Goal: Task Accomplishment & Management: Complete application form

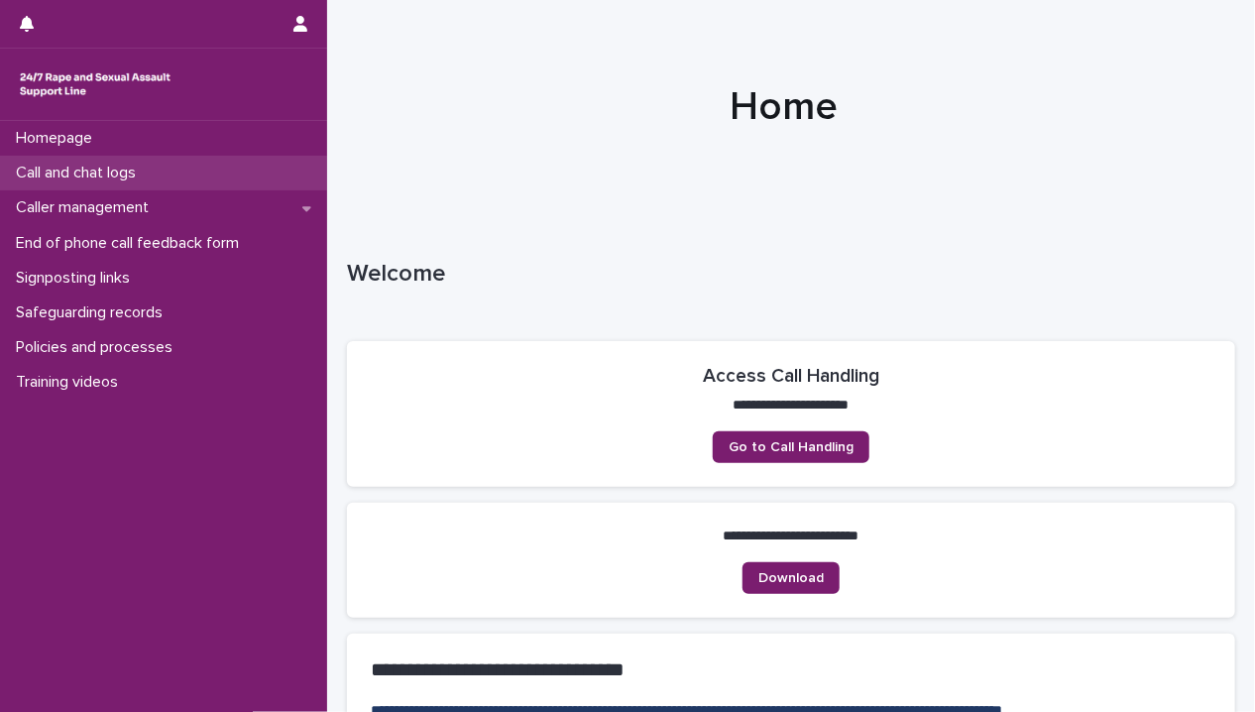
click at [83, 166] on p "Call and chat logs" at bounding box center [80, 173] width 144 height 19
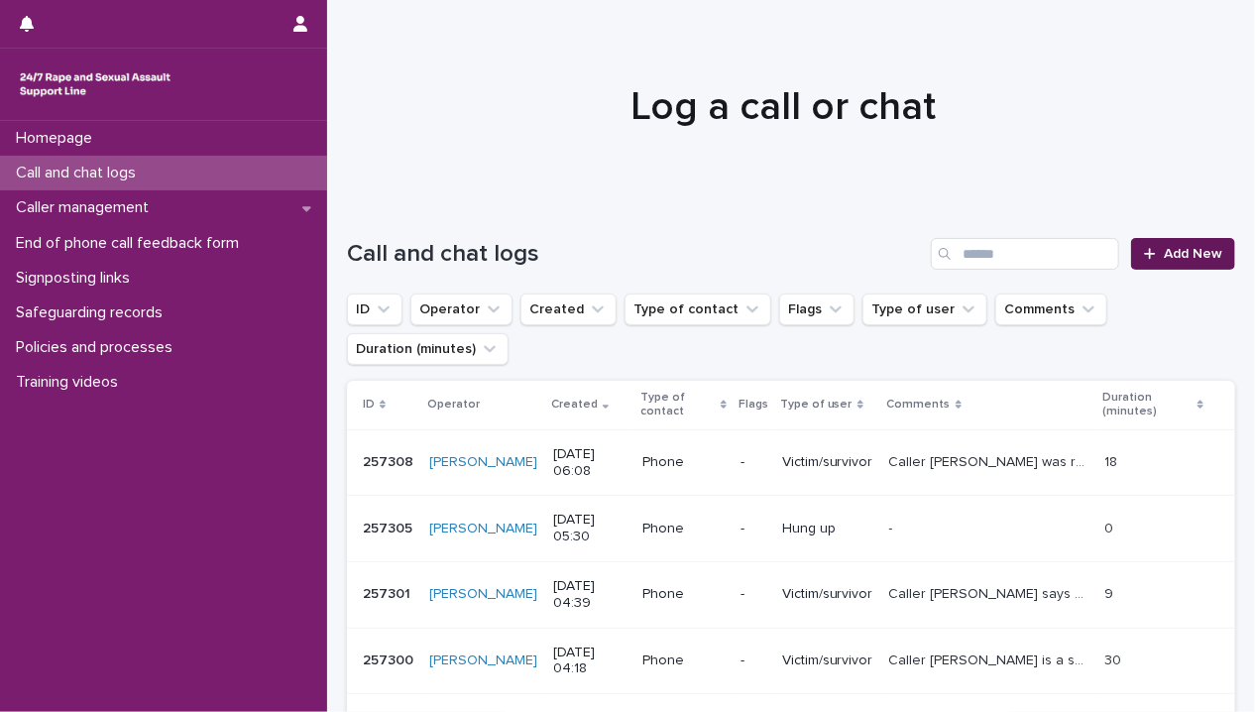
click at [1169, 251] on span "Add New" at bounding box center [1192, 254] width 58 height 14
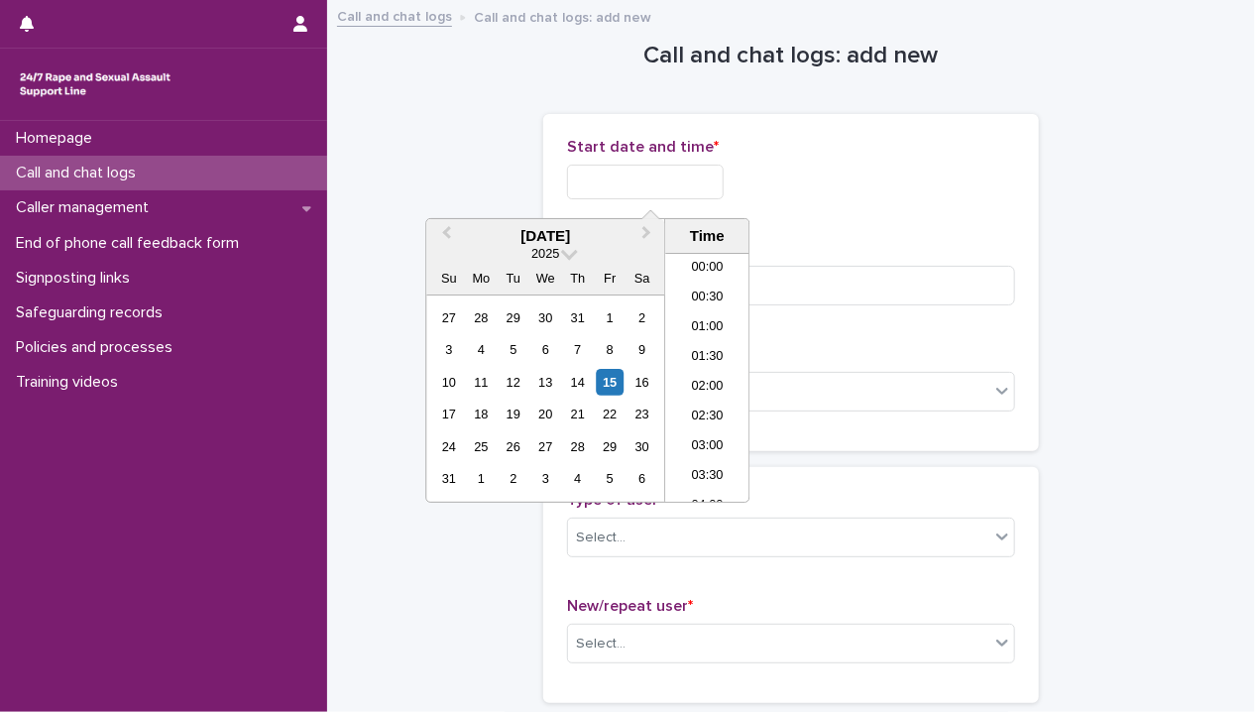
click at [614, 174] on input "text" at bounding box center [645, 182] width 157 height 35
click at [704, 463] on li "23:00" at bounding box center [707, 458] width 84 height 30
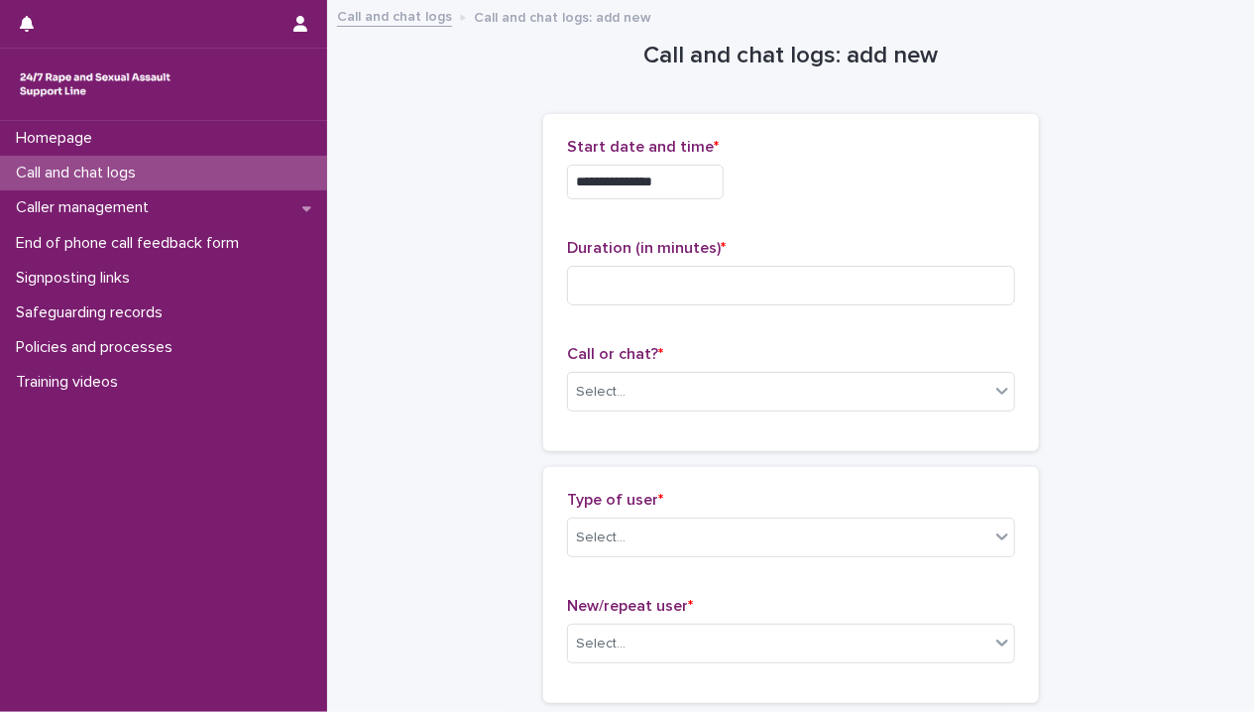
click at [686, 186] on input "**********" at bounding box center [645, 182] width 157 height 35
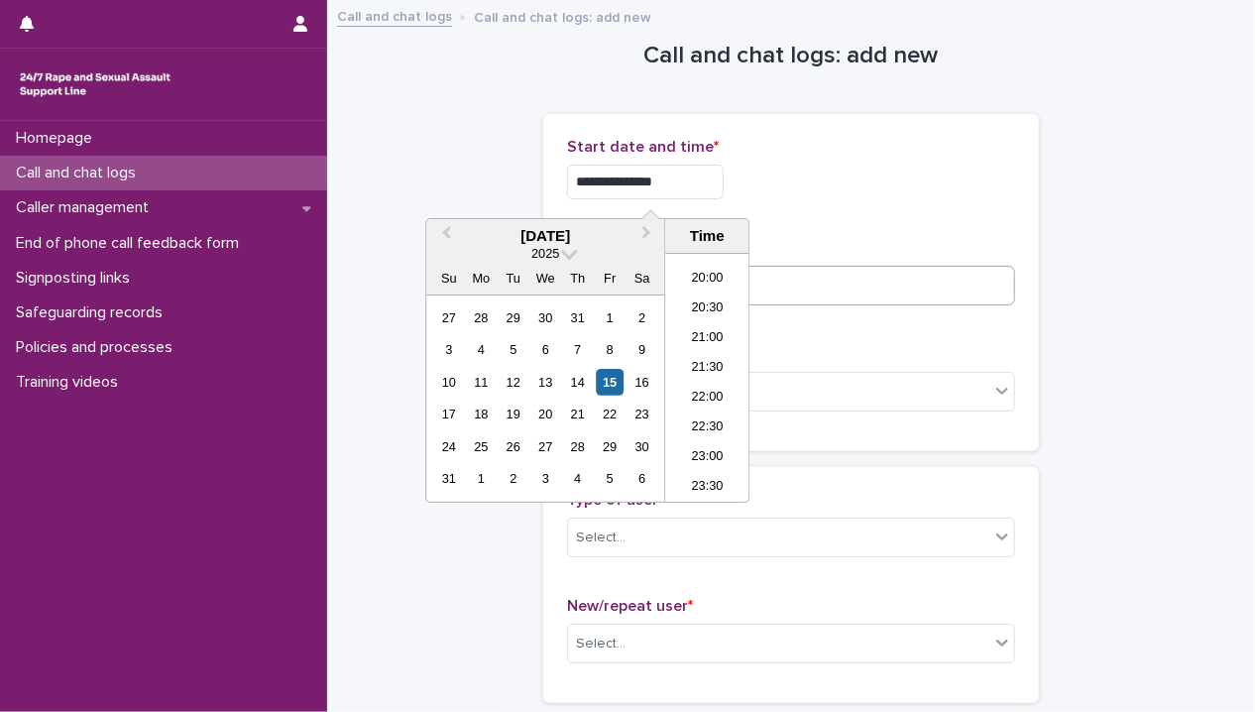
type input "**********"
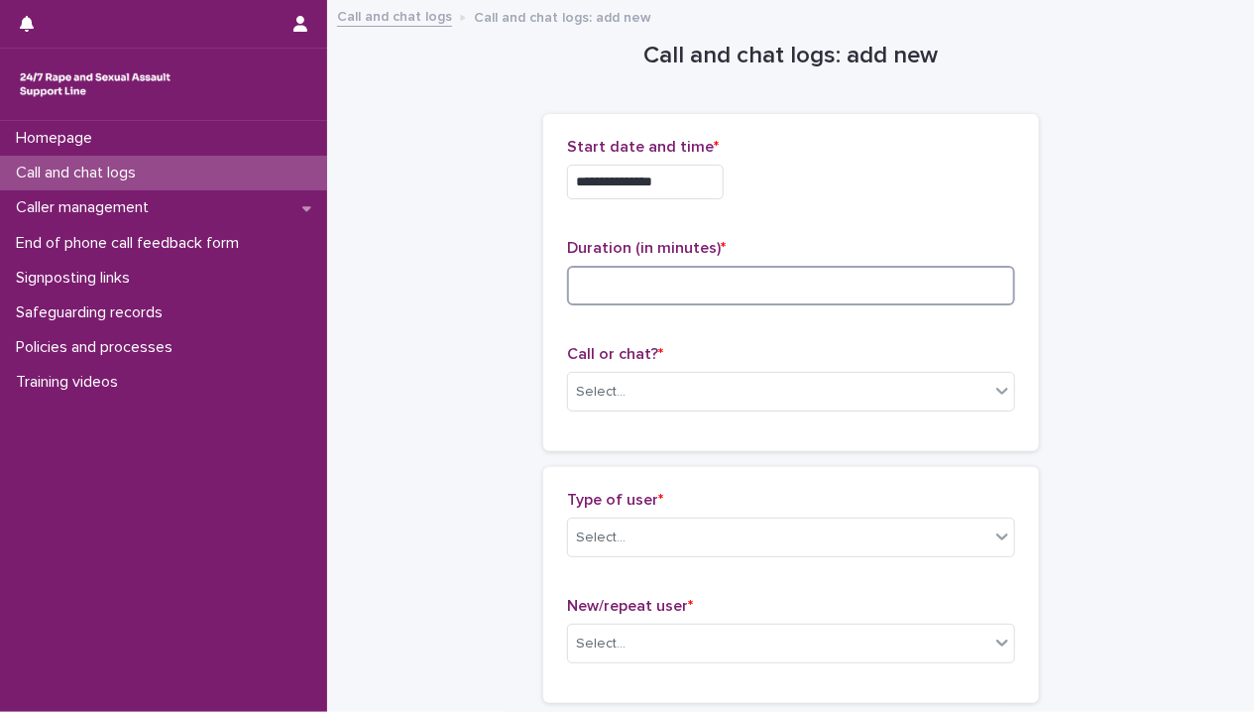
click at [829, 280] on input at bounding box center [791, 286] width 448 height 40
type input "**"
click at [615, 393] on div "Select..." at bounding box center [778, 392] width 421 height 33
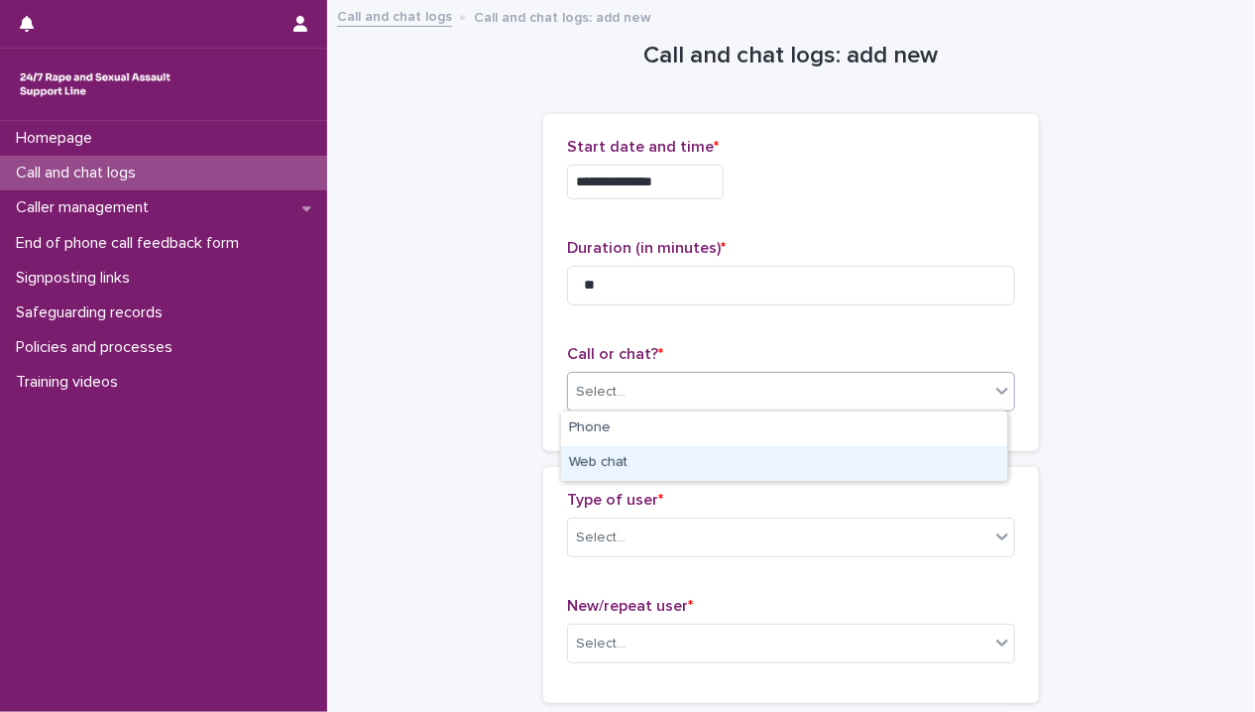
click at [623, 467] on div "Web chat" at bounding box center [784, 463] width 446 height 35
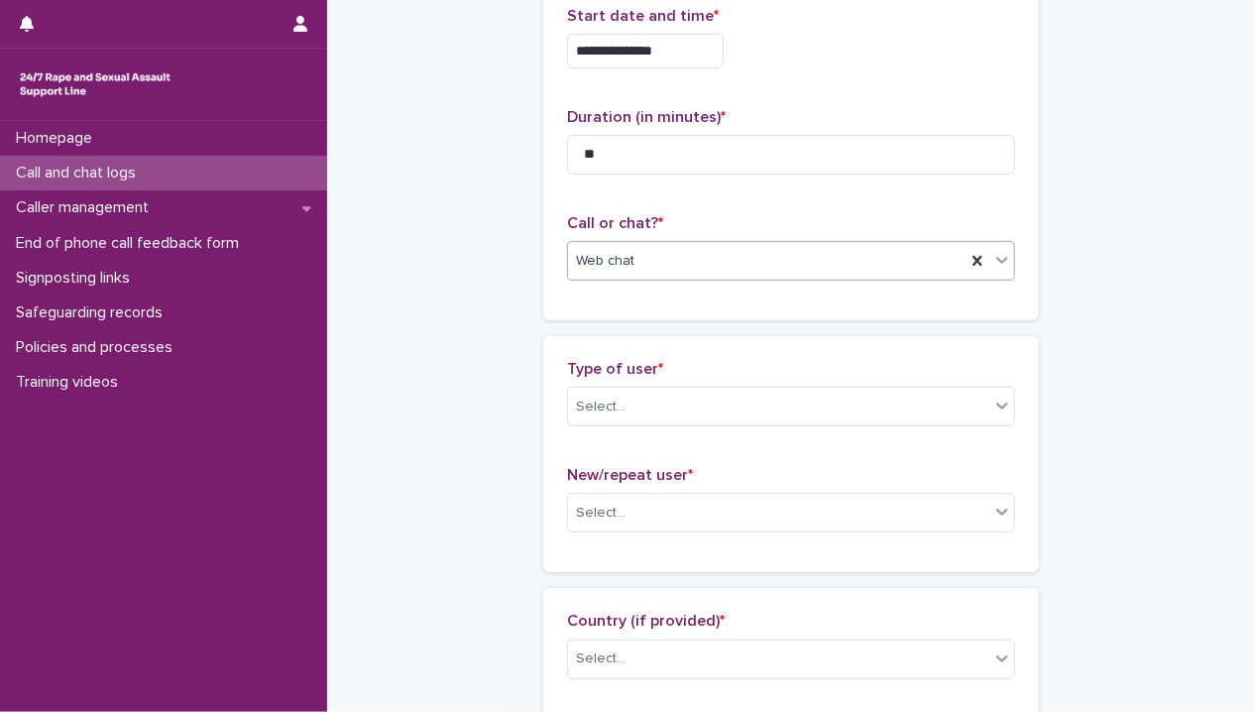
scroll to position [297, 0]
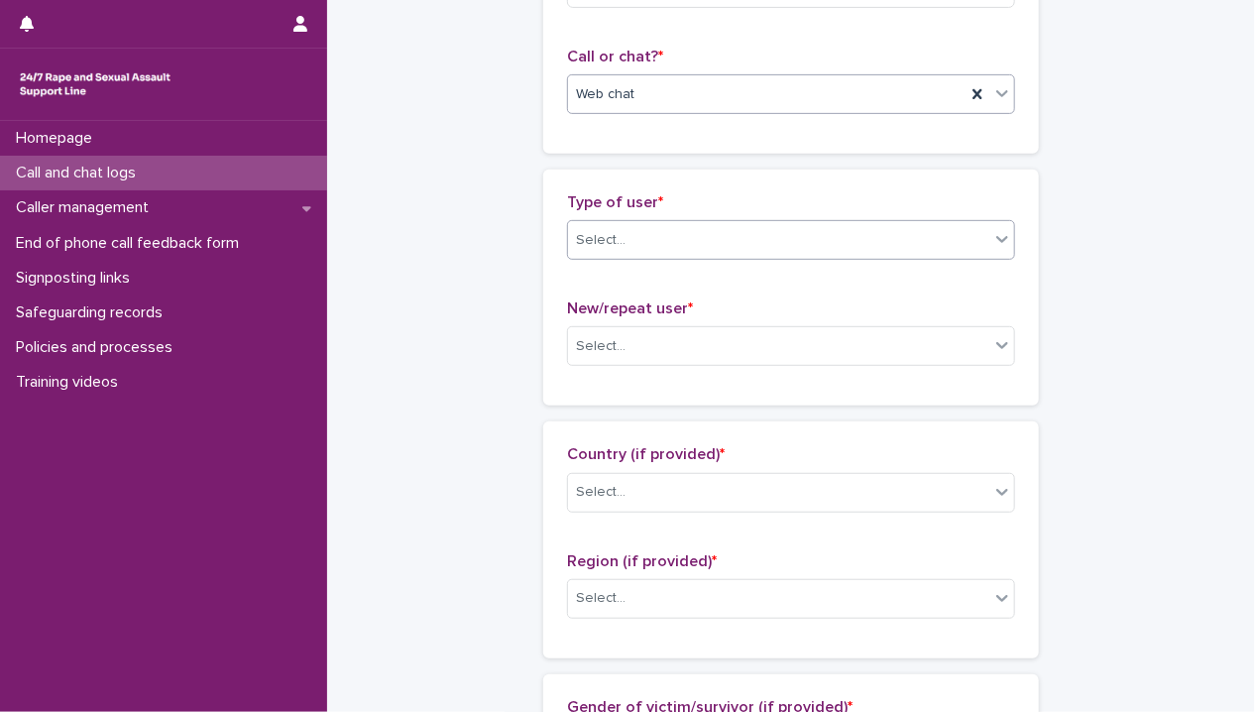
click at [645, 256] on div "Select..." at bounding box center [791, 240] width 448 height 40
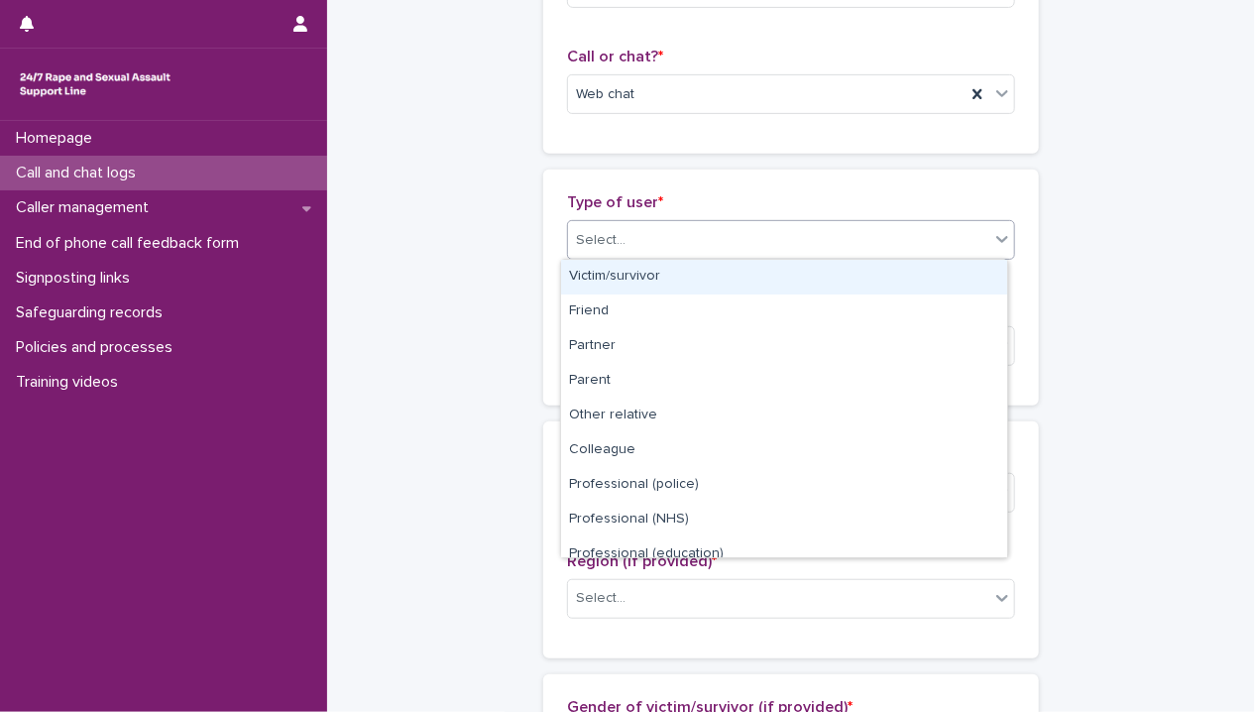
click at [650, 264] on div "Victim/survivor" at bounding box center [784, 277] width 446 height 35
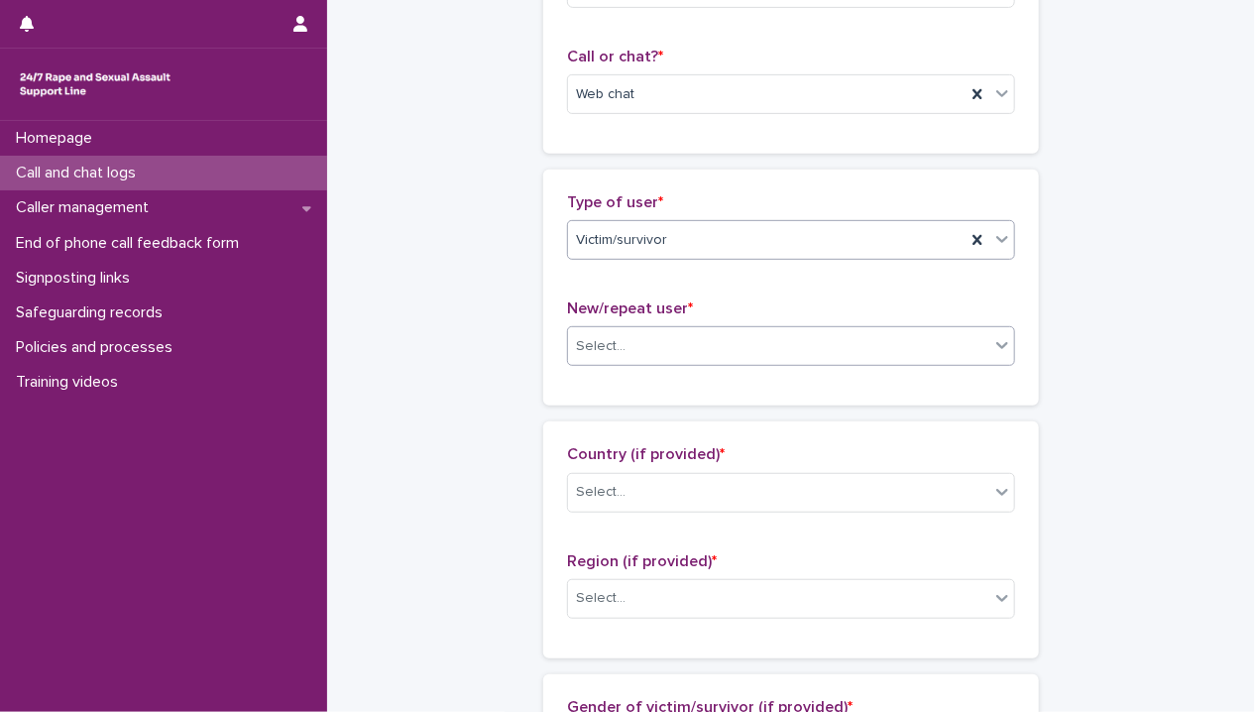
click at [653, 338] on div "Select..." at bounding box center [778, 346] width 421 height 33
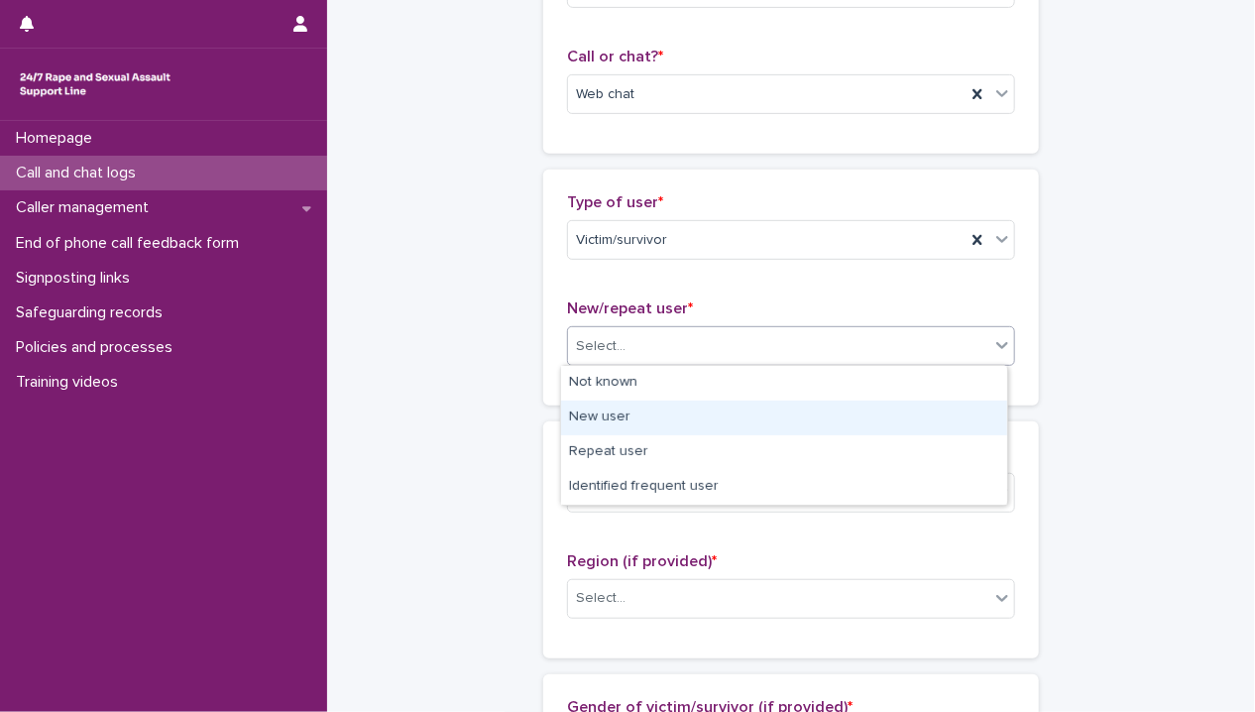
click at [636, 420] on div "New user" at bounding box center [784, 417] width 446 height 35
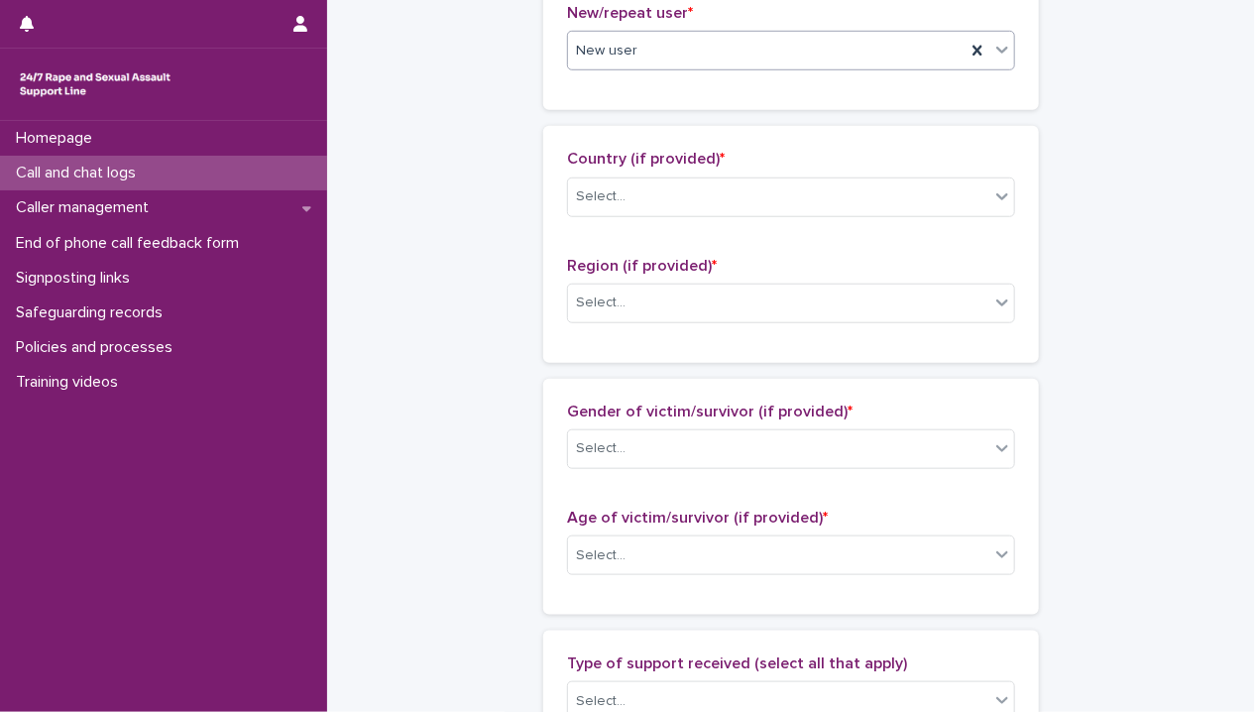
scroll to position [595, 0]
click at [670, 217] on div "Country (if provided) * Select..." at bounding box center [791, 189] width 448 height 82
click at [682, 201] on div "Select..." at bounding box center [778, 194] width 421 height 33
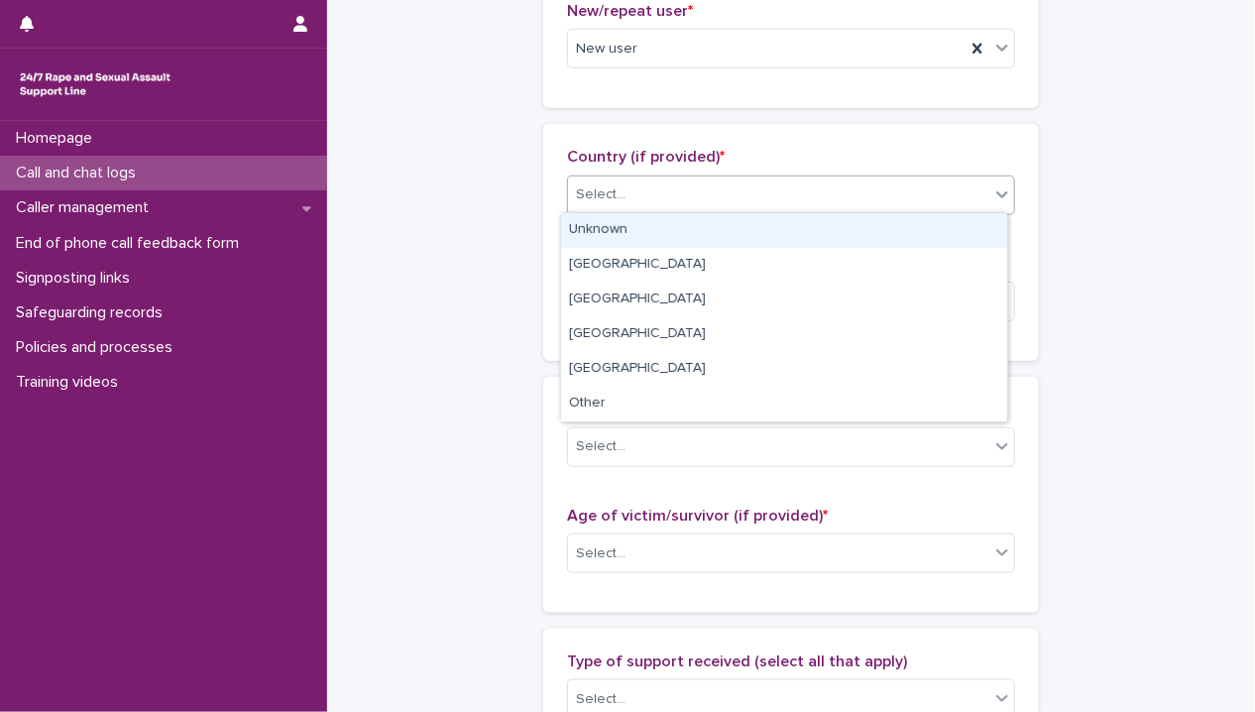
click at [677, 236] on div "Unknown" at bounding box center [784, 230] width 446 height 35
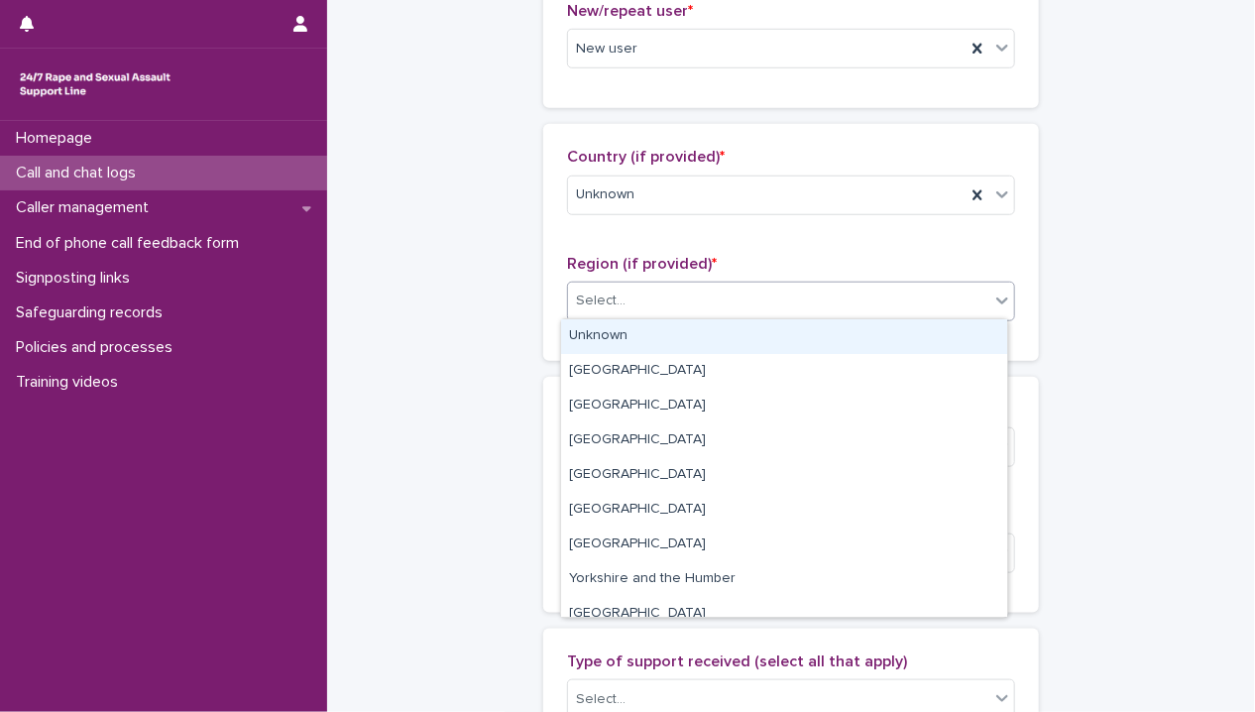
click at [669, 304] on div "Select..." at bounding box center [778, 300] width 421 height 33
click at [660, 338] on div "Unknown" at bounding box center [784, 336] width 446 height 35
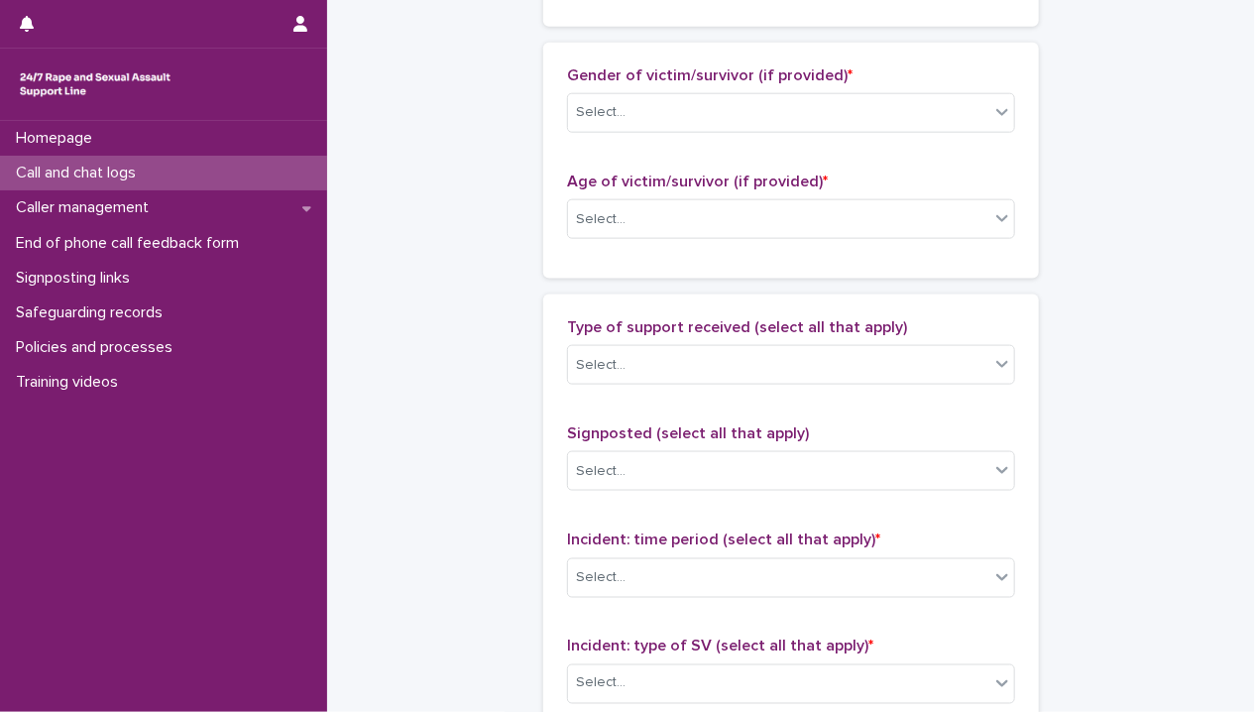
scroll to position [991, 0]
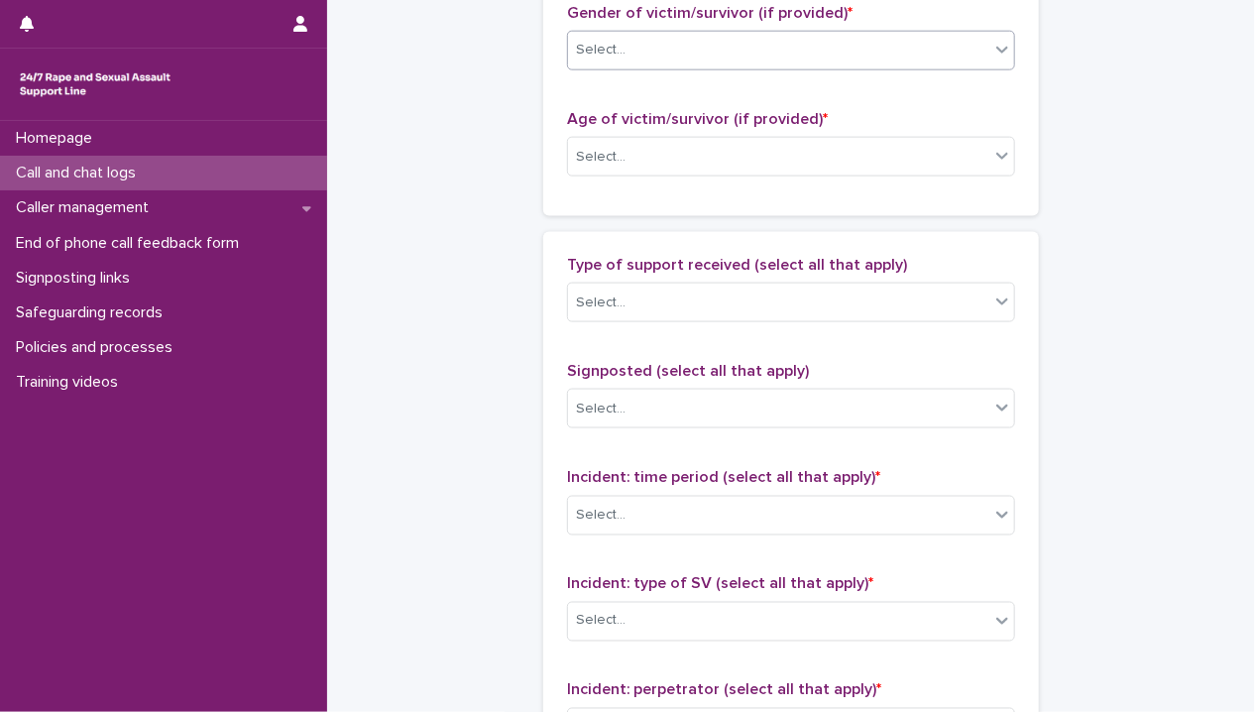
click at [685, 55] on div "Select..." at bounding box center [778, 50] width 421 height 33
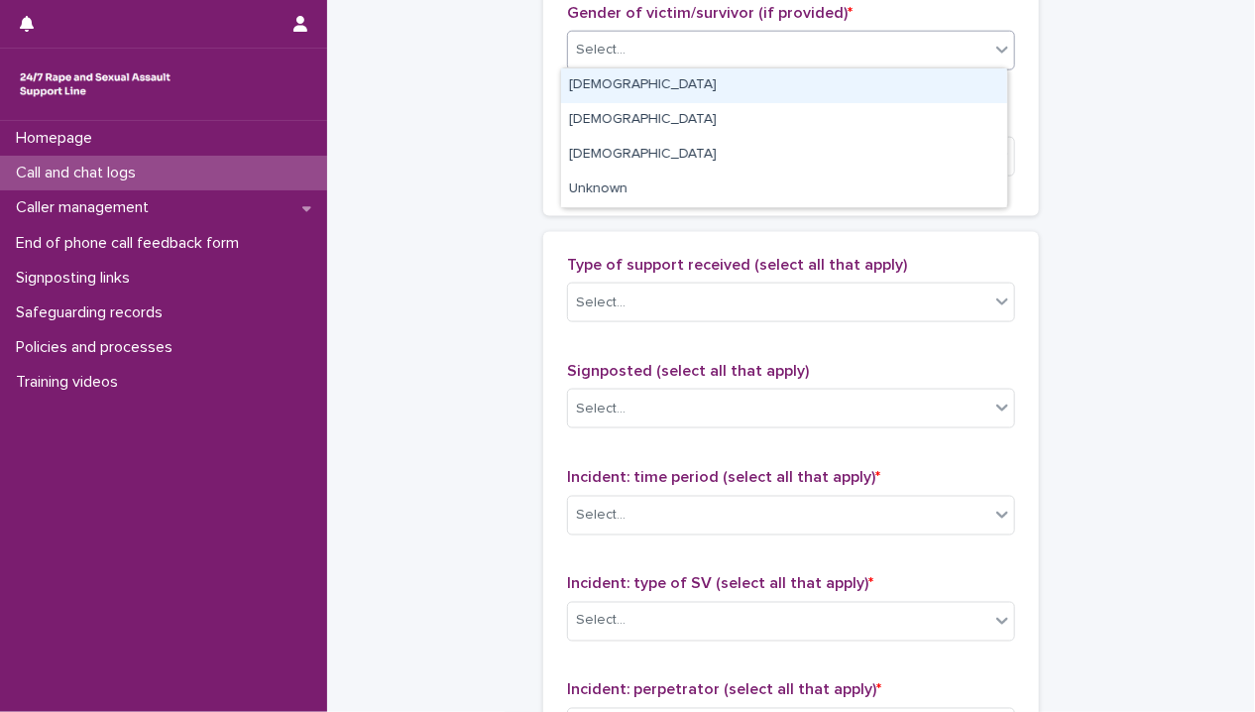
click at [687, 89] on div "[DEMOGRAPHIC_DATA]" at bounding box center [784, 85] width 446 height 35
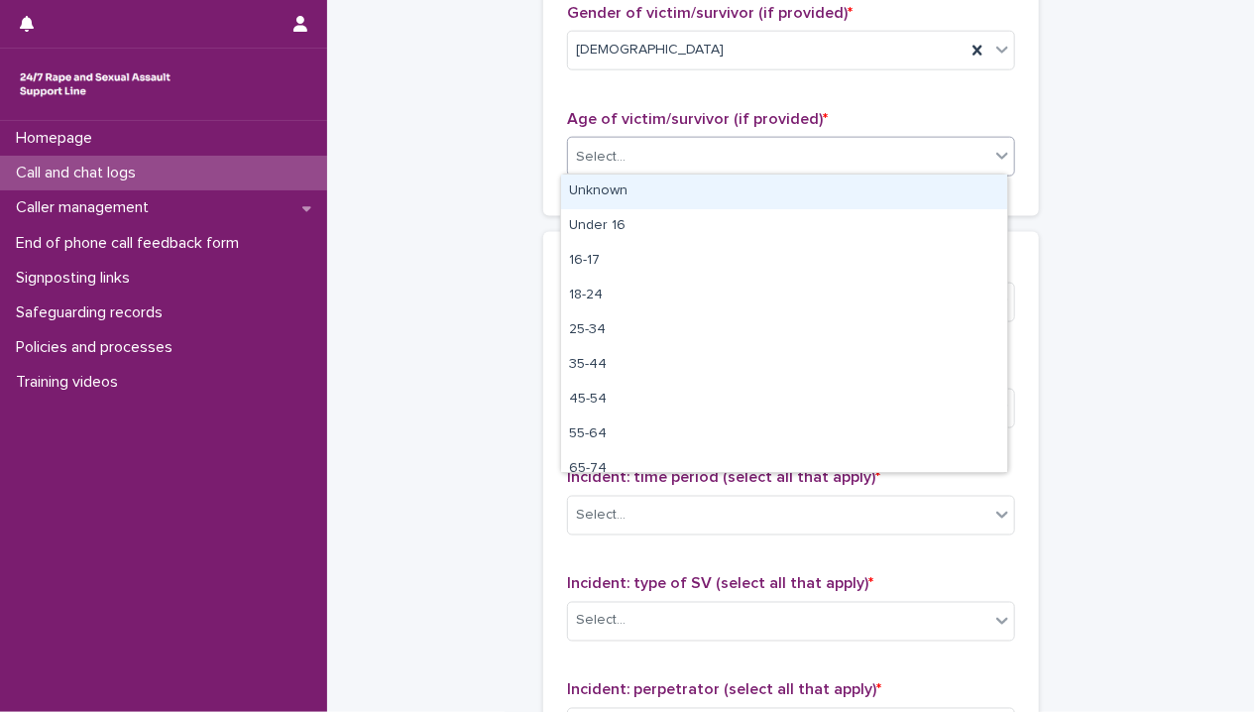
click at [686, 157] on div "Select..." at bounding box center [778, 157] width 421 height 33
click at [682, 193] on div "Unknown" at bounding box center [784, 191] width 446 height 35
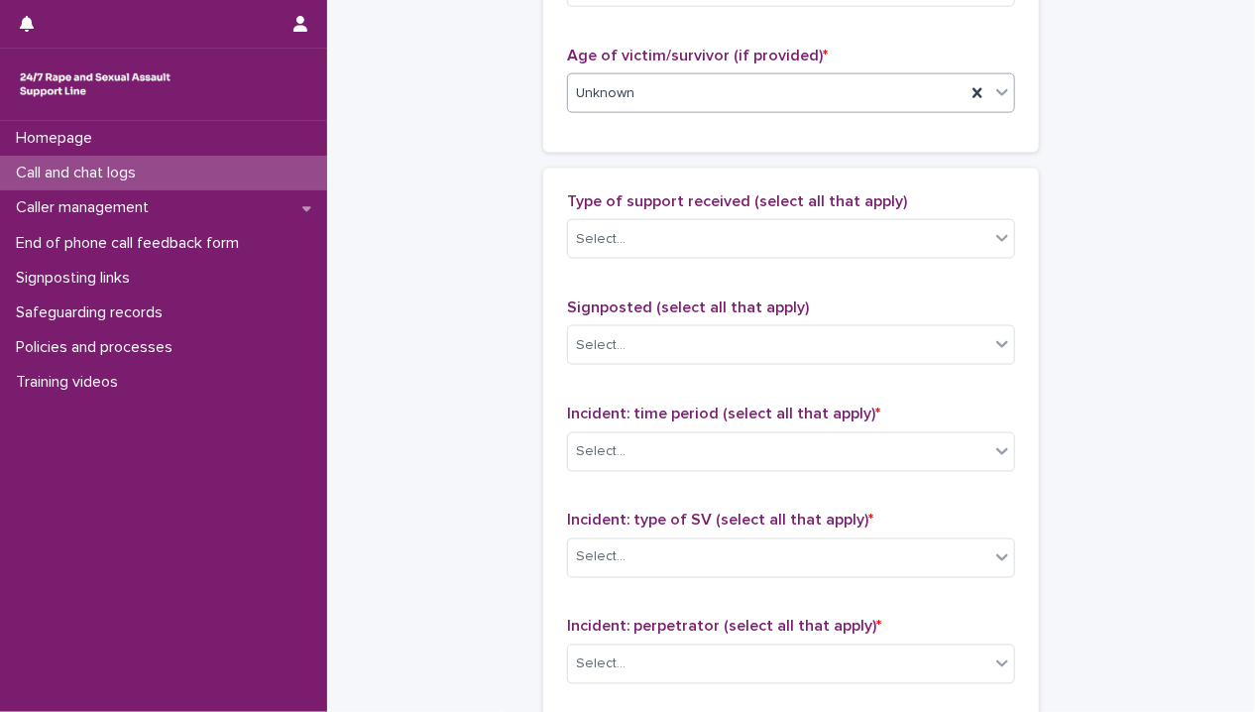
scroll to position [1189, 0]
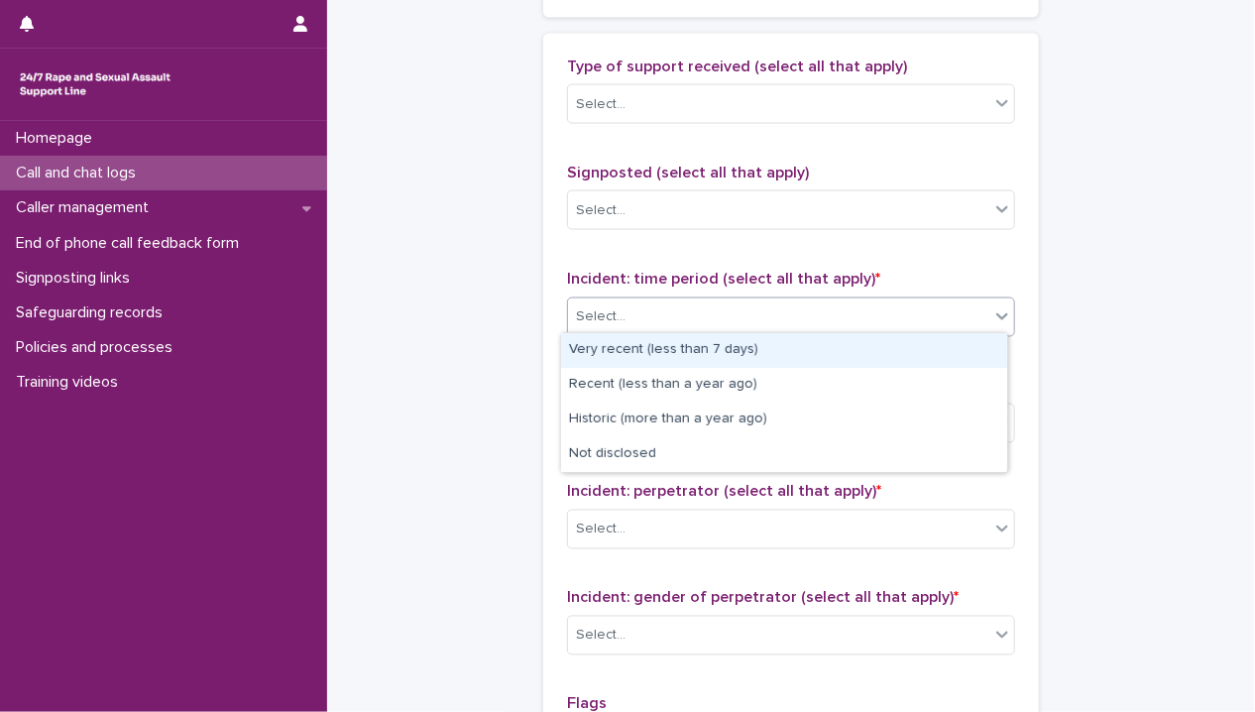
click at [669, 310] on div "Select..." at bounding box center [778, 316] width 421 height 33
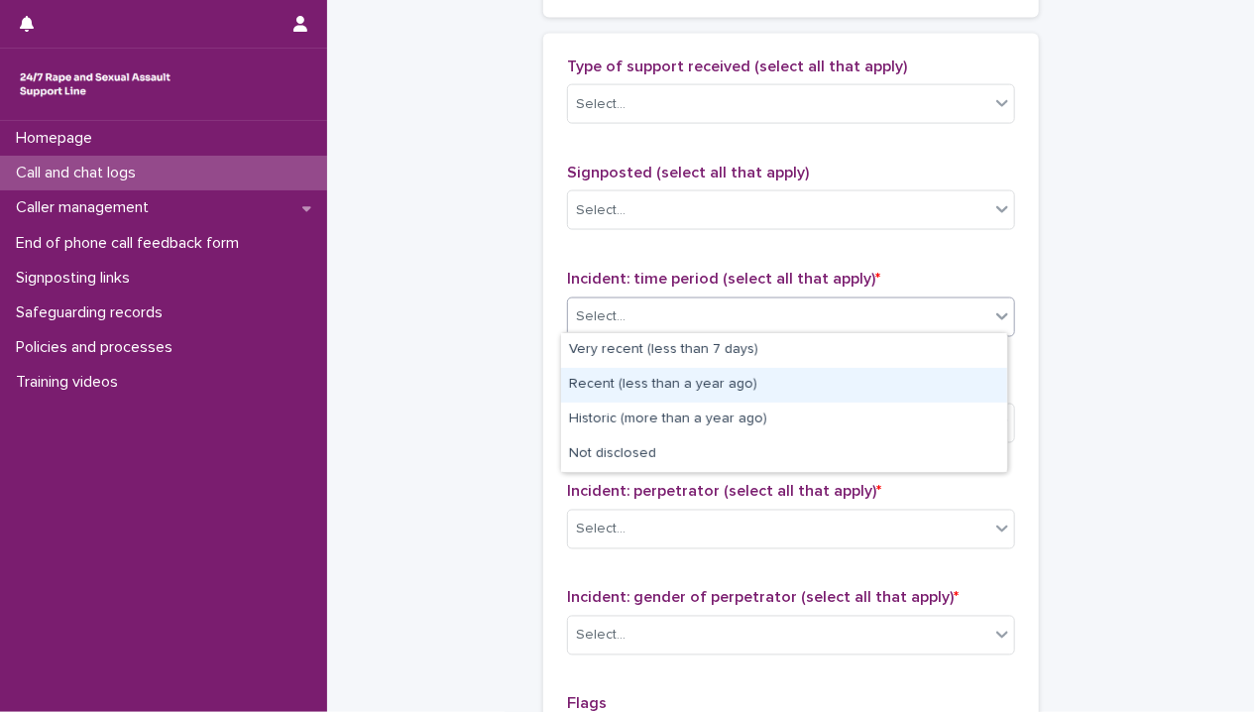
click at [655, 383] on div "Recent (less than a year ago)" at bounding box center [784, 385] width 446 height 35
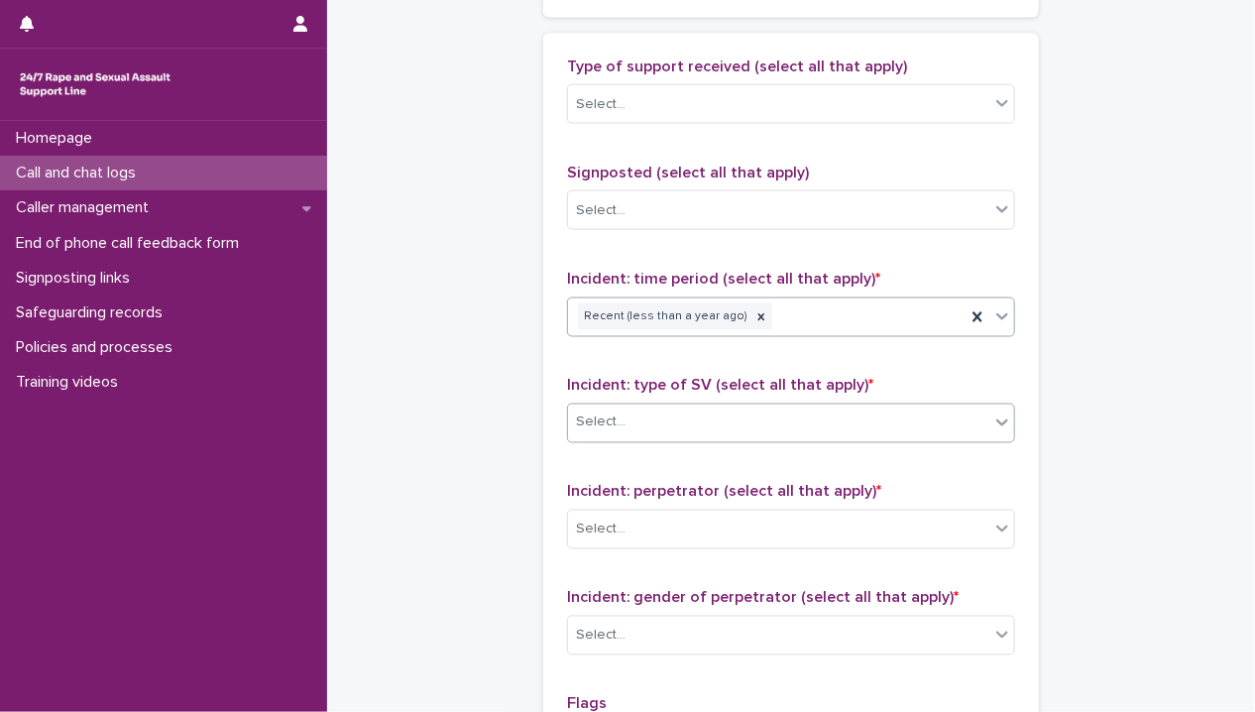
click at [668, 418] on div "Select..." at bounding box center [778, 422] width 421 height 33
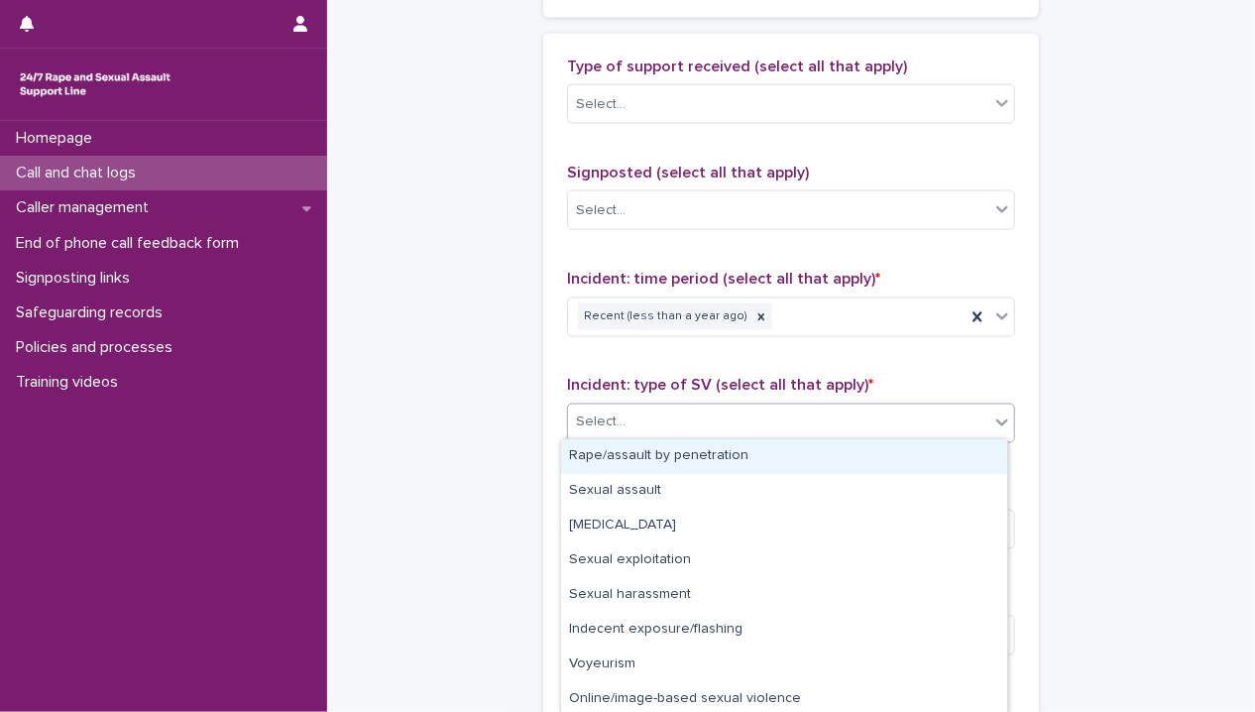
click at [666, 464] on div "Rape/assault by penetration" at bounding box center [784, 456] width 446 height 35
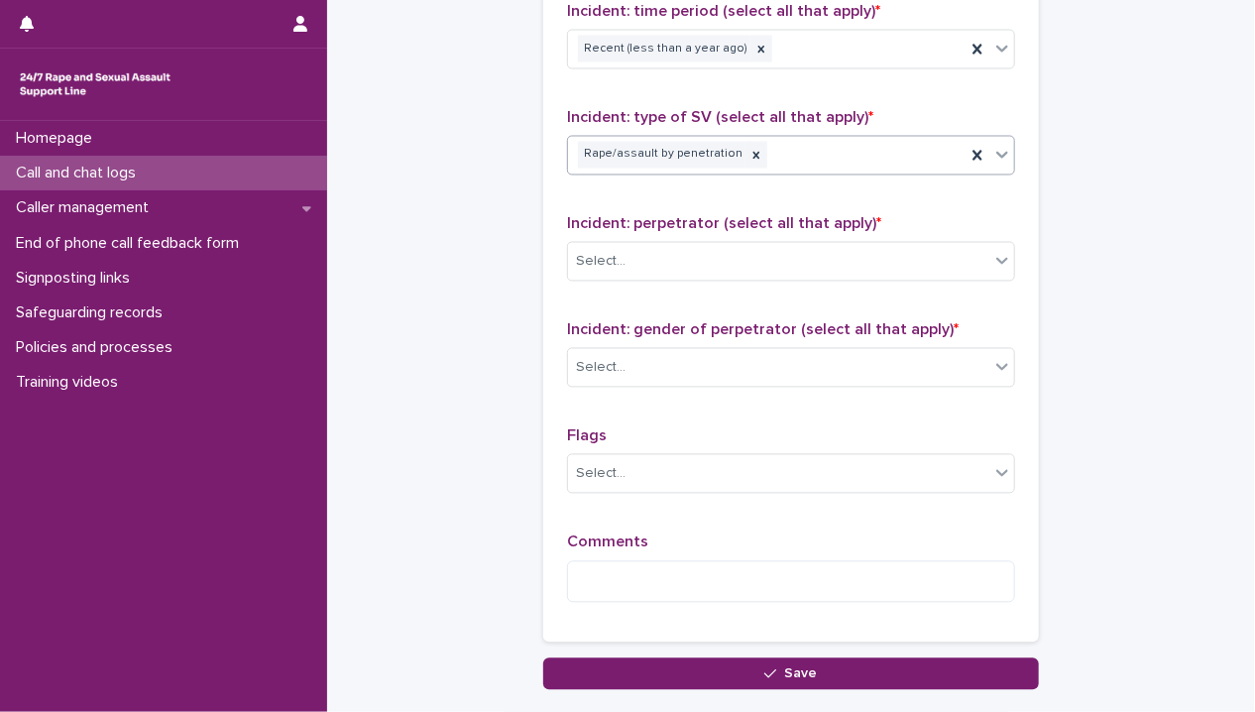
scroll to position [1487, 0]
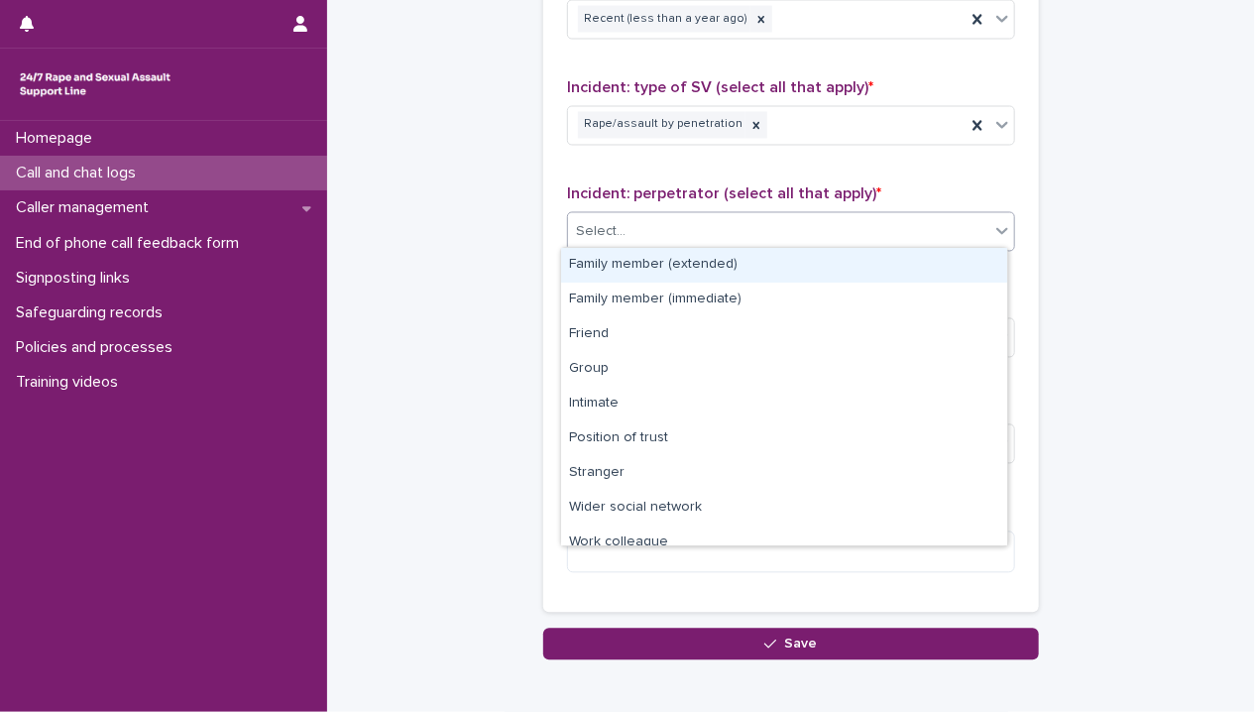
drag, startPoint x: 674, startPoint y: 233, endPoint x: 671, endPoint y: 247, distance: 14.2
click at [673, 235] on div "Select..." at bounding box center [778, 232] width 421 height 33
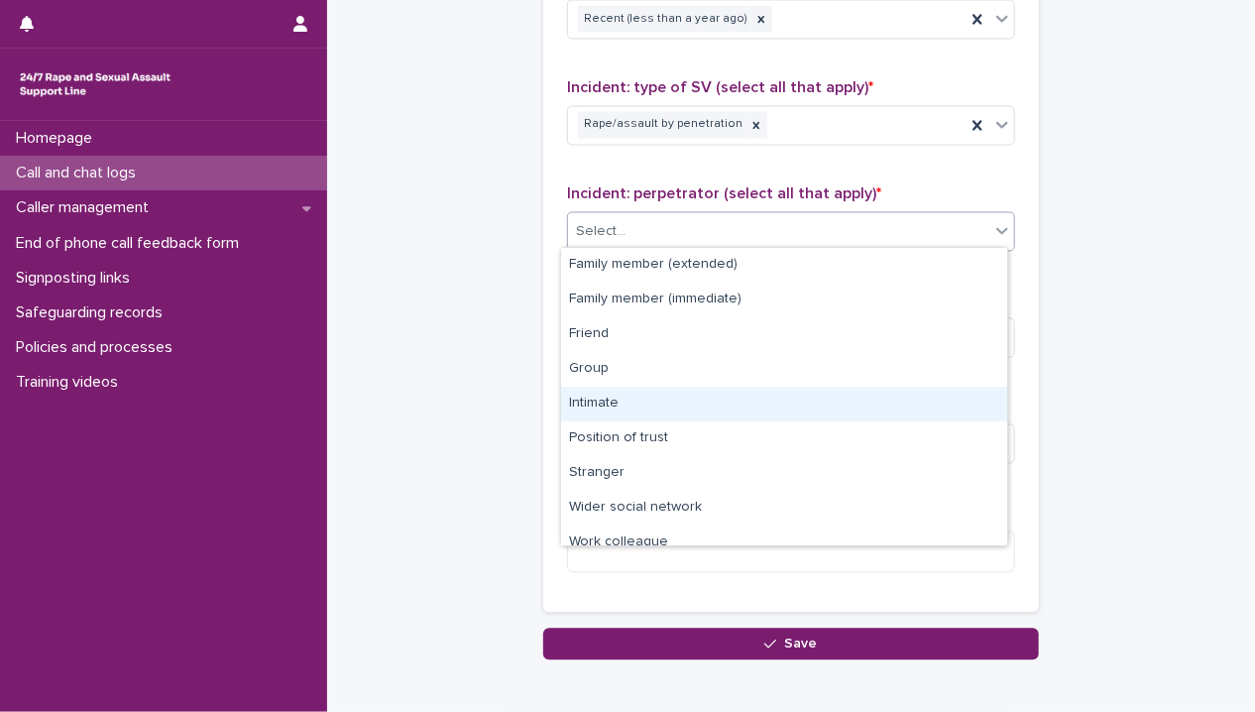
click at [694, 401] on div "Intimate" at bounding box center [784, 404] width 446 height 35
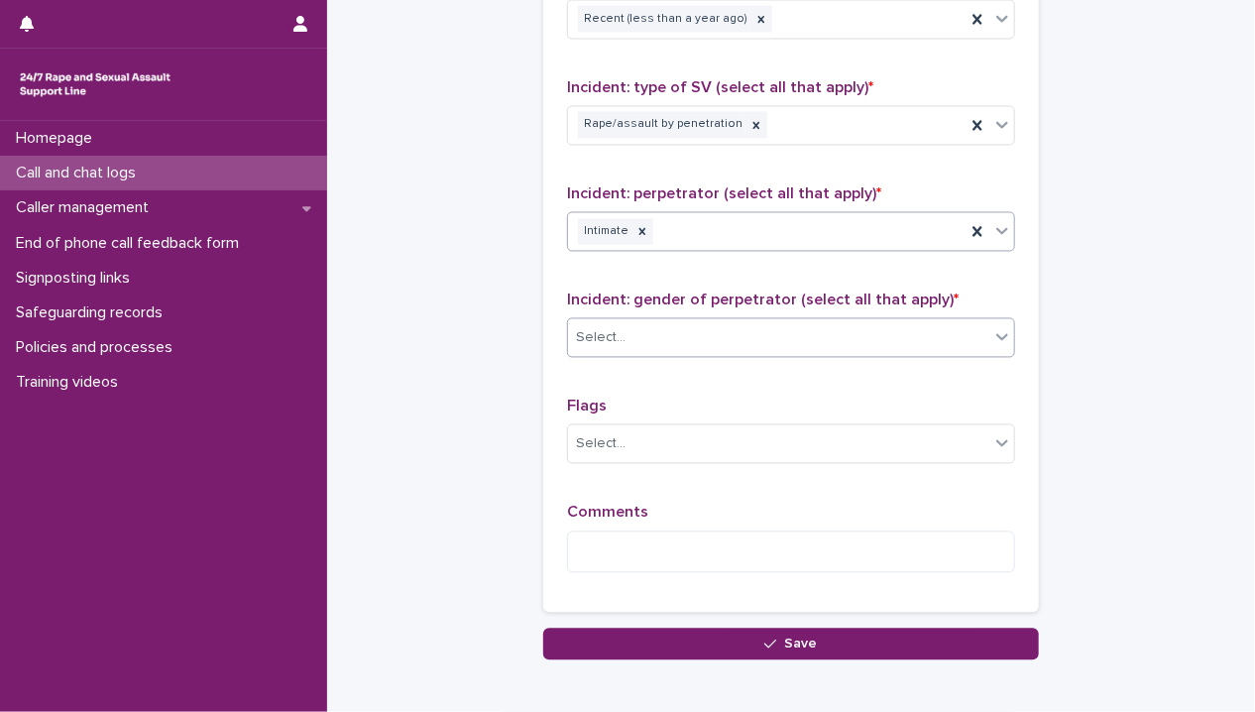
click at [660, 344] on div "Select..." at bounding box center [778, 338] width 421 height 33
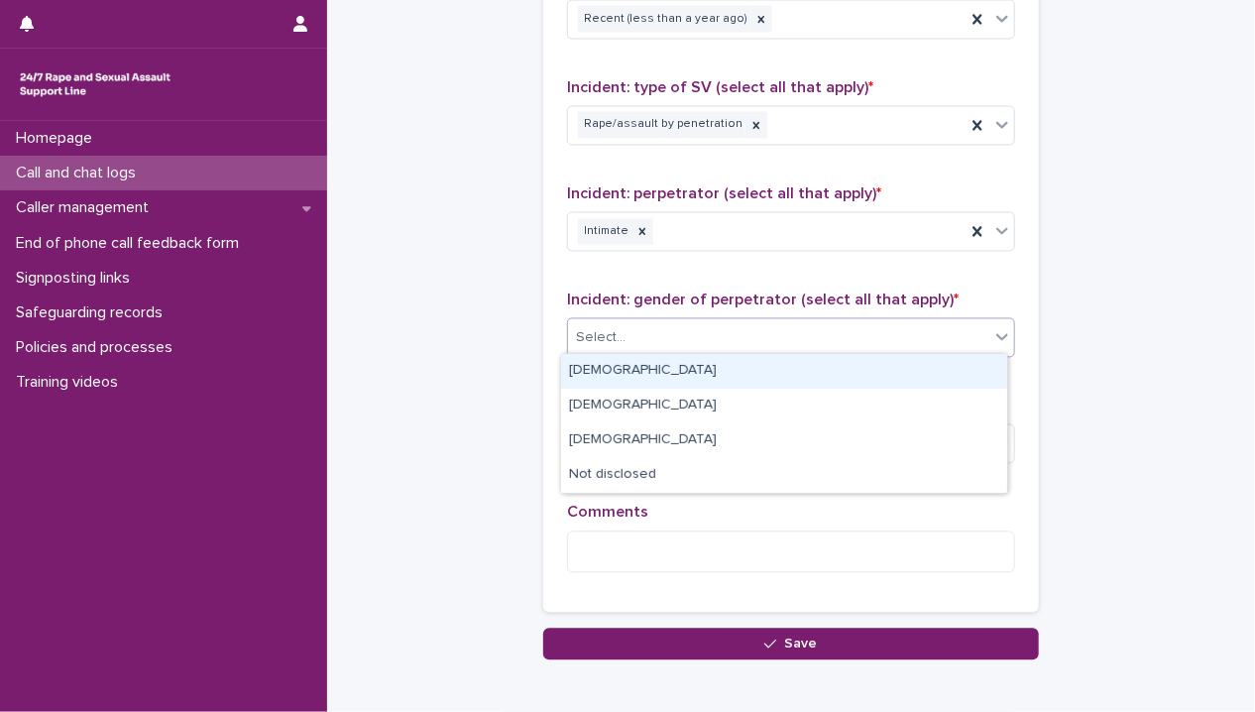
click at [661, 368] on div "[DEMOGRAPHIC_DATA]" at bounding box center [784, 371] width 446 height 35
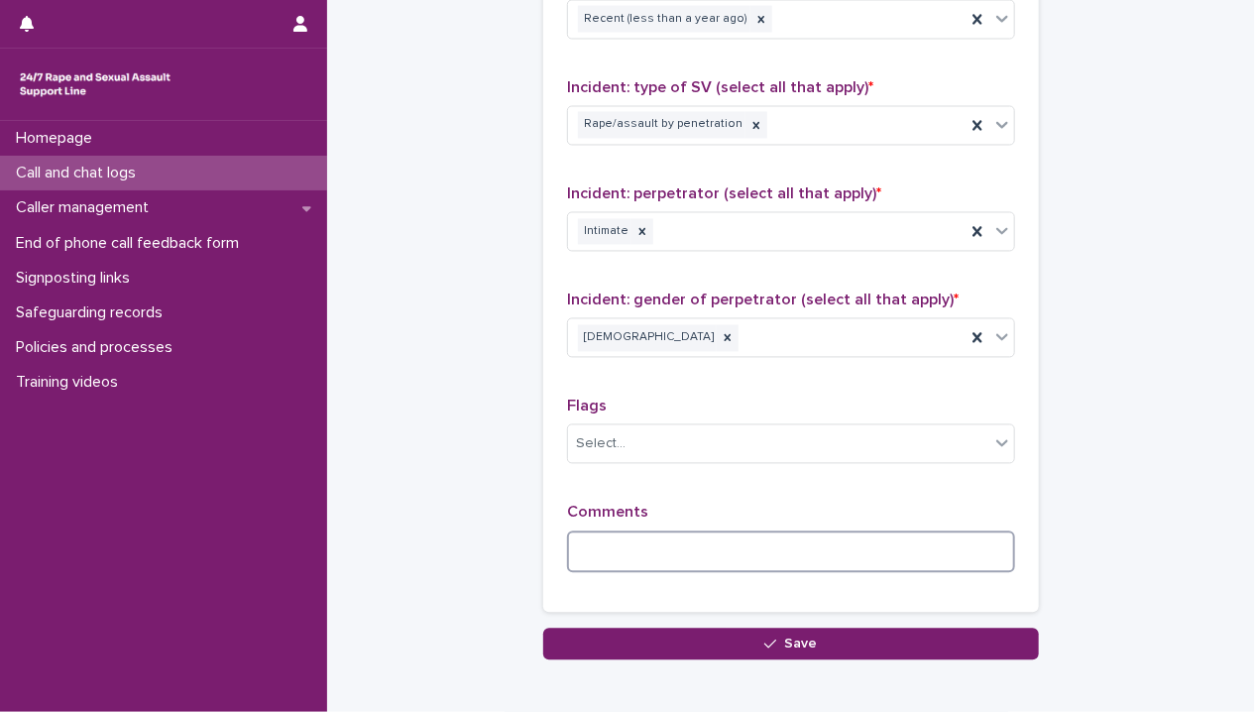
click at [650, 531] on textarea at bounding box center [791, 552] width 448 height 43
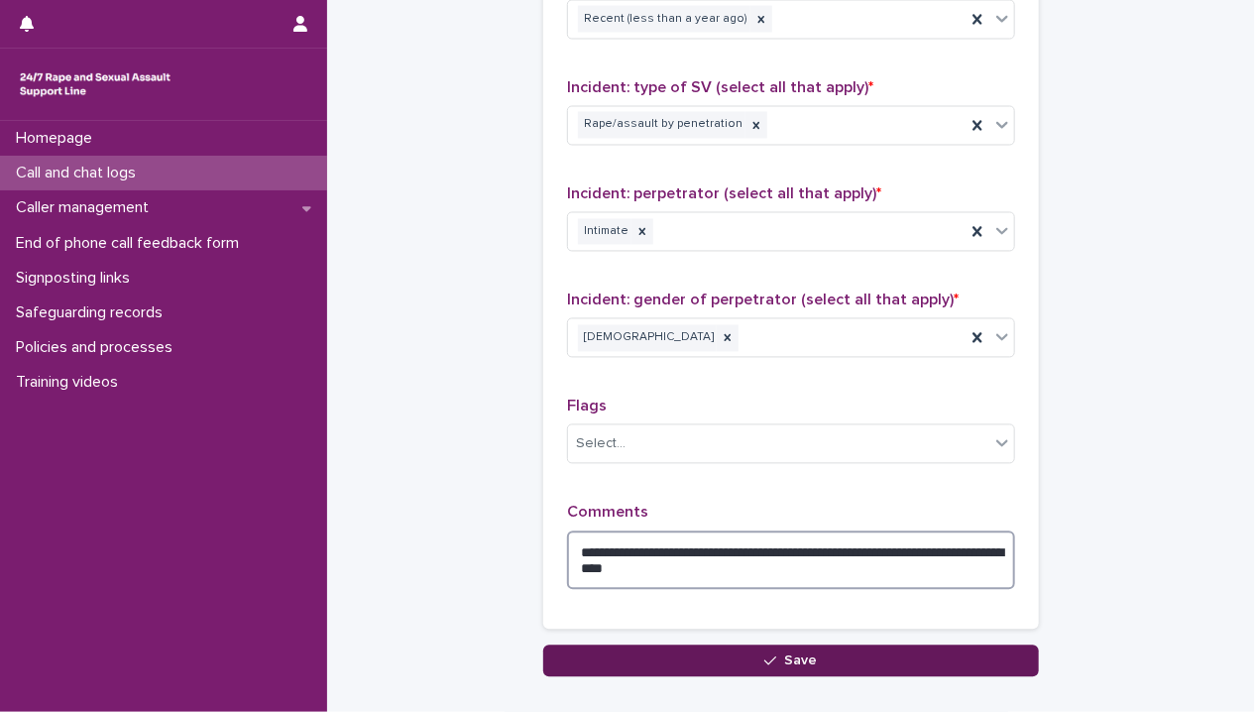
type textarea "**********"
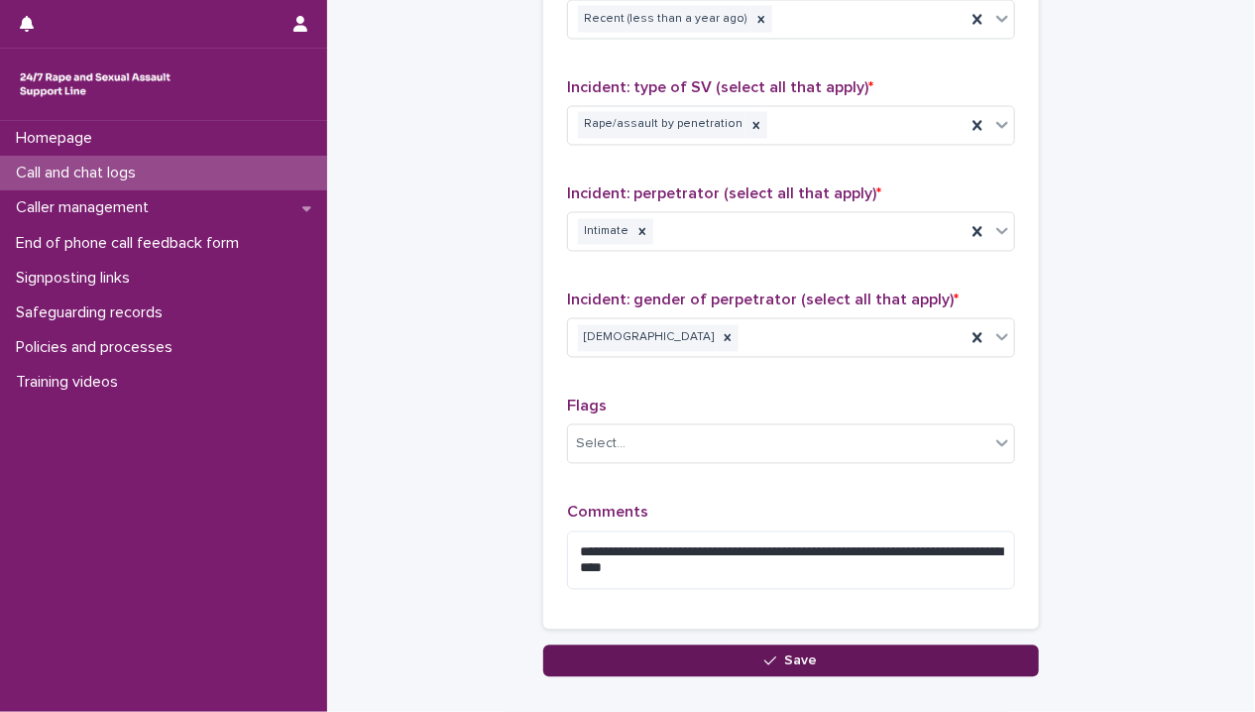
click at [649, 655] on button "Save" at bounding box center [791, 661] width 496 height 32
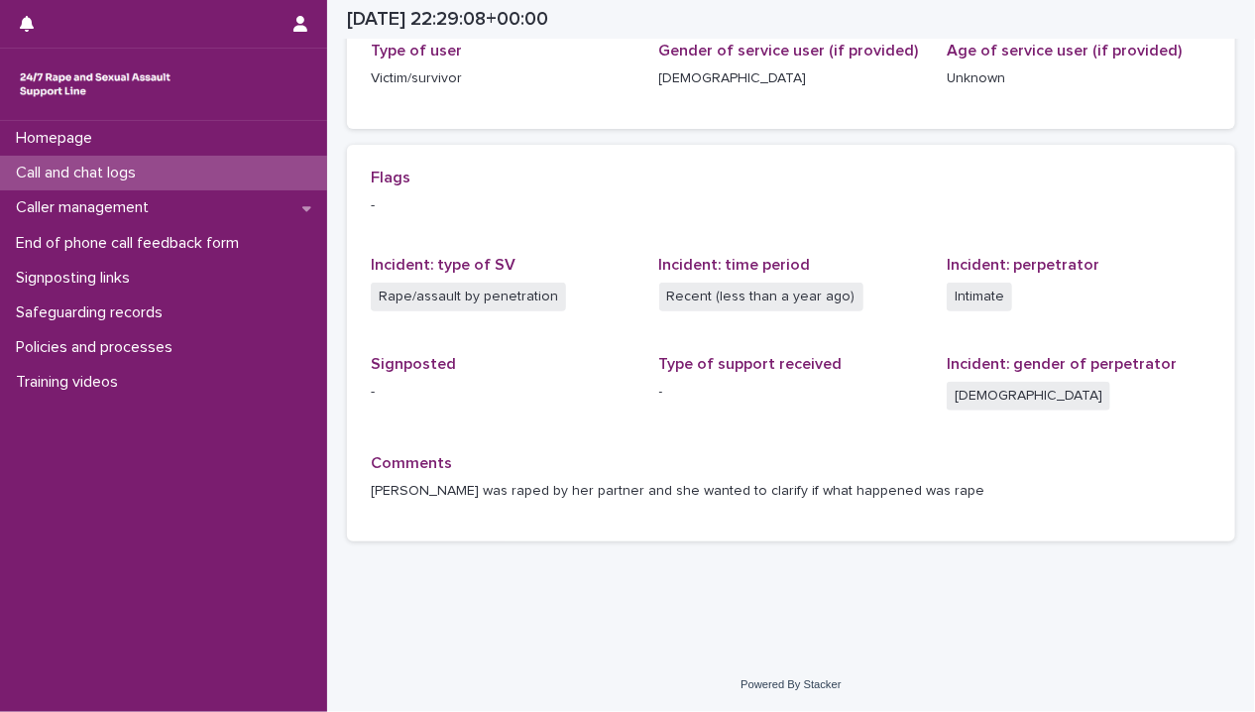
scroll to position [341, 0]
click at [172, 171] on div "Call and chat logs" at bounding box center [163, 173] width 327 height 35
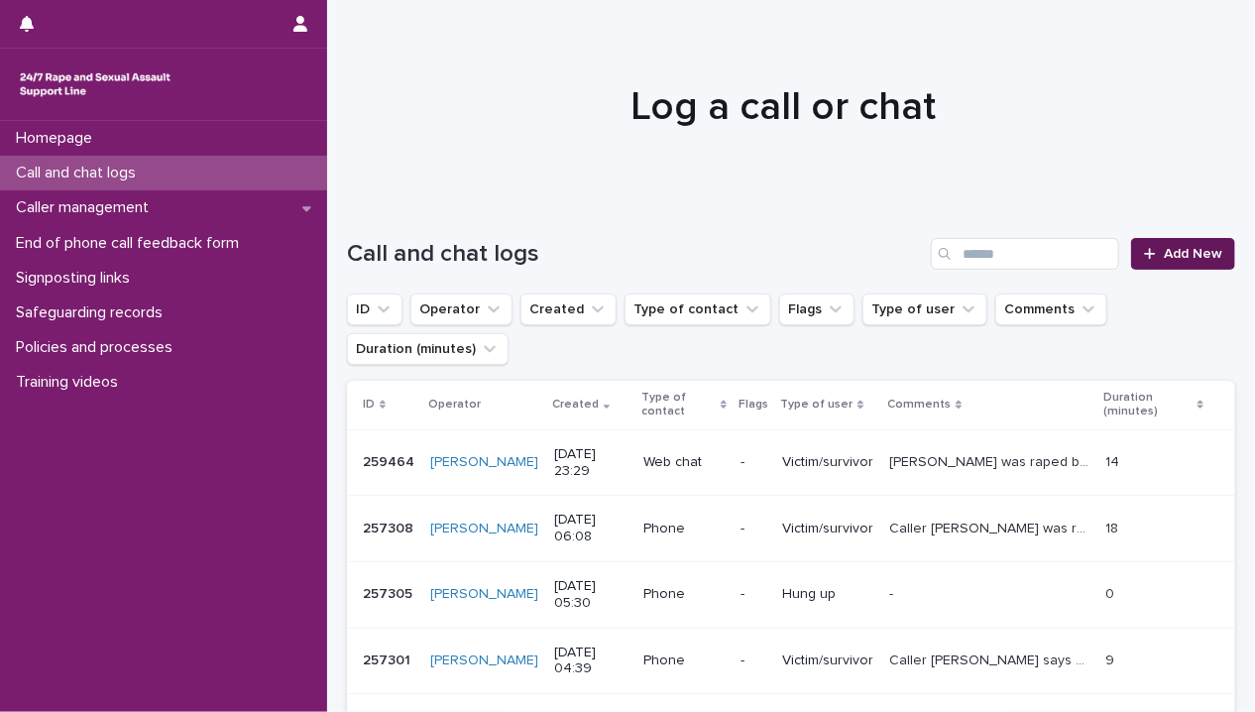
click at [1163, 254] on span "Add New" at bounding box center [1192, 254] width 58 height 14
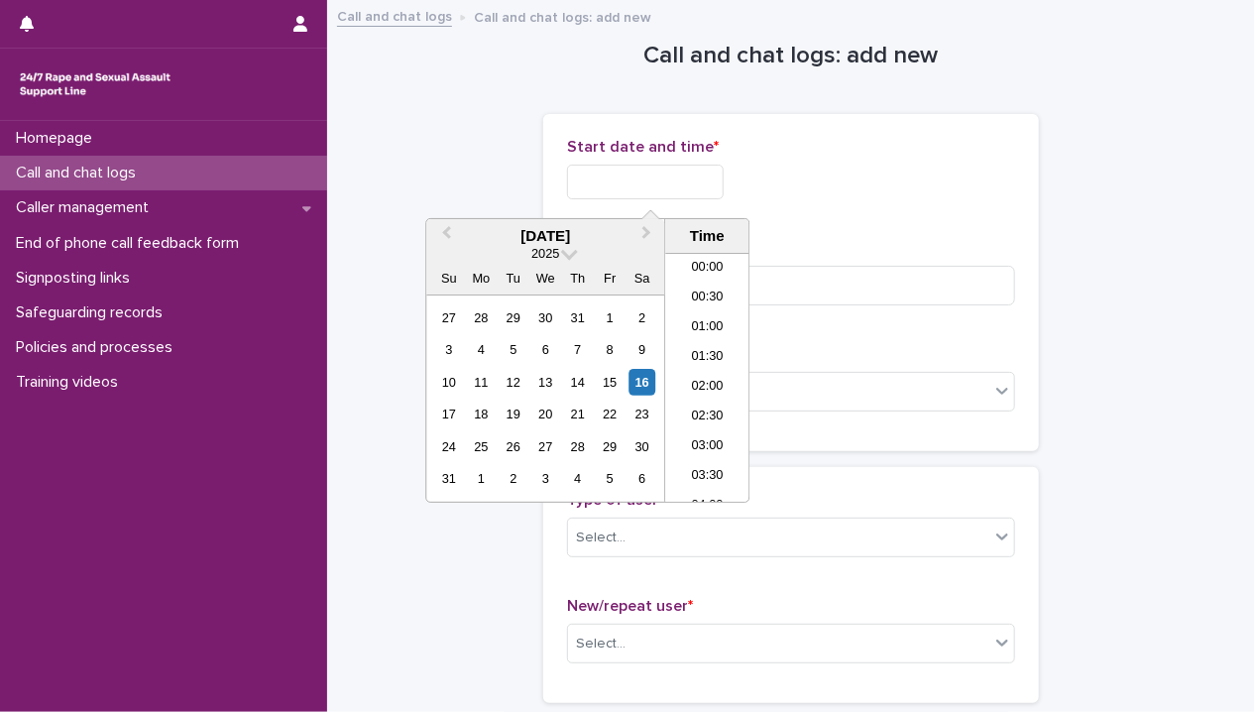
click at [663, 183] on input "text" at bounding box center [645, 182] width 157 height 35
click at [609, 385] on div "15" at bounding box center [610, 382] width 27 height 27
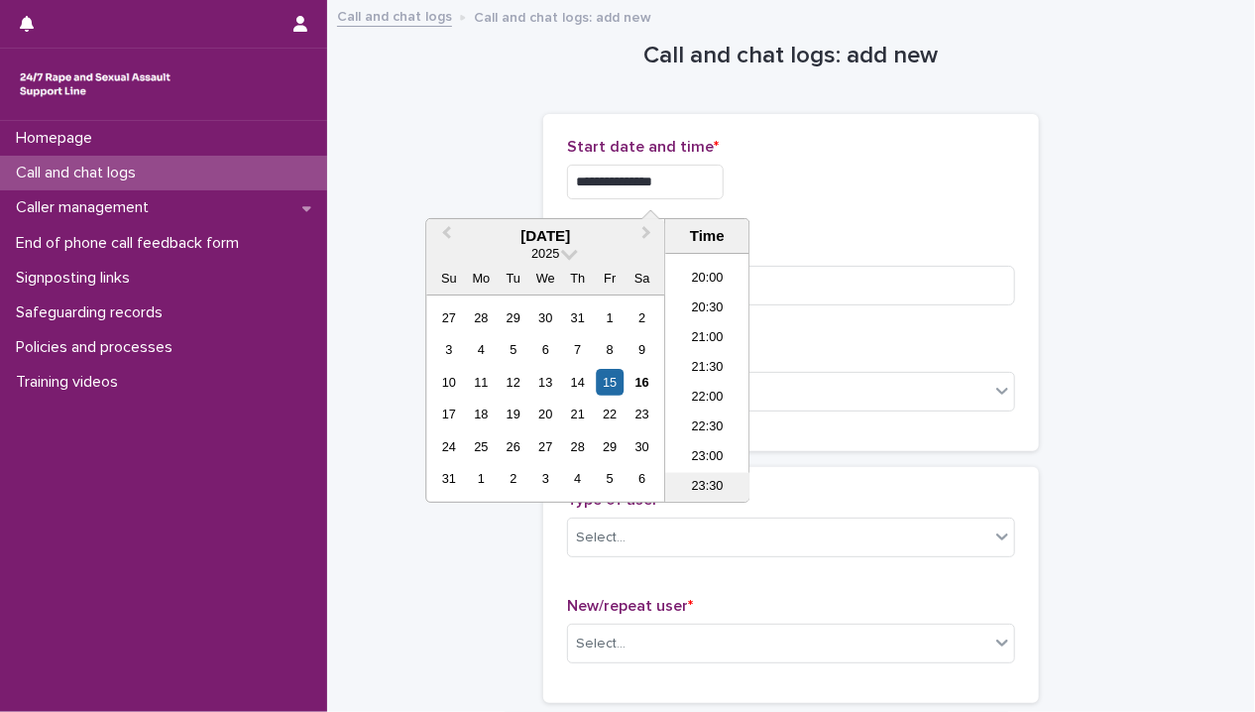
click at [707, 488] on li "23:30" at bounding box center [707, 488] width 84 height 30
click at [679, 178] on input "**********" at bounding box center [645, 182] width 157 height 35
type input "**********"
click at [796, 275] on input at bounding box center [791, 286] width 448 height 40
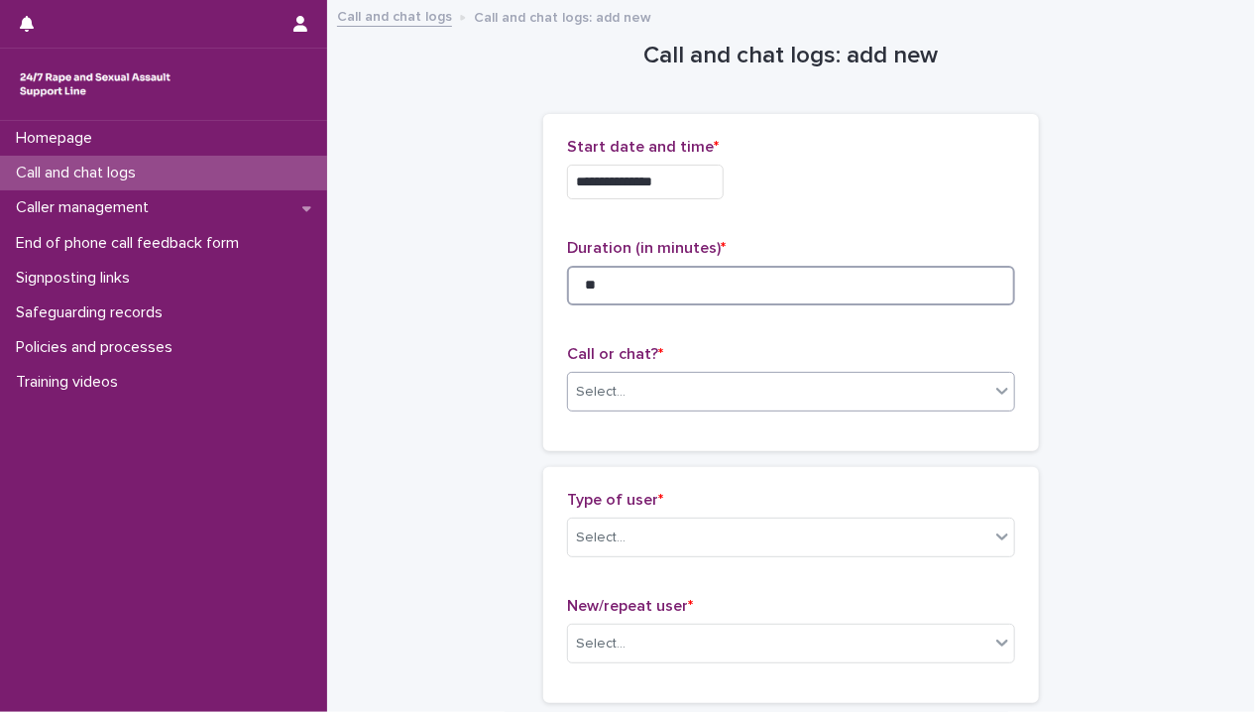
type input "**"
click at [670, 396] on div "Select..." at bounding box center [778, 392] width 421 height 33
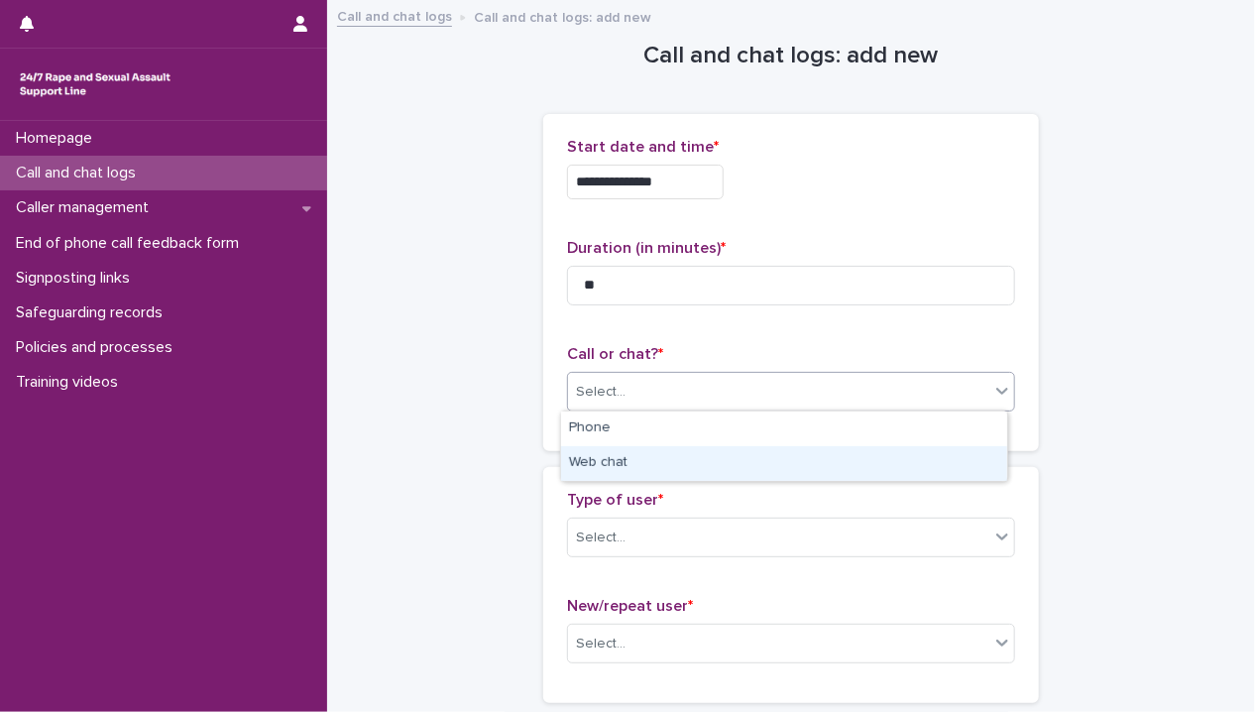
click at [672, 453] on div "Web chat" at bounding box center [784, 463] width 446 height 35
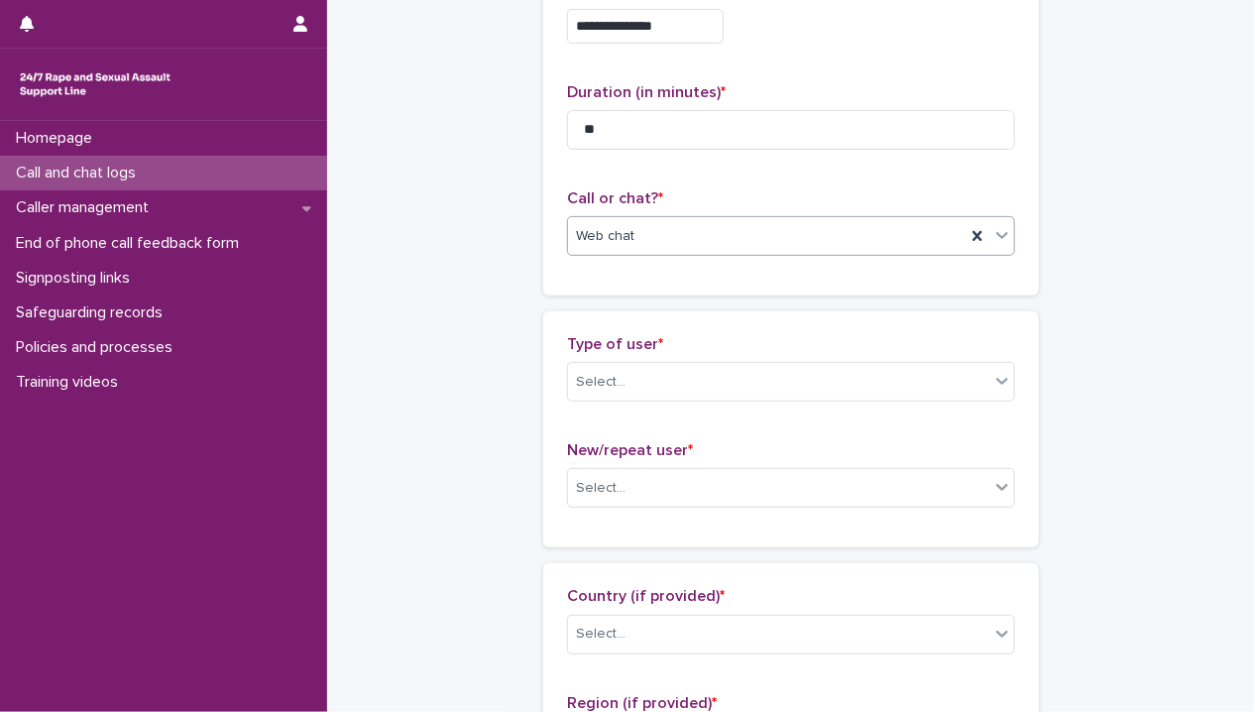
scroll to position [396, 0]
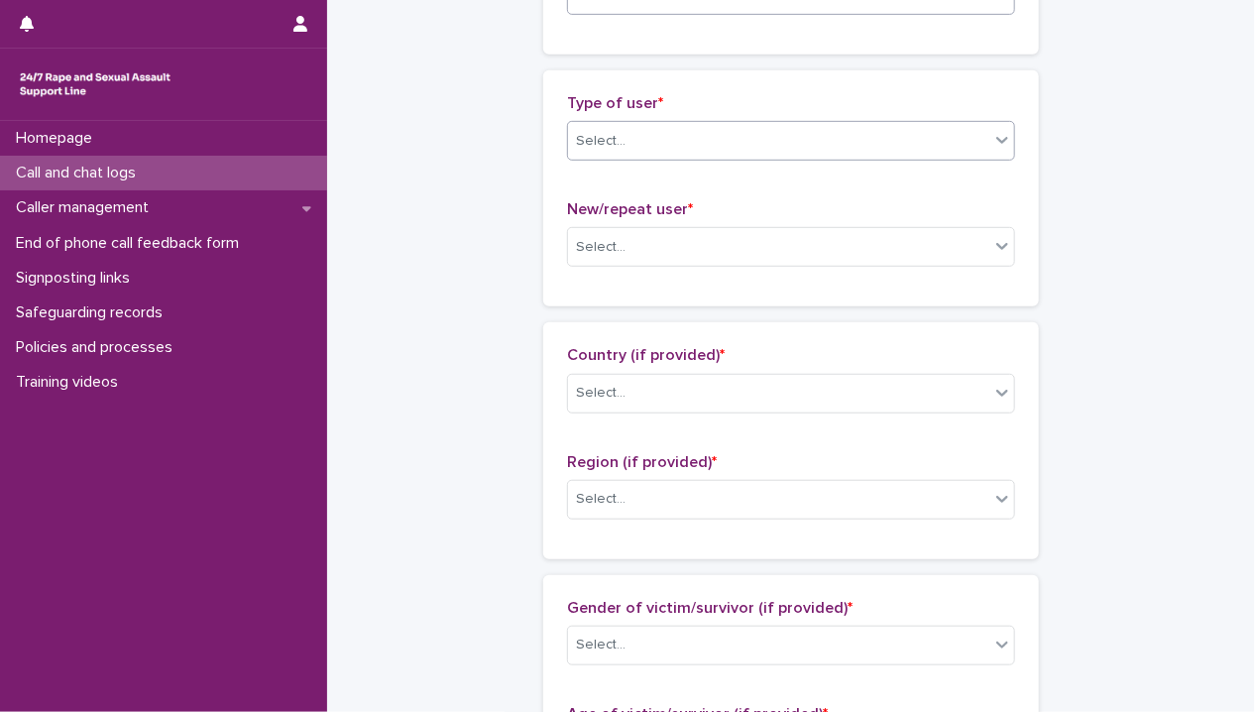
click at [724, 134] on div "Select..." at bounding box center [778, 141] width 421 height 33
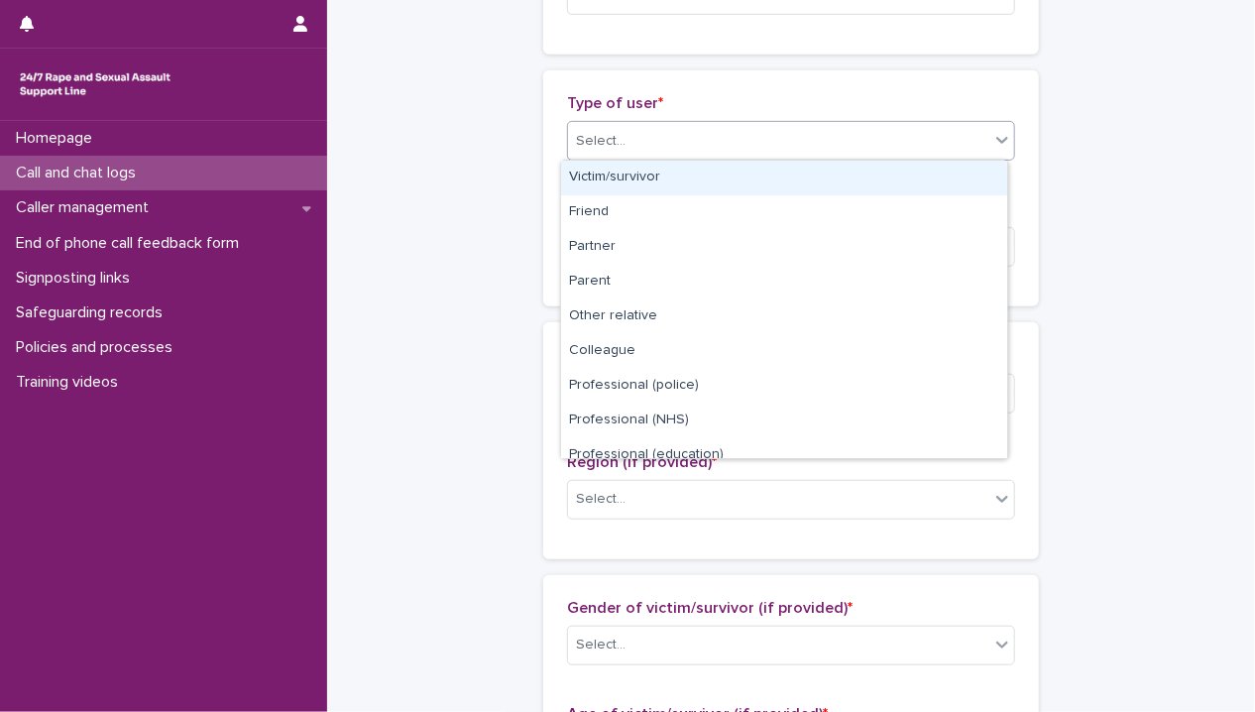
click at [731, 161] on div "Victim/survivor" at bounding box center [784, 178] width 446 height 35
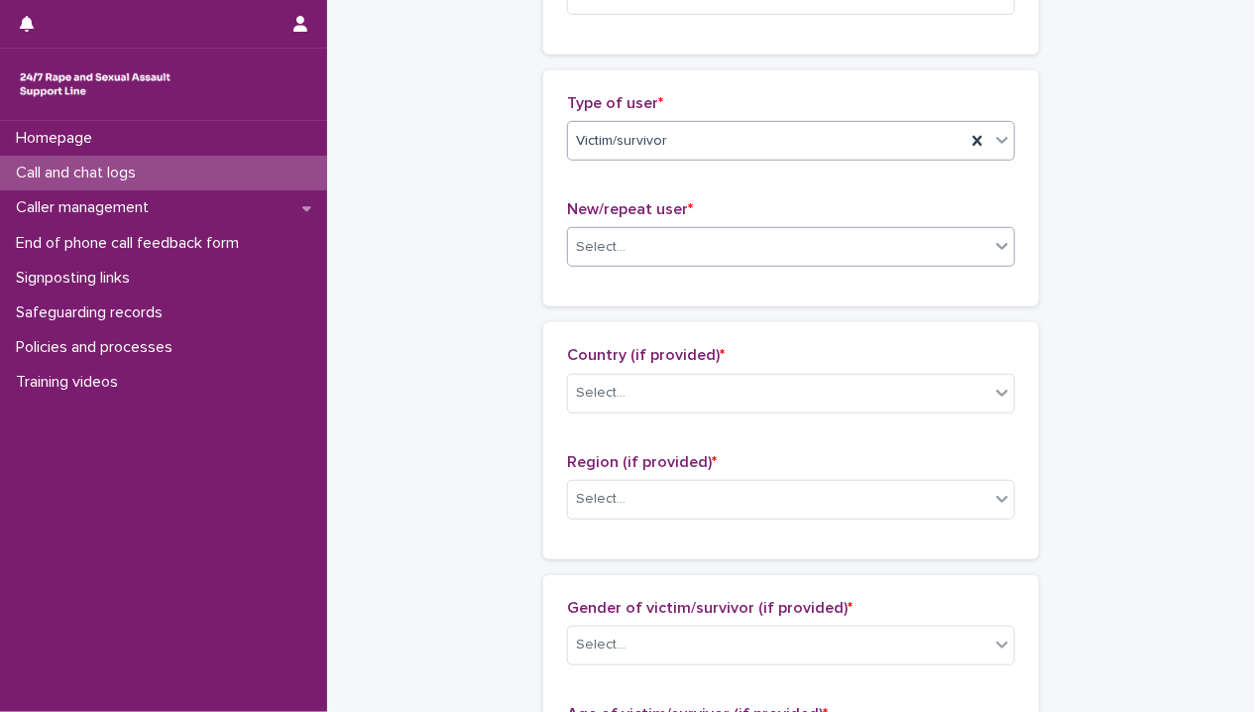
click at [721, 244] on div "Select..." at bounding box center [778, 247] width 421 height 33
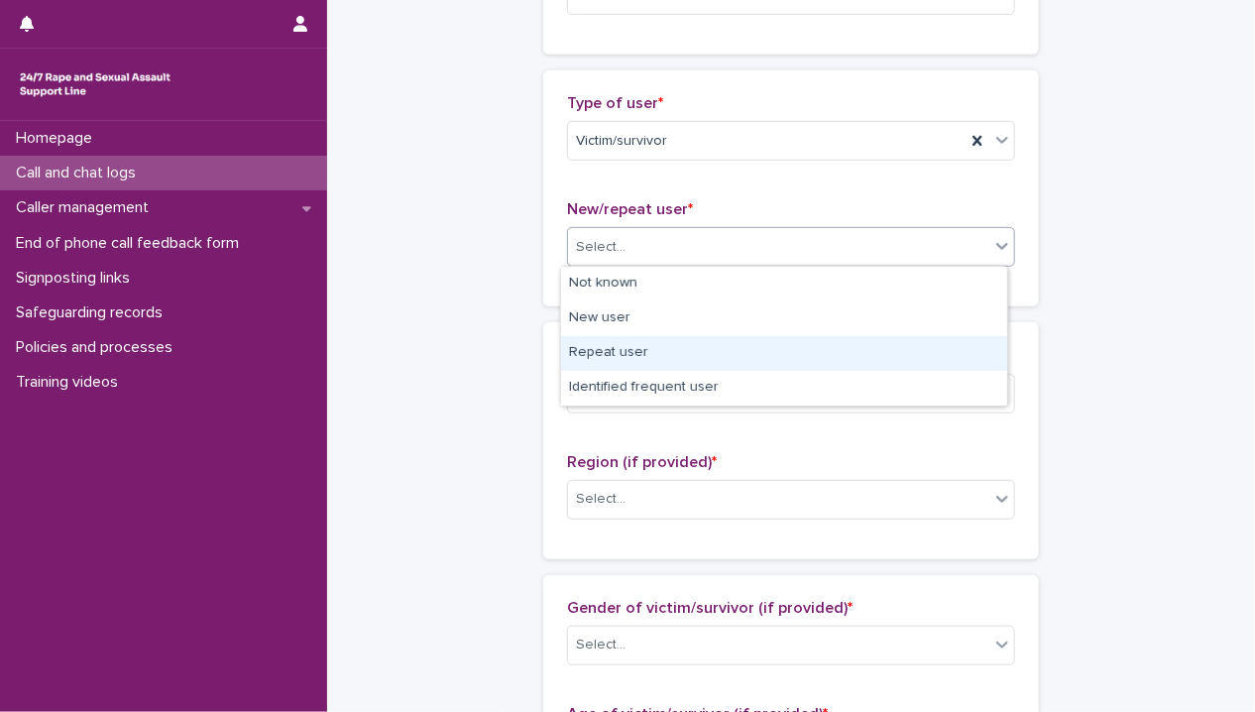
drag, startPoint x: 702, startPoint y: 346, endPoint x: 698, endPoint y: 366, distance: 20.2
click at [700, 347] on div "Repeat user" at bounding box center [784, 353] width 446 height 35
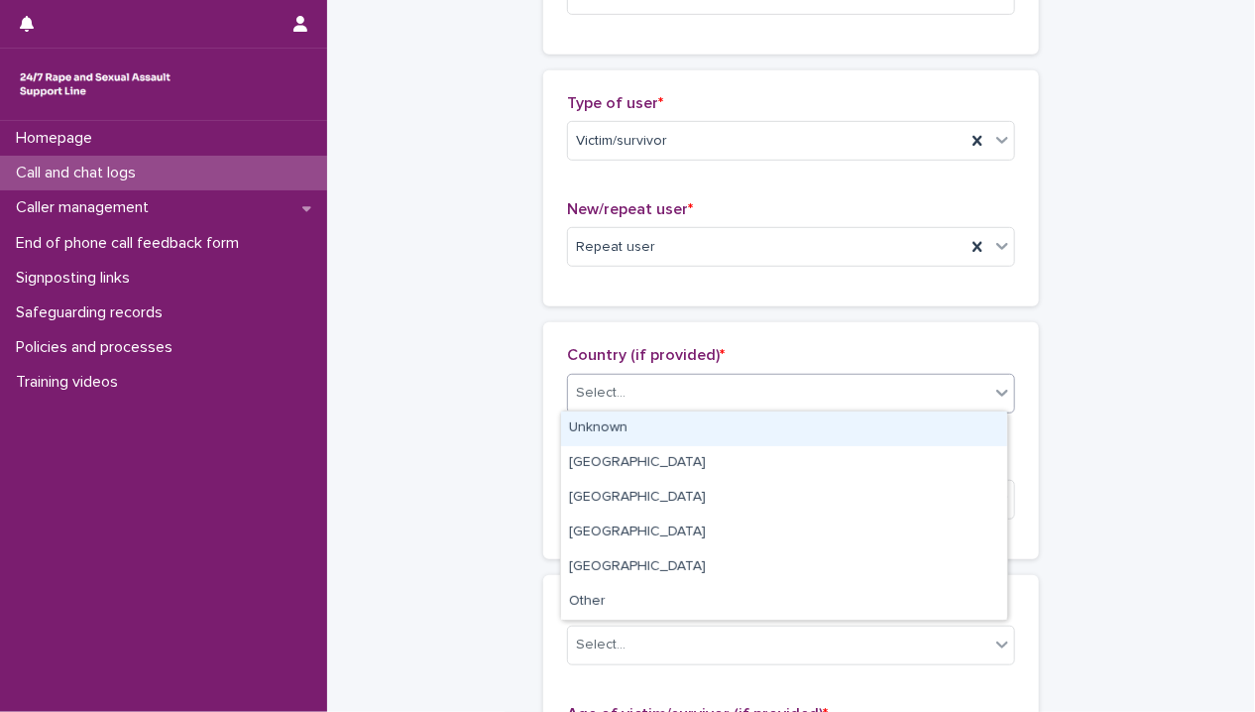
drag, startPoint x: 693, startPoint y: 374, endPoint x: 688, endPoint y: 403, distance: 30.1
click at [693, 377] on div "Select..." at bounding box center [778, 393] width 421 height 33
click at [681, 423] on div "Unknown" at bounding box center [784, 428] width 446 height 35
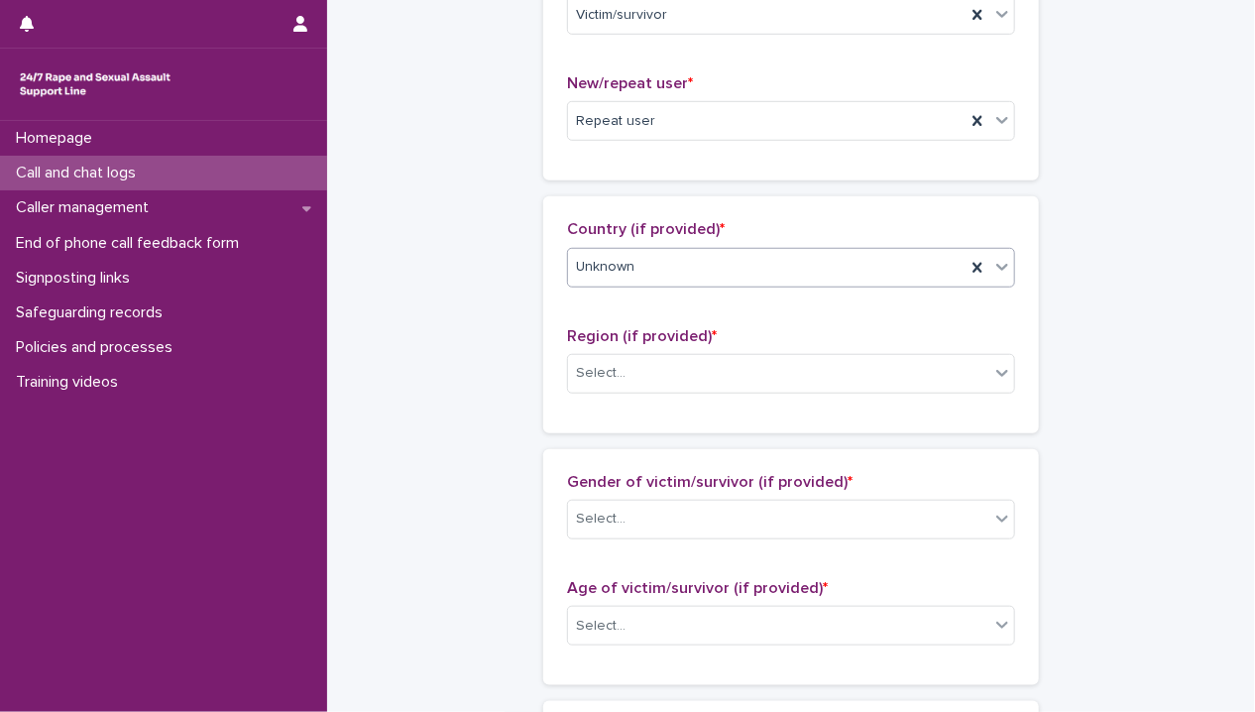
scroll to position [694, 0]
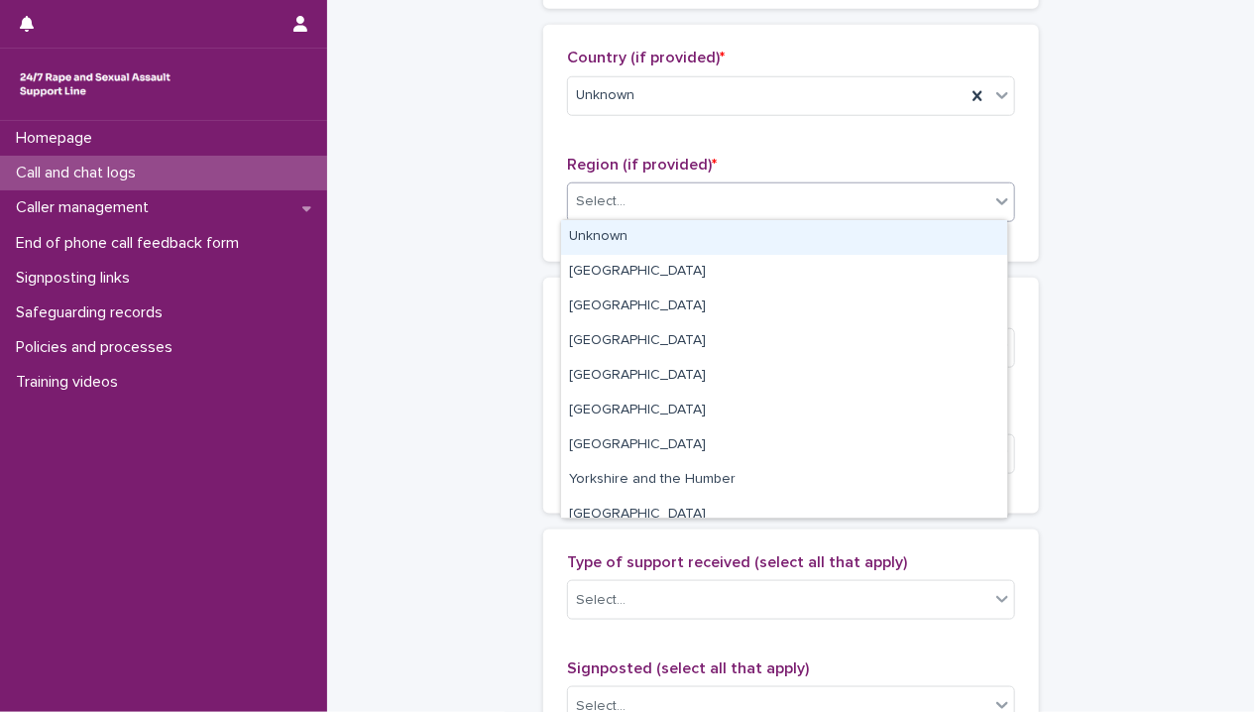
click at [729, 187] on div "Select..." at bounding box center [778, 201] width 421 height 33
click at [725, 251] on div "Unknown" at bounding box center [784, 237] width 446 height 35
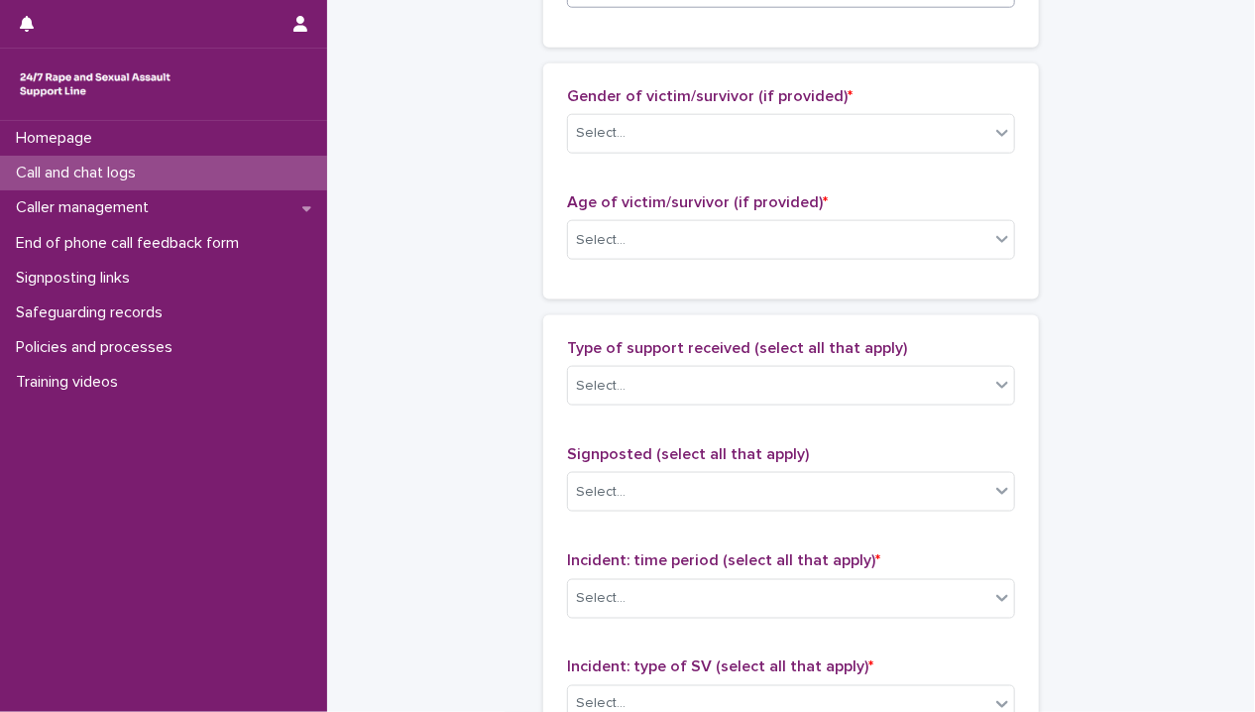
scroll to position [991, 0]
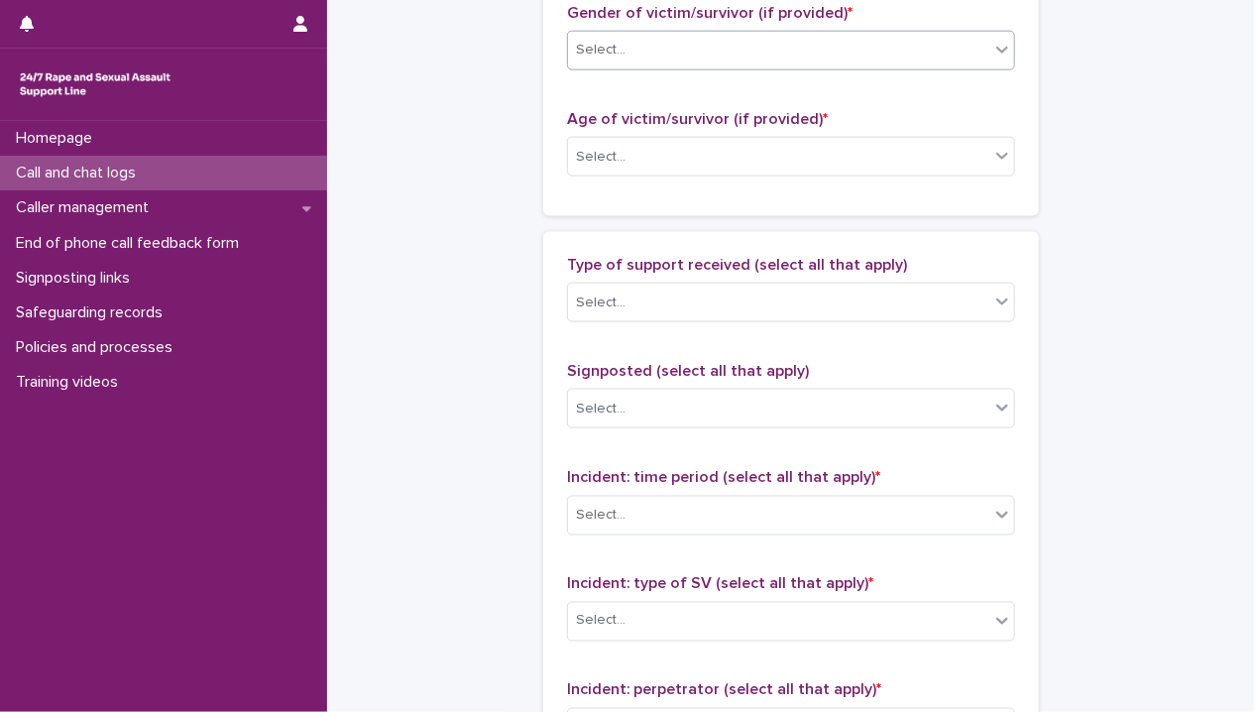
click at [652, 41] on div "Select..." at bounding box center [778, 50] width 421 height 33
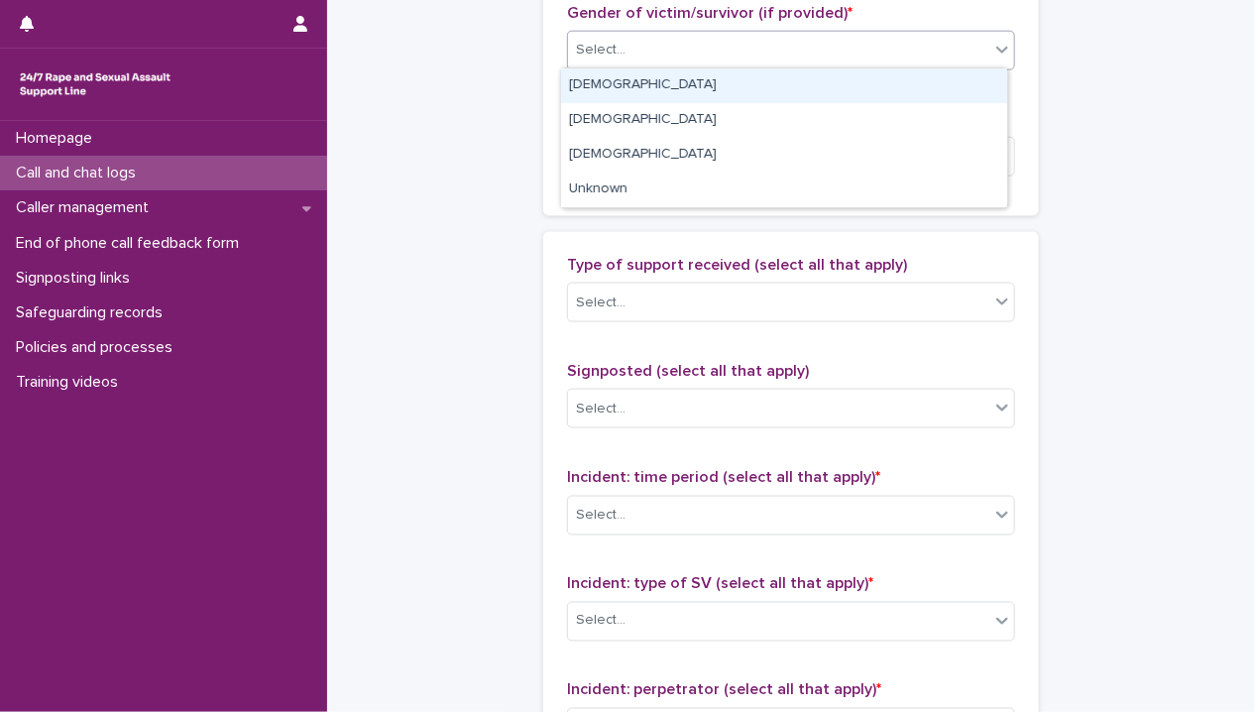
click at [670, 87] on div "[DEMOGRAPHIC_DATA]" at bounding box center [784, 85] width 446 height 35
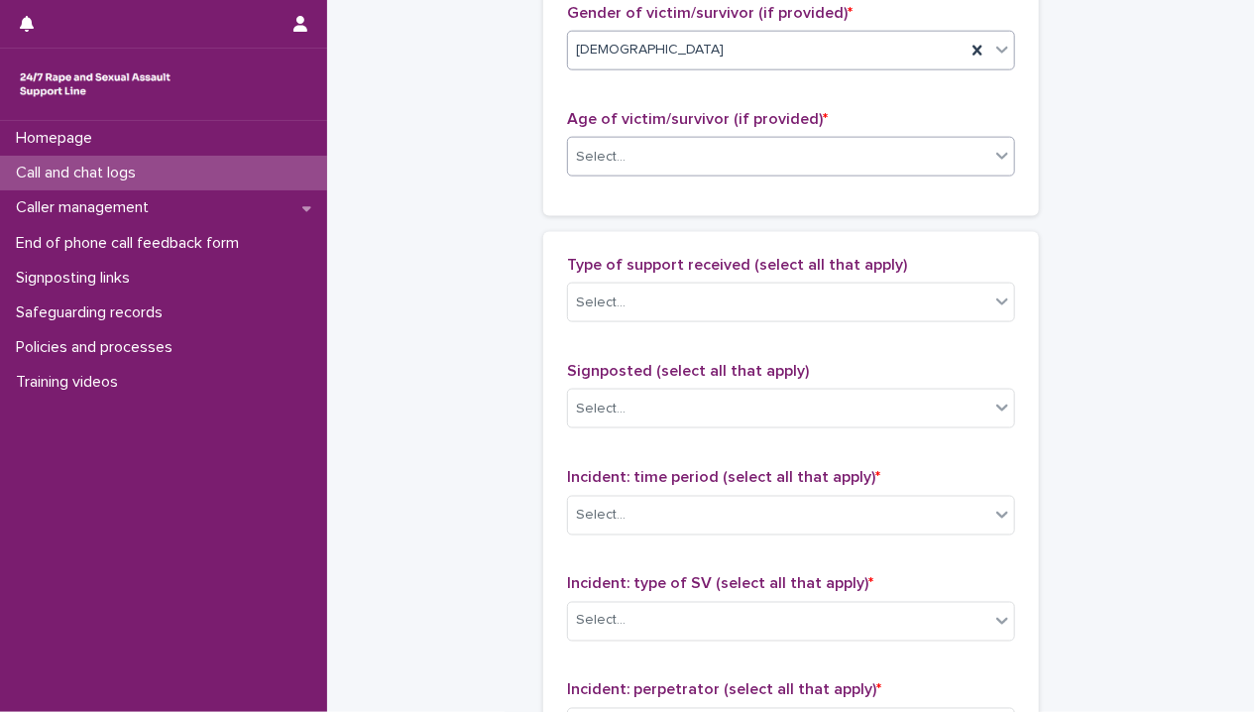
click at [672, 157] on div "Select..." at bounding box center [778, 157] width 421 height 33
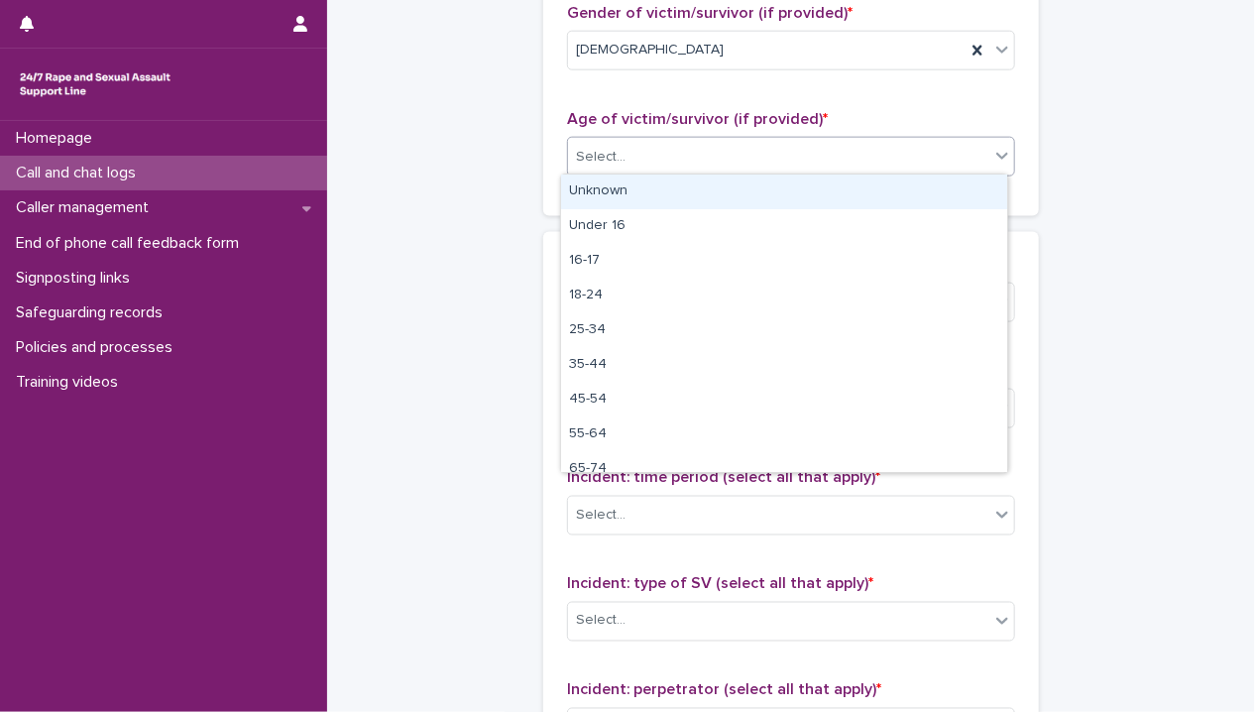
click at [666, 186] on div "Unknown" at bounding box center [784, 191] width 446 height 35
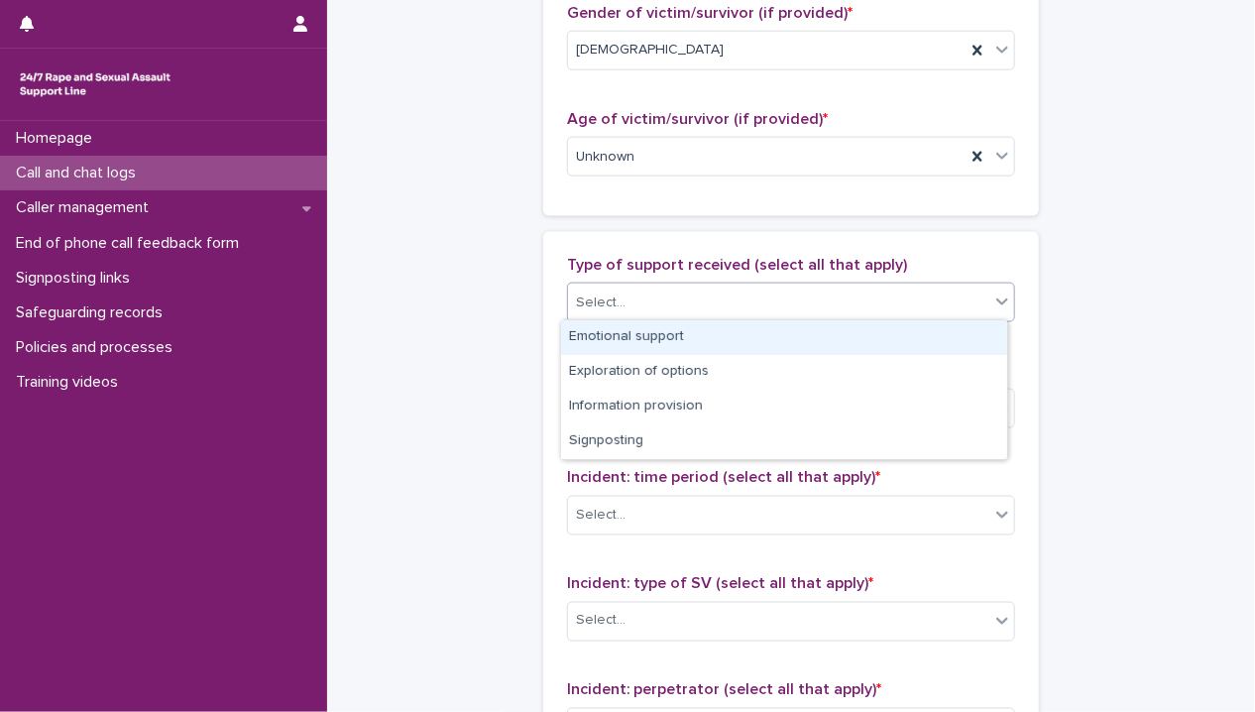
click at [665, 286] on div "Select..." at bounding box center [778, 302] width 421 height 33
click at [766, 212] on div "Gender of victim/survivor (if provided) * [DEMOGRAPHIC_DATA] Age of victim/surv…" at bounding box center [791, 98] width 496 height 236
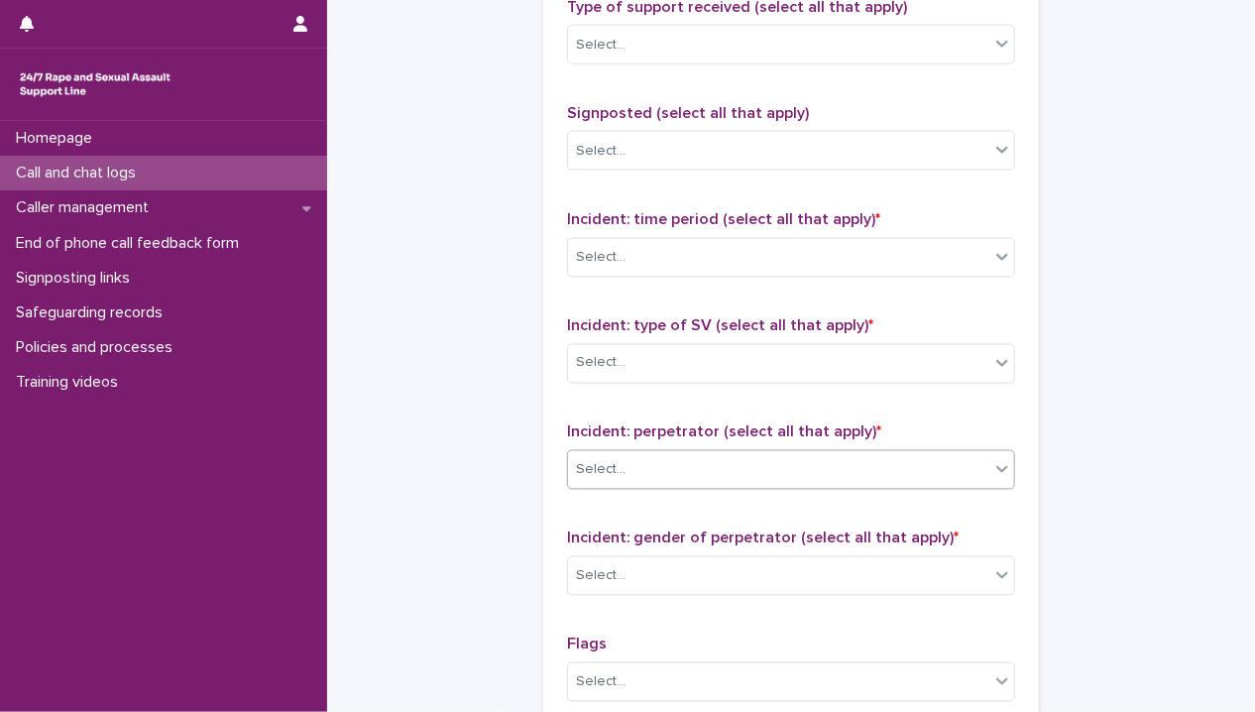
scroll to position [1387, 0]
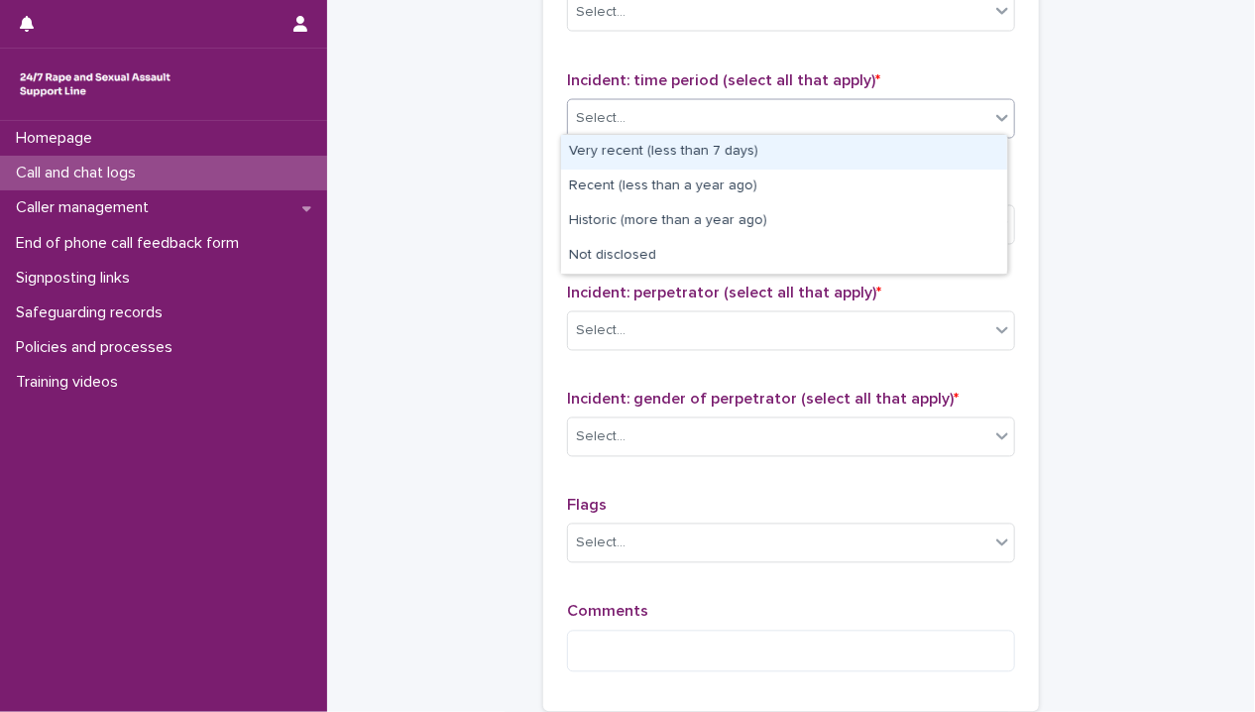
click at [726, 123] on div "Select..." at bounding box center [778, 118] width 421 height 33
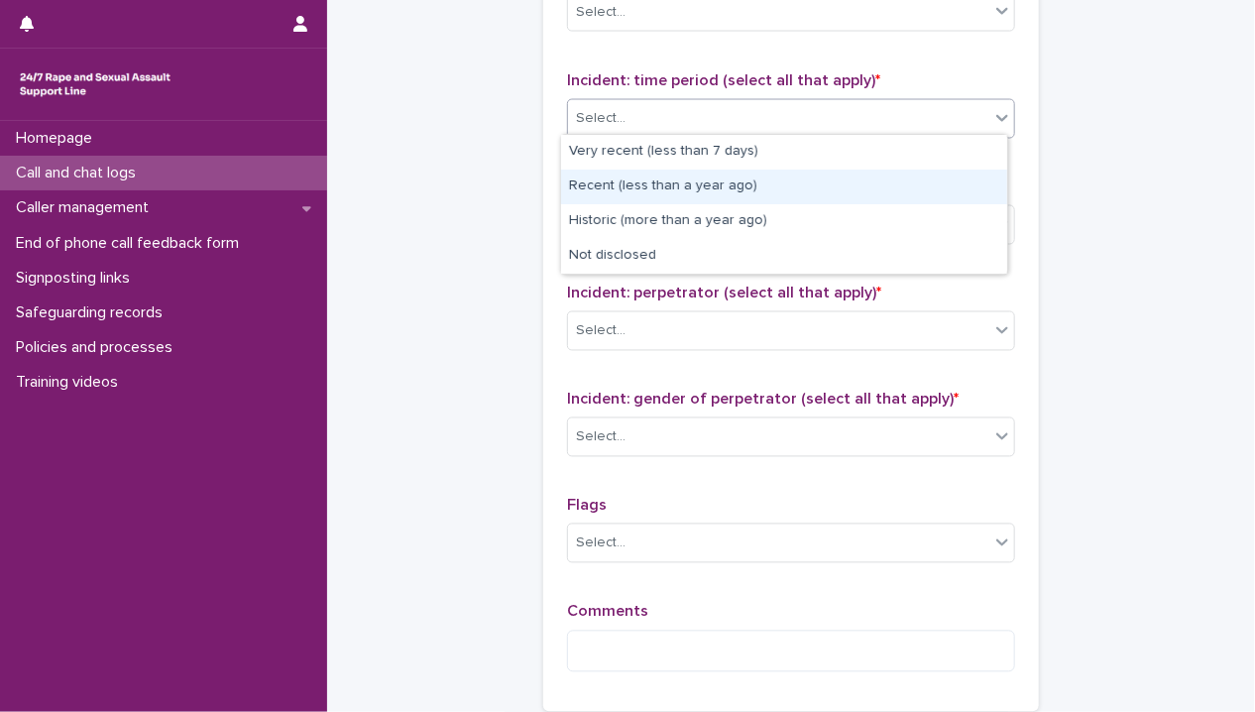
click at [716, 185] on div "Recent (less than a year ago)" at bounding box center [784, 186] width 446 height 35
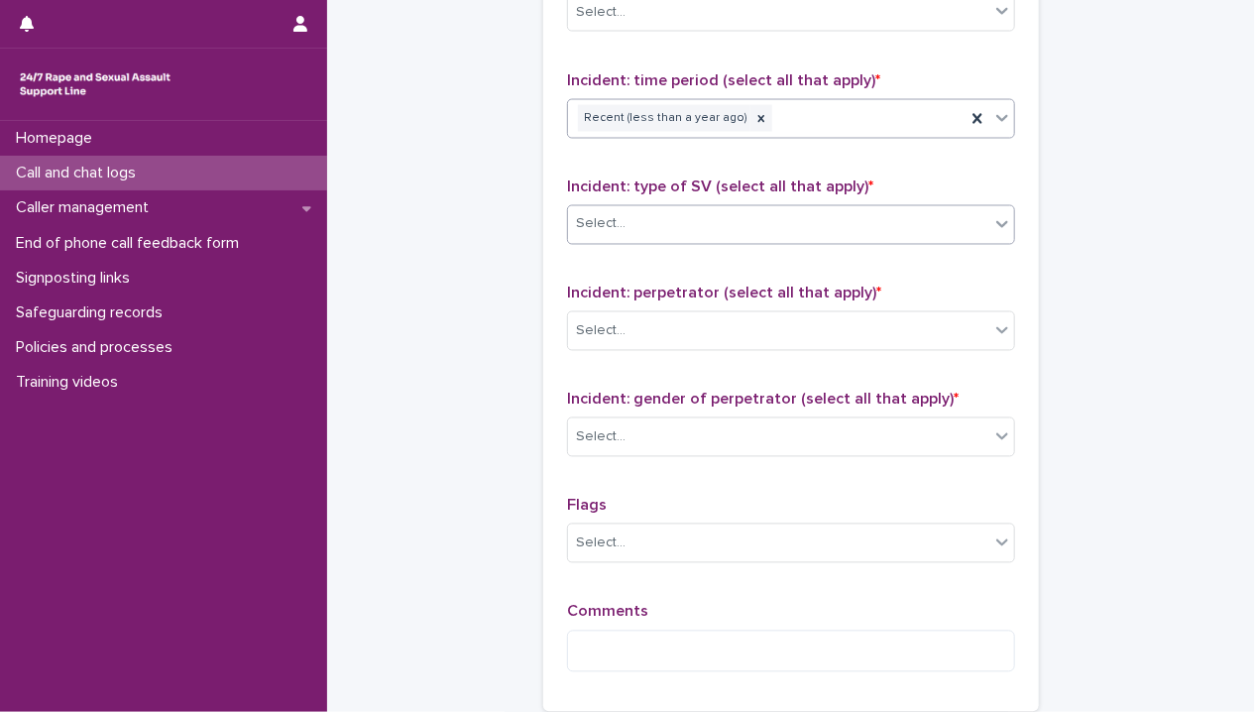
click at [706, 216] on div "Select..." at bounding box center [778, 224] width 421 height 33
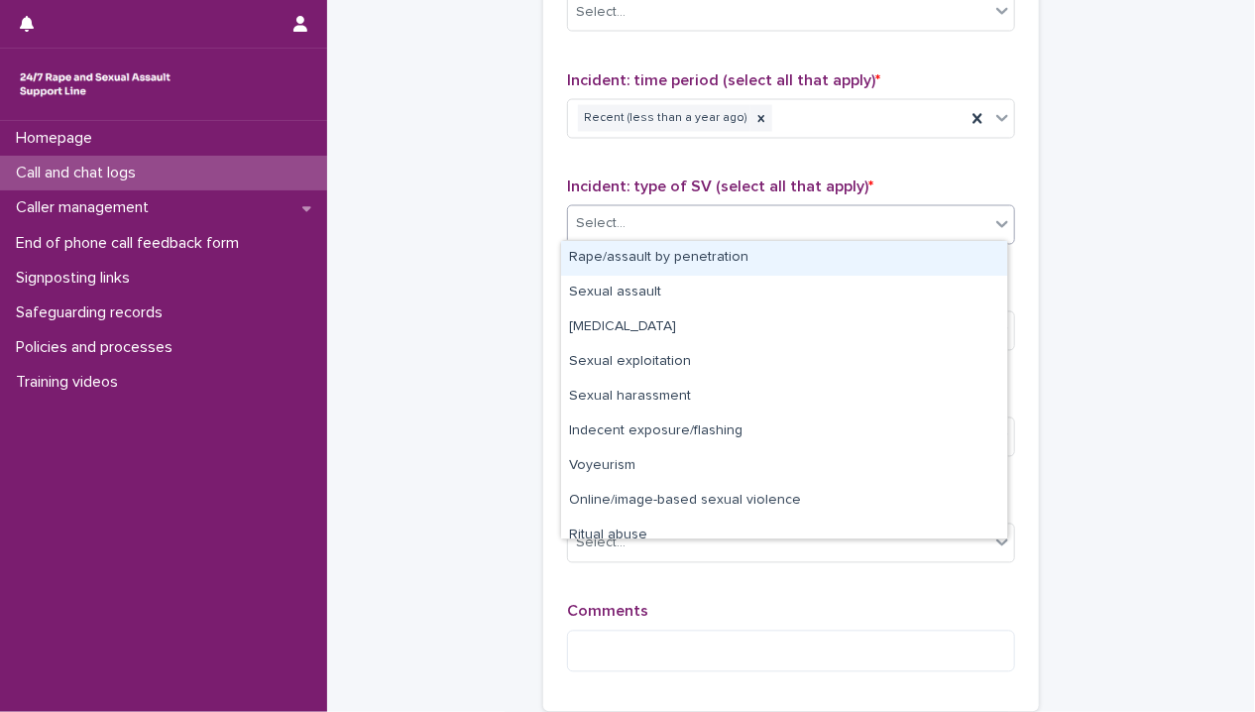
click at [702, 261] on div "Rape/assault by penetration" at bounding box center [784, 258] width 446 height 35
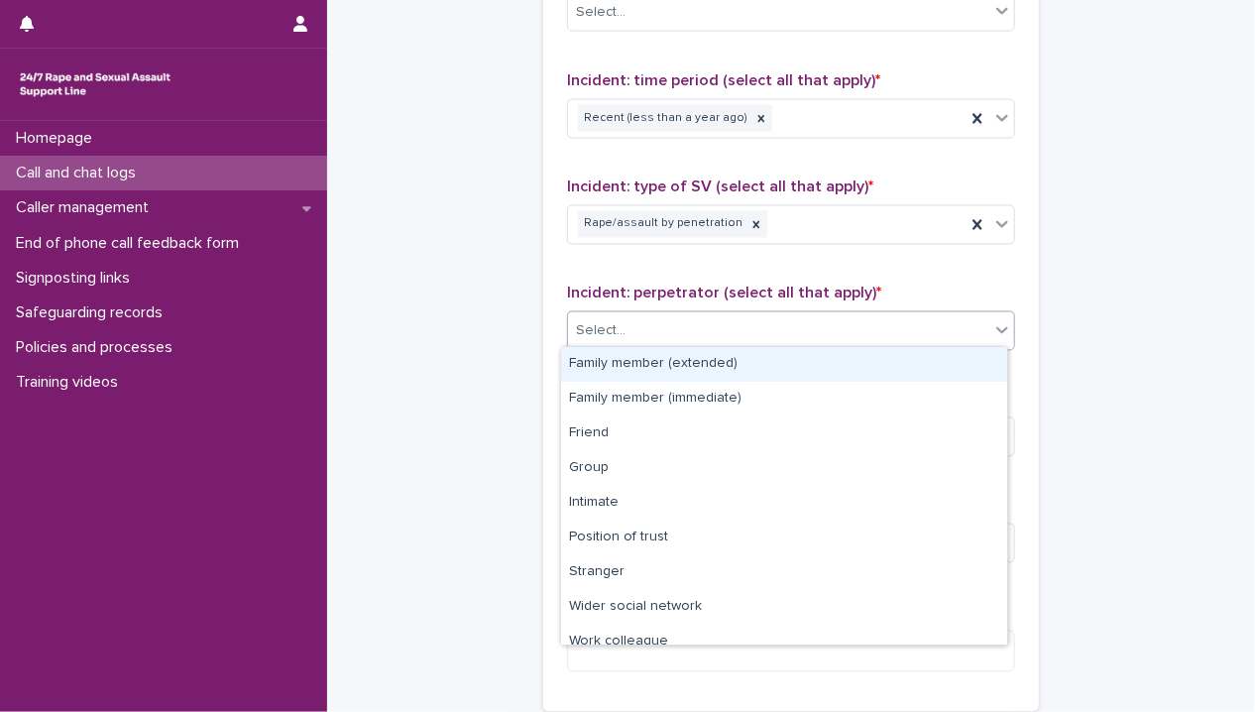
click at [690, 320] on div "Select..." at bounding box center [778, 331] width 421 height 33
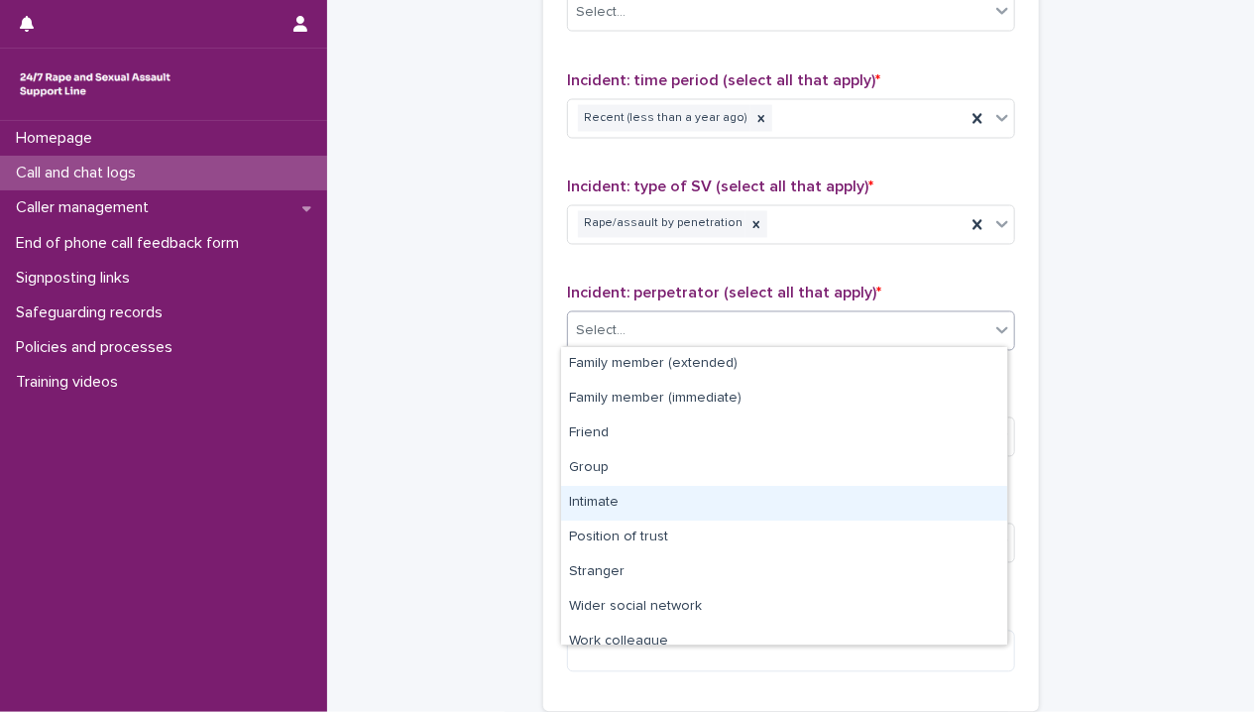
click at [631, 500] on div "Intimate" at bounding box center [784, 503] width 446 height 35
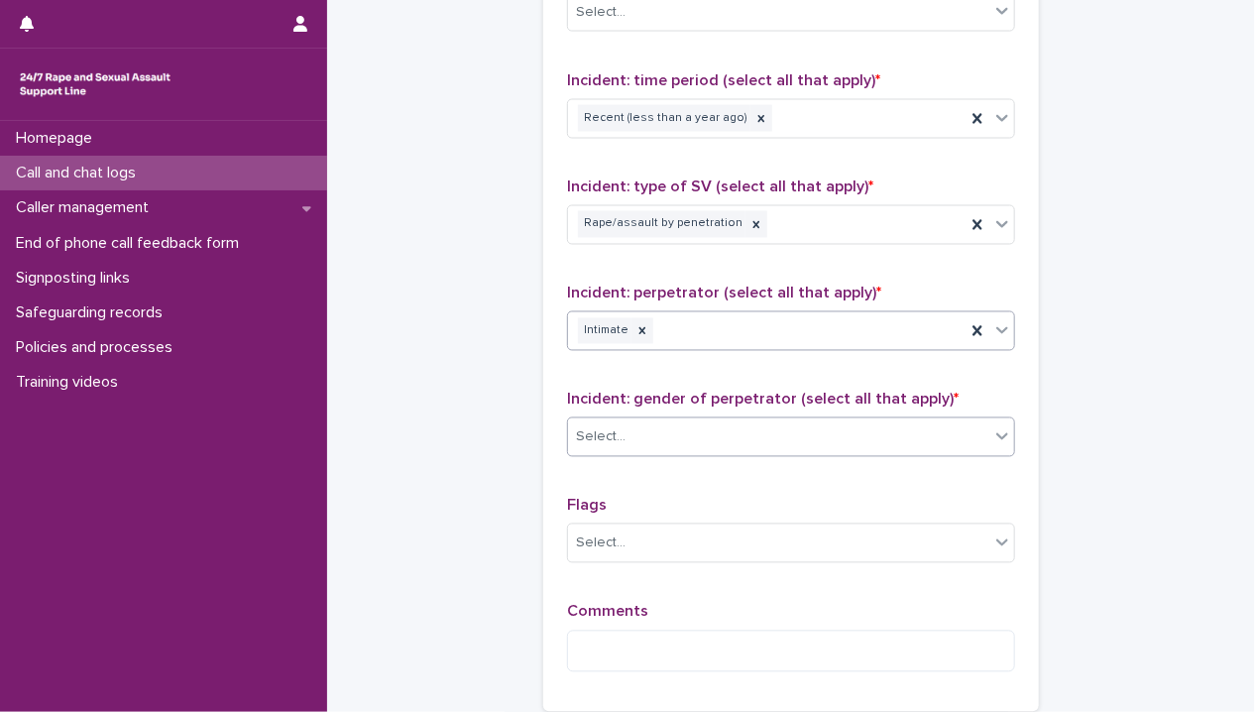
click at [706, 423] on div "Select..." at bounding box center [778, 437] width 421 height 33
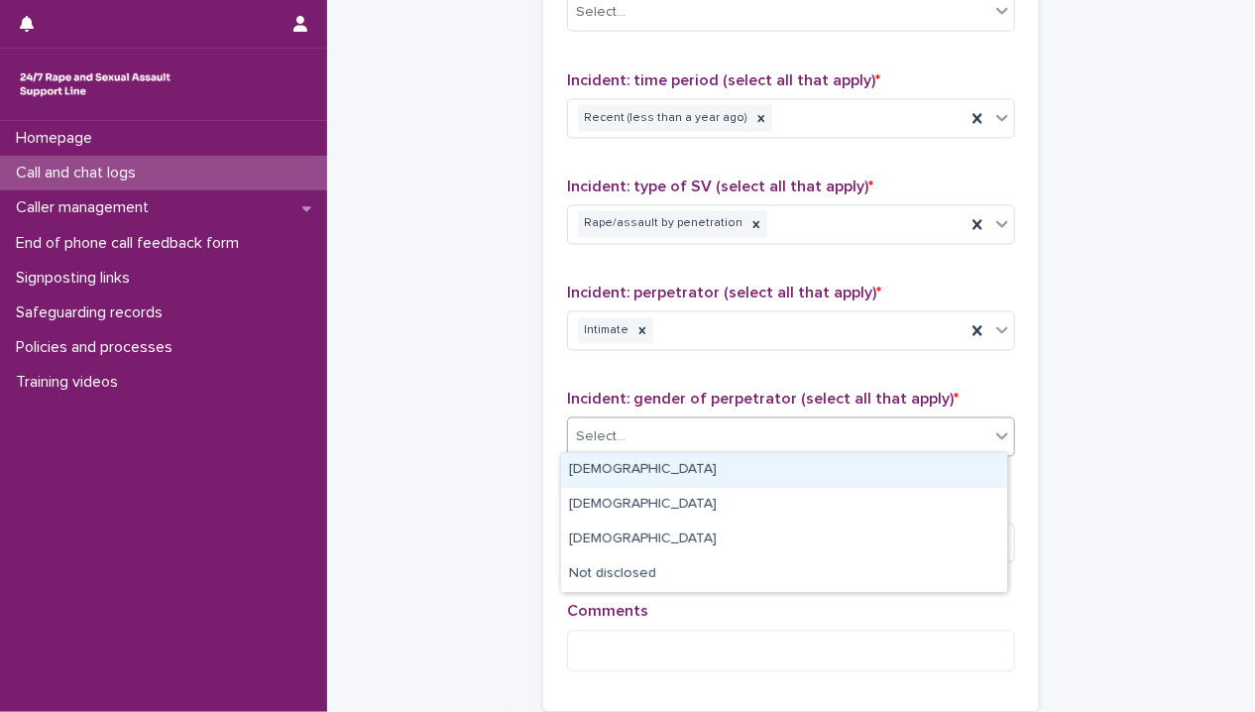
click at [702, 468] on div "[DEMOGRAPHIC_DATA]" at bounding box center [784, 470] width 446 height 35
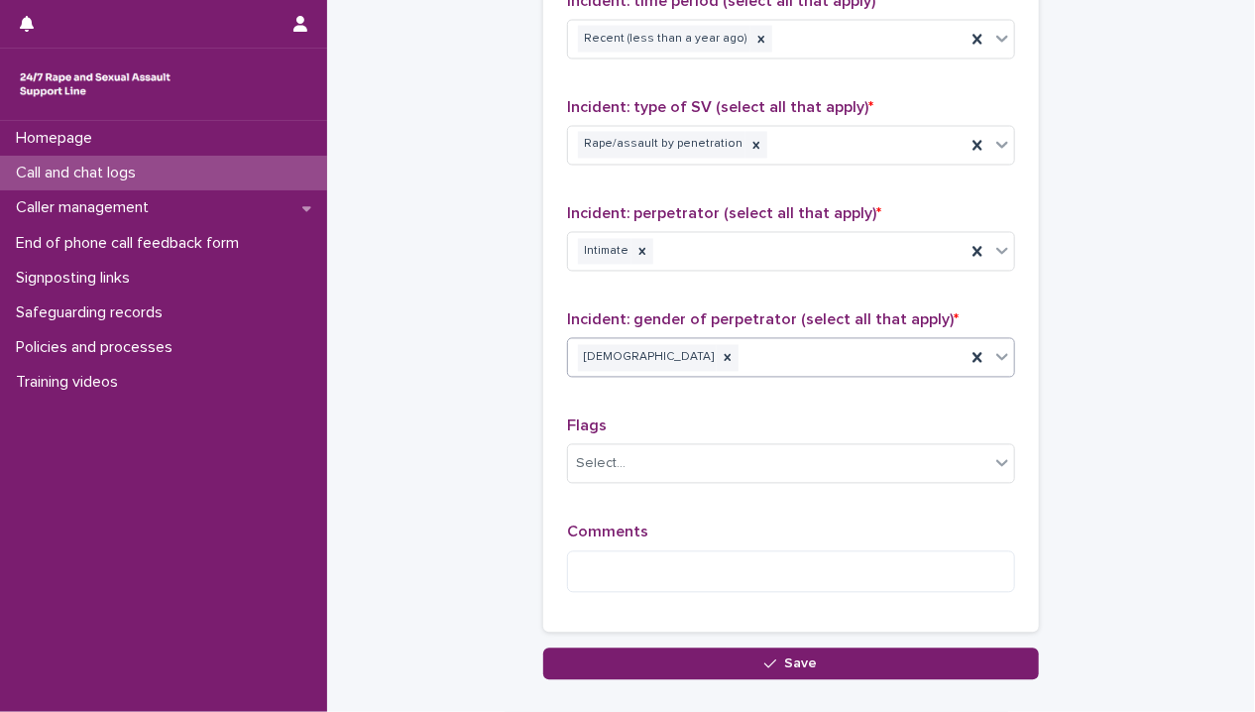
scroll to position [1584, 0]
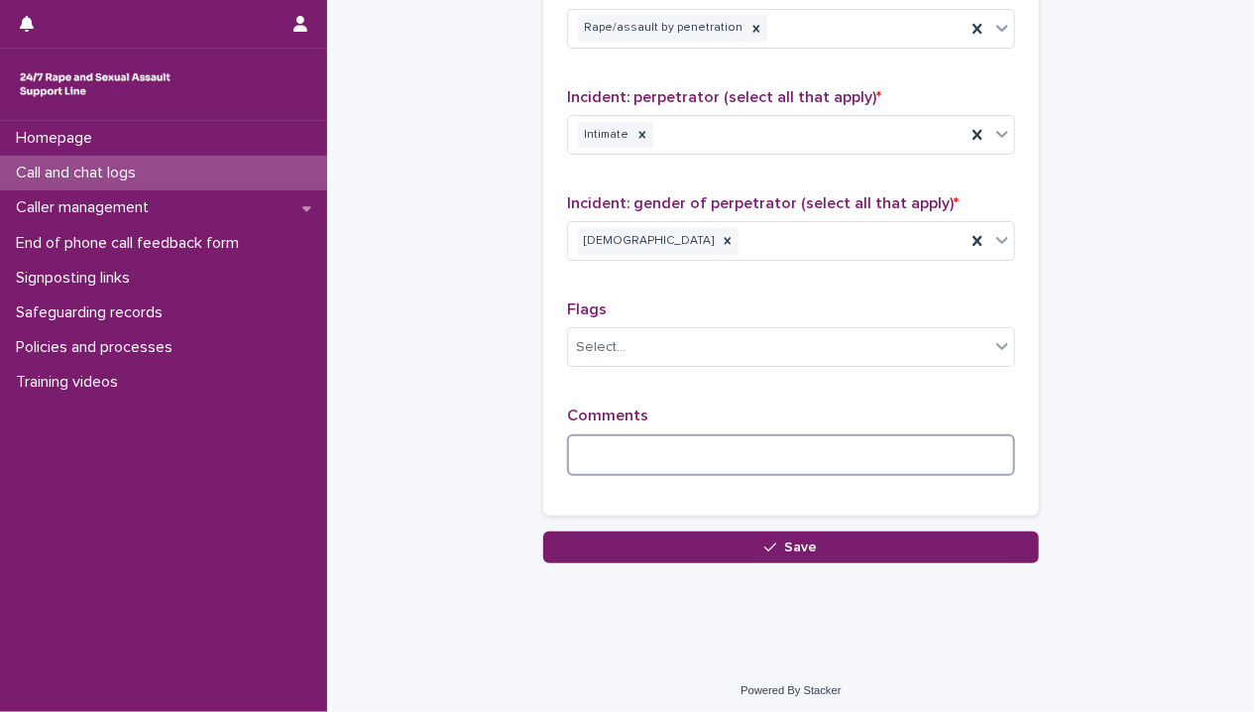
drag, startPoint x: 694, startPoint y: 445, endPoint x: 797, endPoint y: 476, distance: 107.5
click at [698, 445] on textarea at bounding box center [791, 455] width 448 height 43
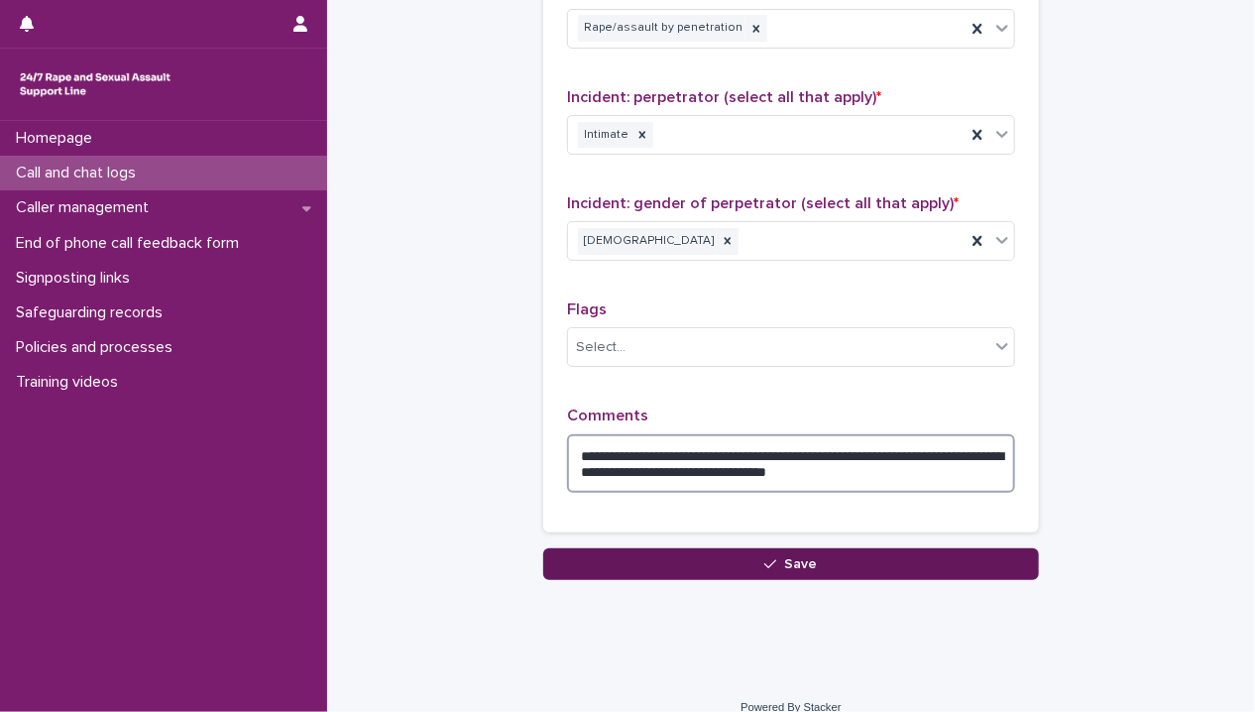
type textarea "**********"
click at [805, 557] on span "Save" at bounding box center [801, 564] width 33 height 14
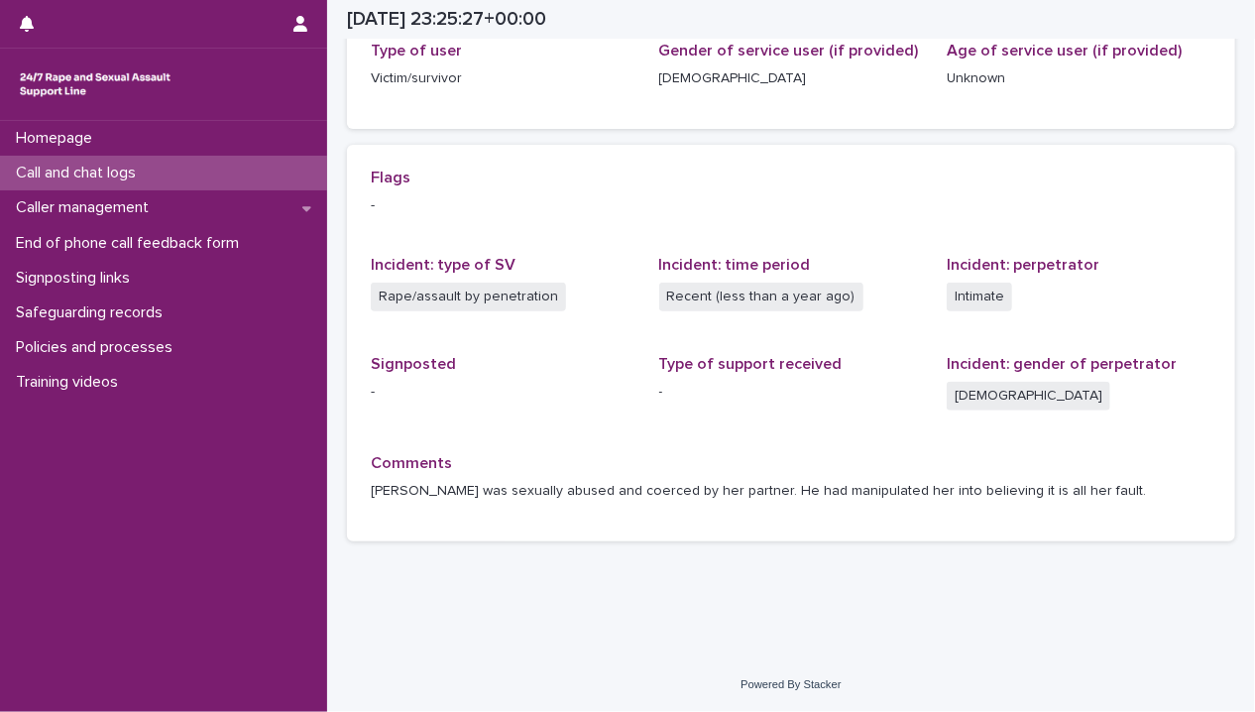
scroll to position [341, 0]
click at [164, 172] on div "Call and chat logs" at bounding box center [163, 173] width 327 height 35
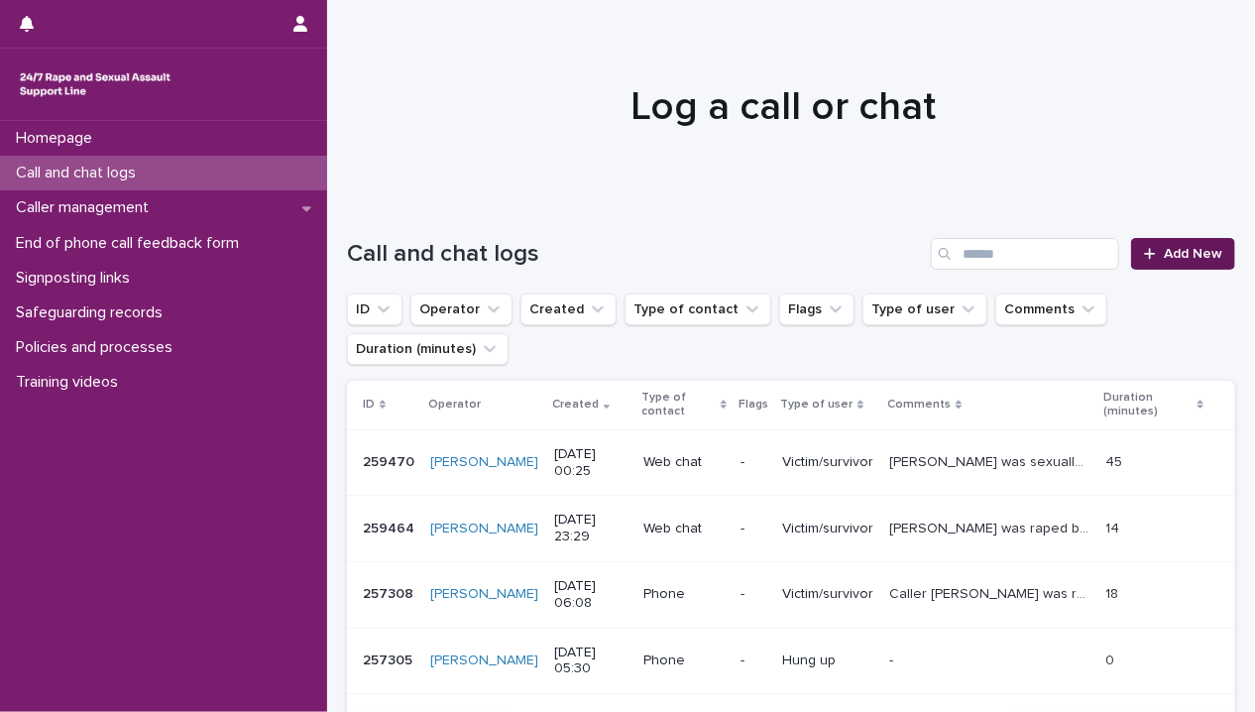
click at [1163, 252] on span "Add New" at bounding box center [1192, 254] width 58 height 14
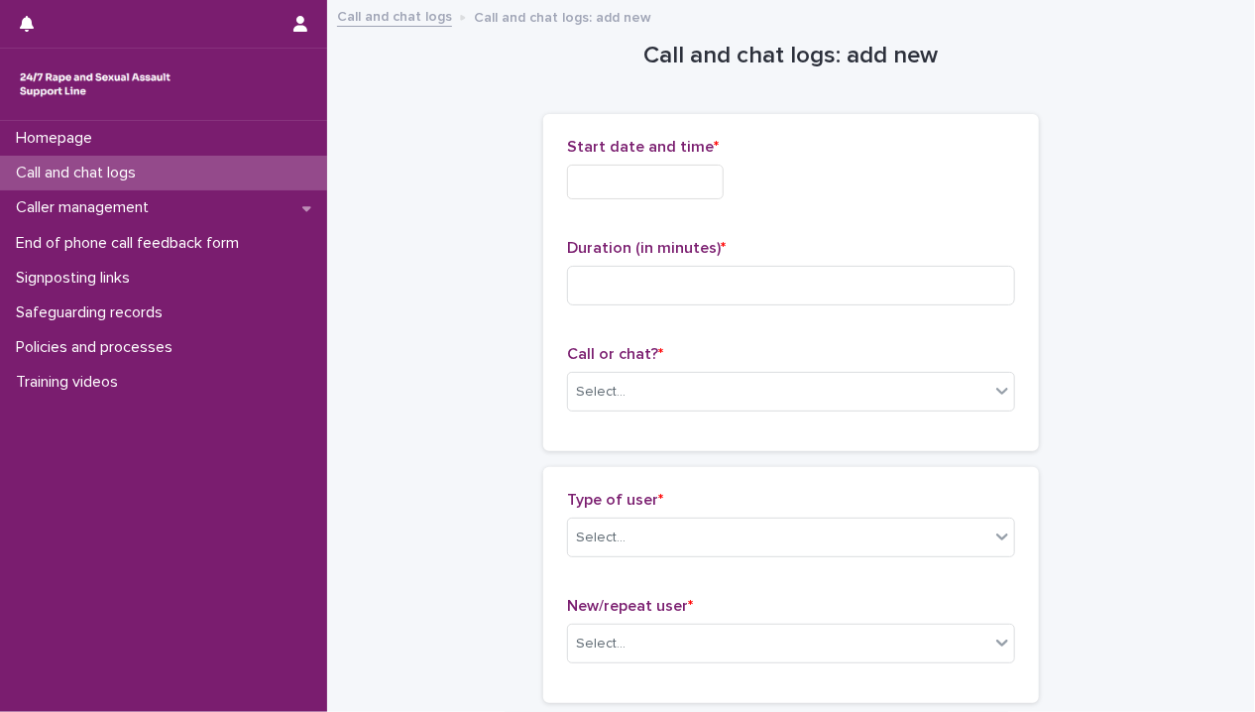
click at [654, 189] on input "text" at bounding box center [645, 182] width 157 height 35
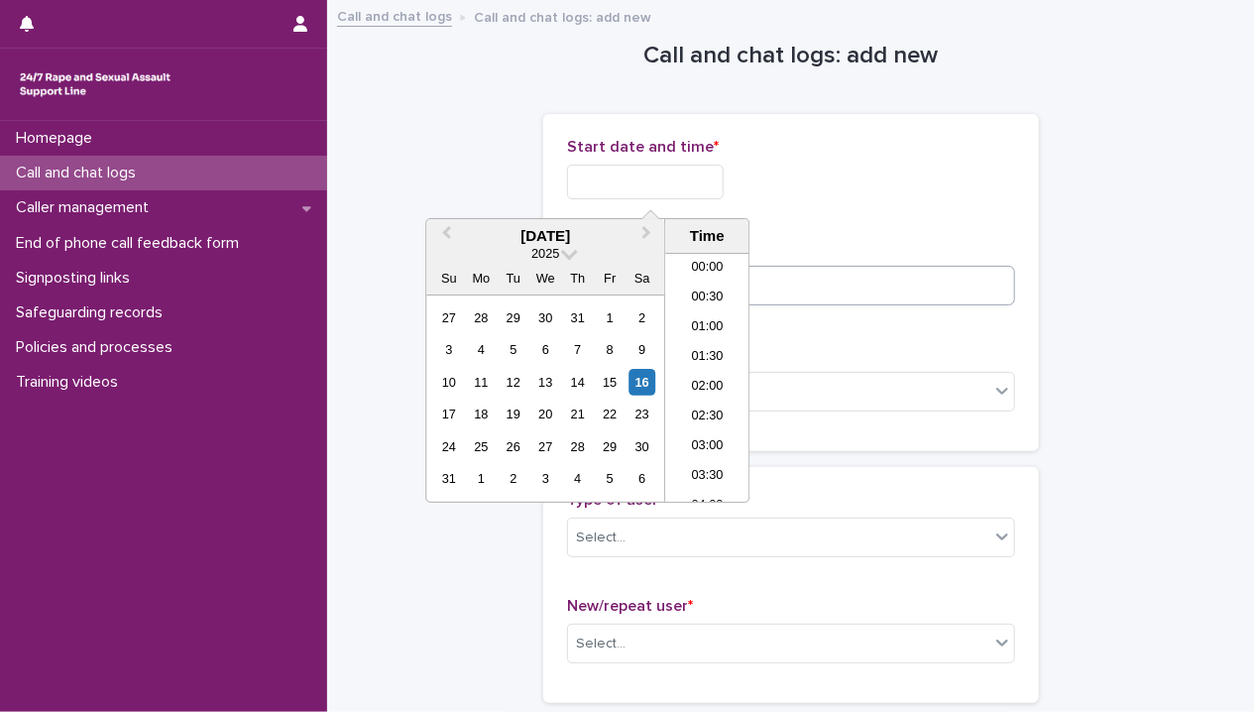
click at [704, 294] on li "00:30" at bounding box center [707, 298] width 84 height 30
click at [698, 189] on input "**********" at bounding box center [645, 182] width 157 height 35
type input "**********"
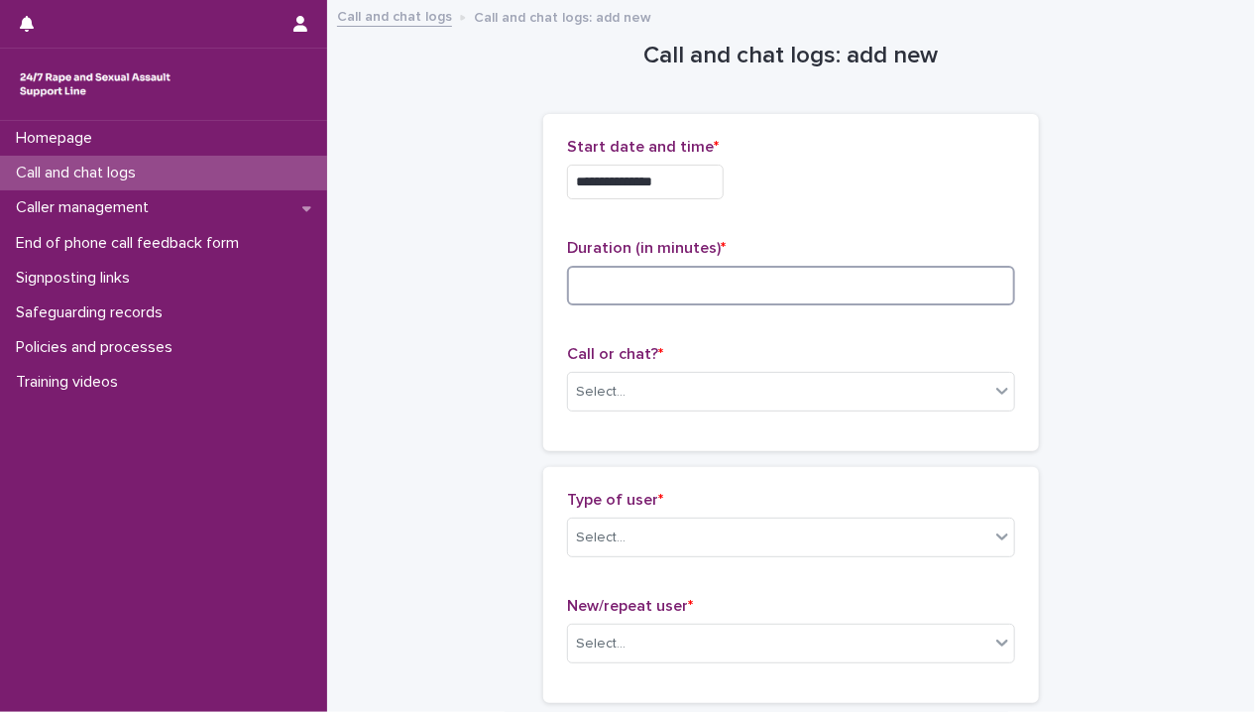
click at [801, 284] on input at bounding box center [791, 286] width 448 height 40
type input "**"
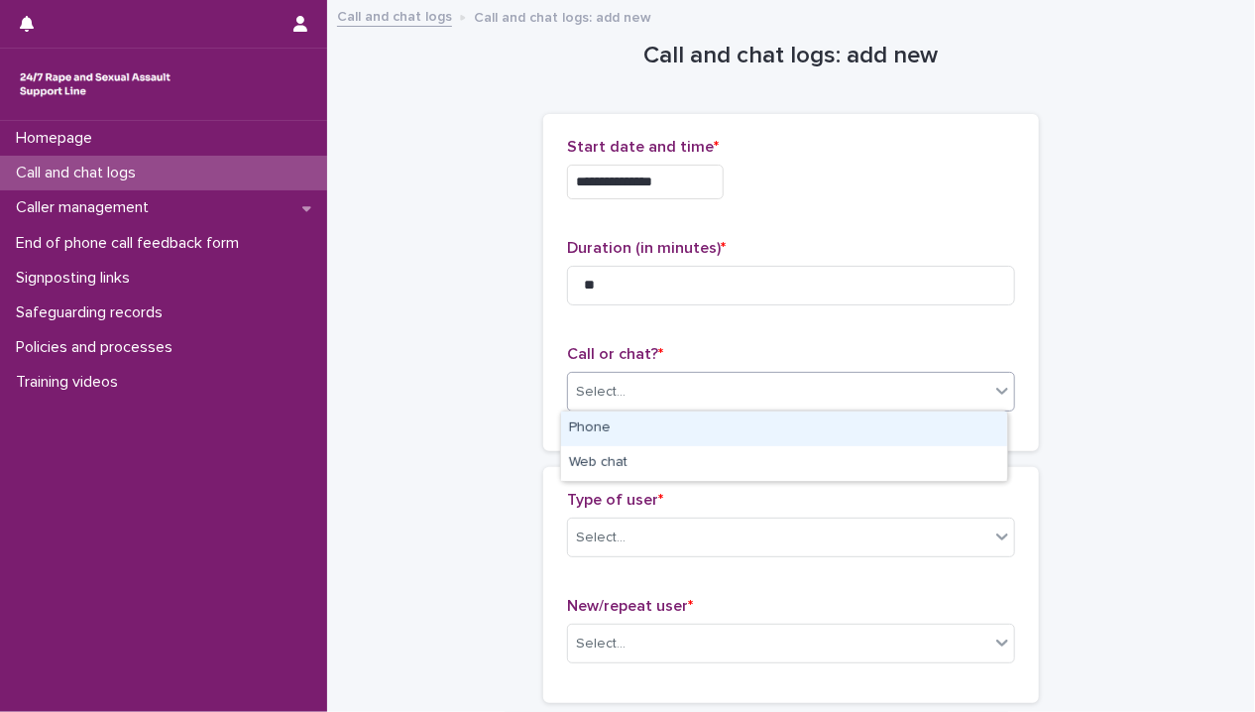
click at [756, 386] on div "Select..." at bounding box center [778, 392] width 421 height 33
click at [745, 433] on div "Phone" at bounding box center [784, 428] width 446 height 35
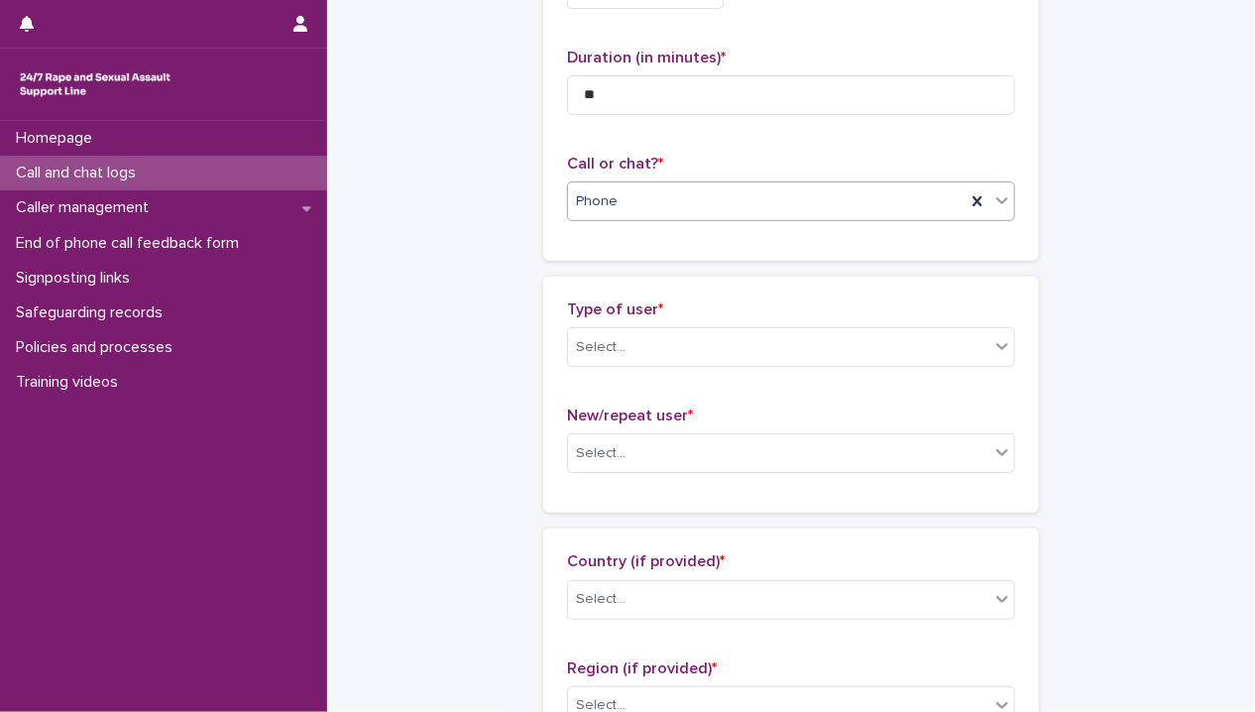
scroll to position [198, 0]
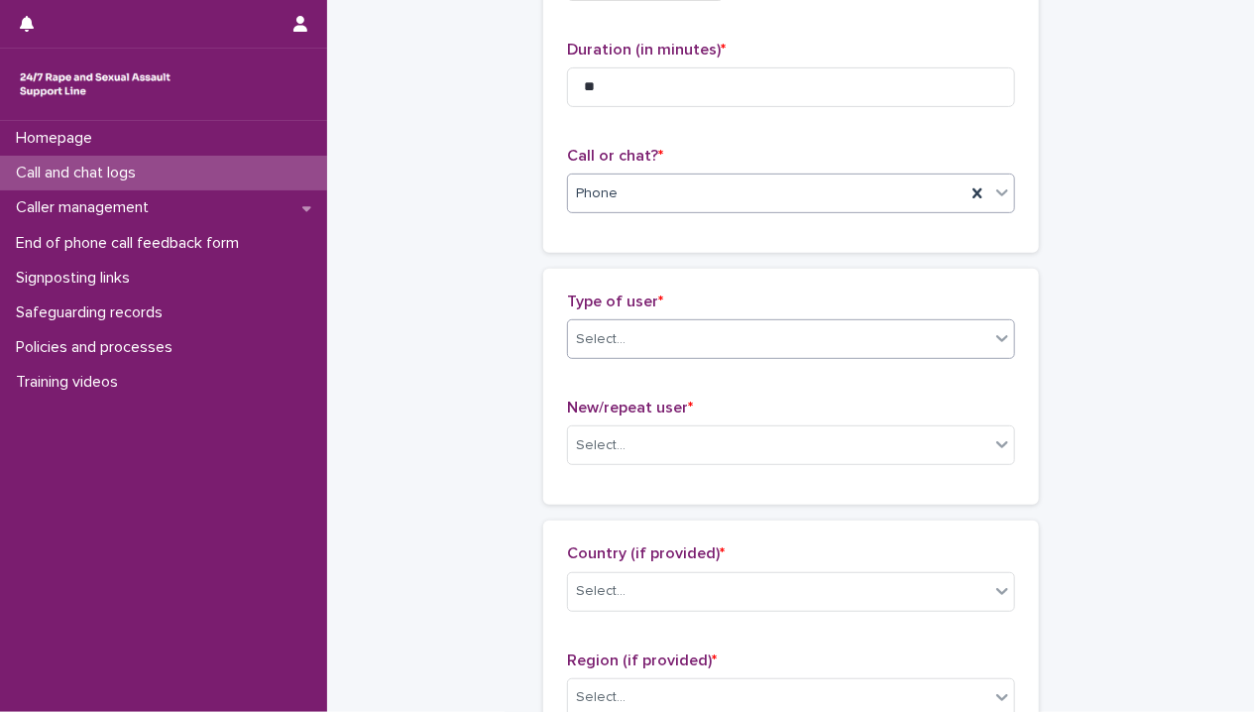
drag, startPoint x: 730, startPoint y: 332, endPoint x: 729, endPoint y: 356, distance: 23.8
click at [730, 334] on div "Select..." at bounding box center [778, 339] width 421 height 33
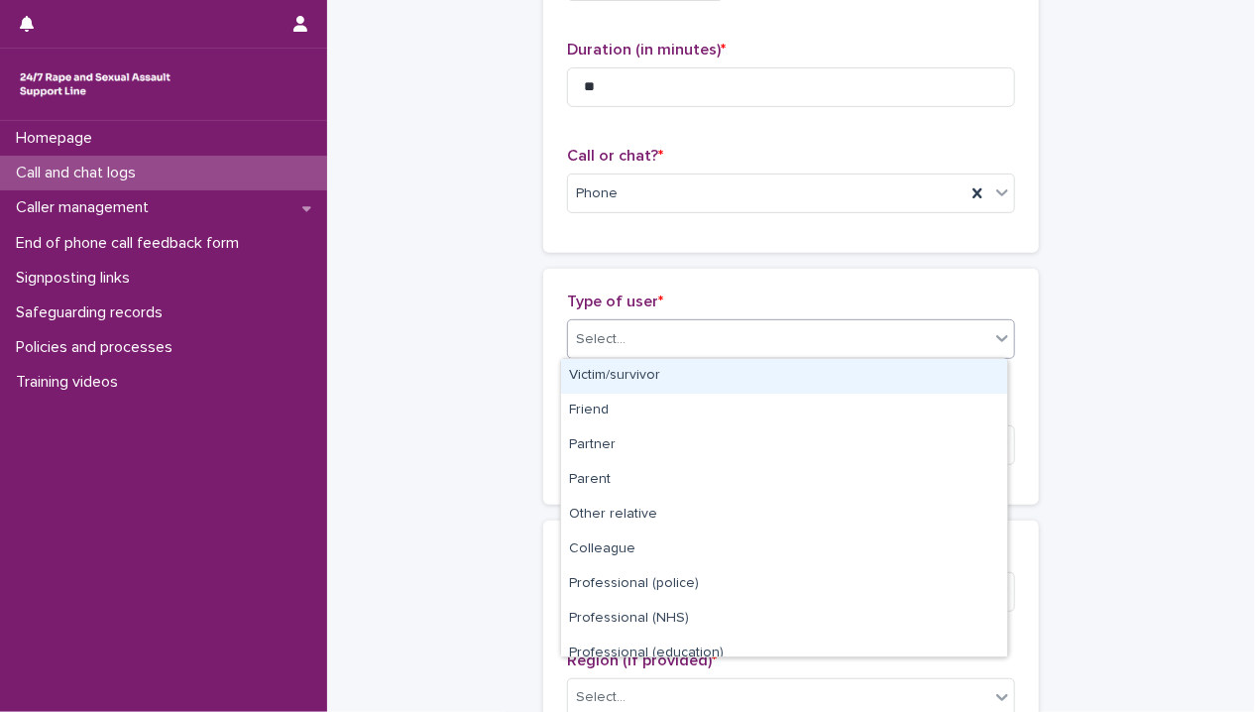
click at [725, 382] on div "Victim/survivor" at bounding box center [784, 376] width 446 height 35
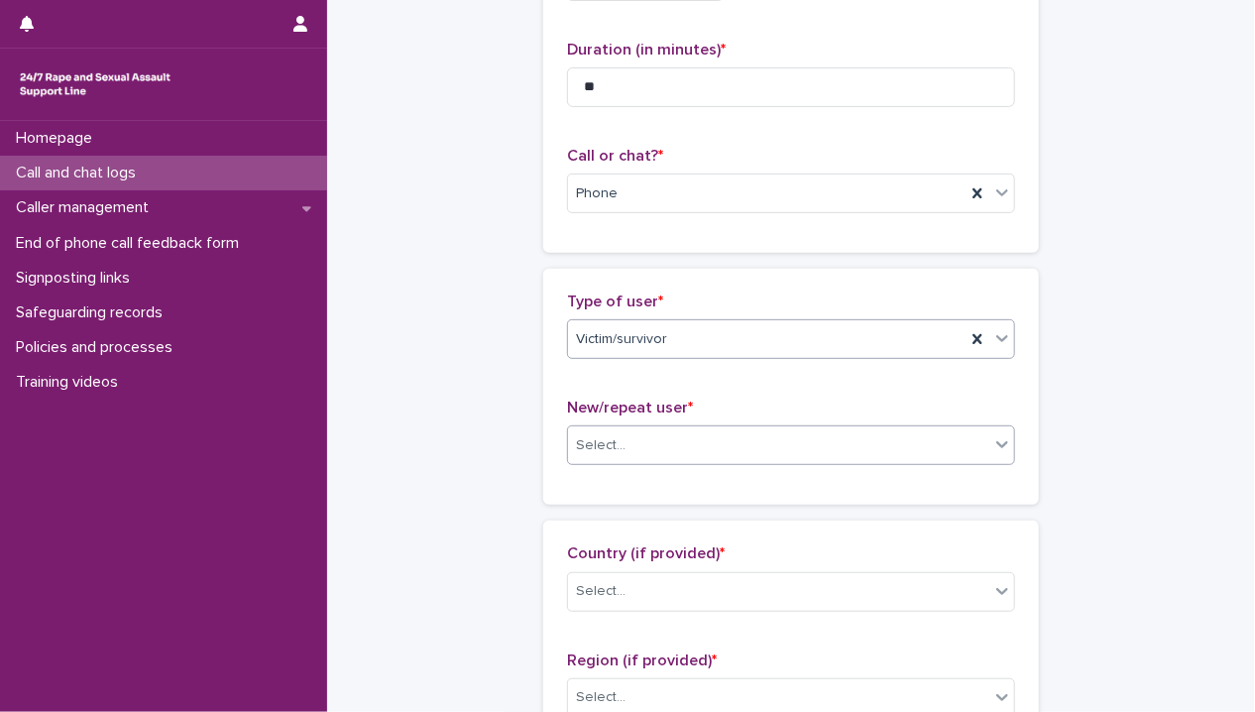
click at [708, 438] on div "Select..." at bounding box center [778, 445] width 421 height 33
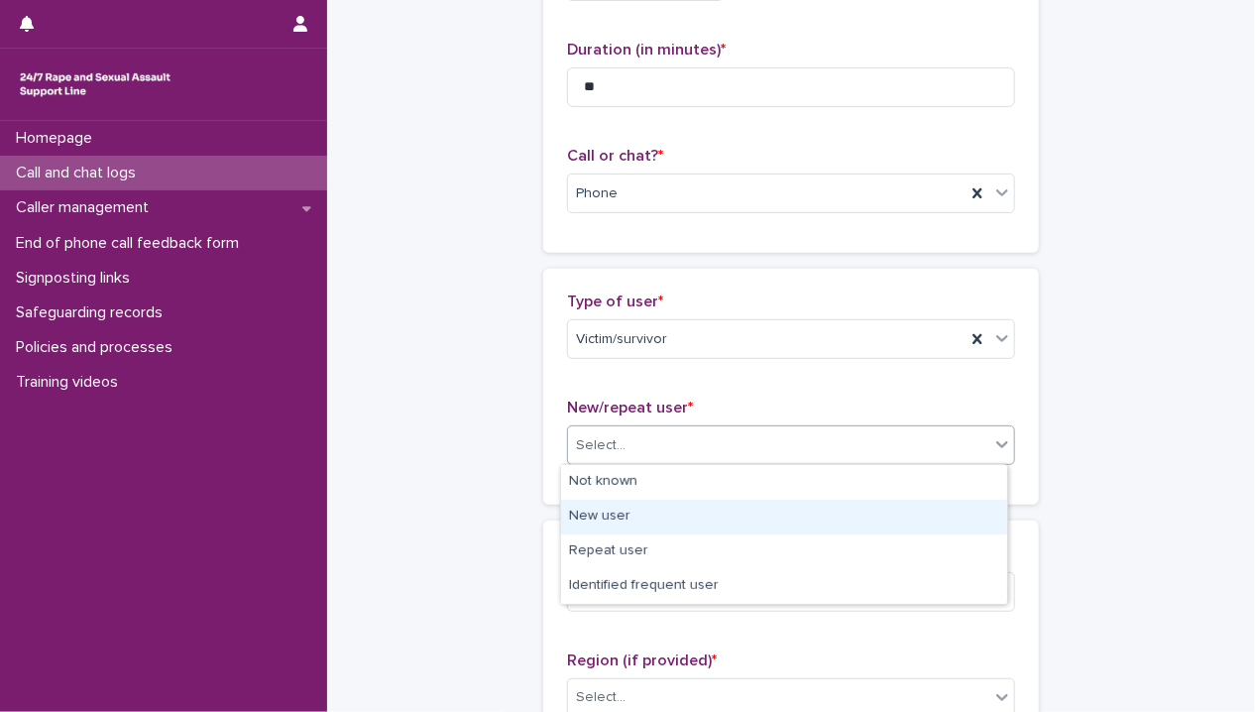
click at [667, 509] on div "New user" at bounding box center [784, 516] width 446 height 35
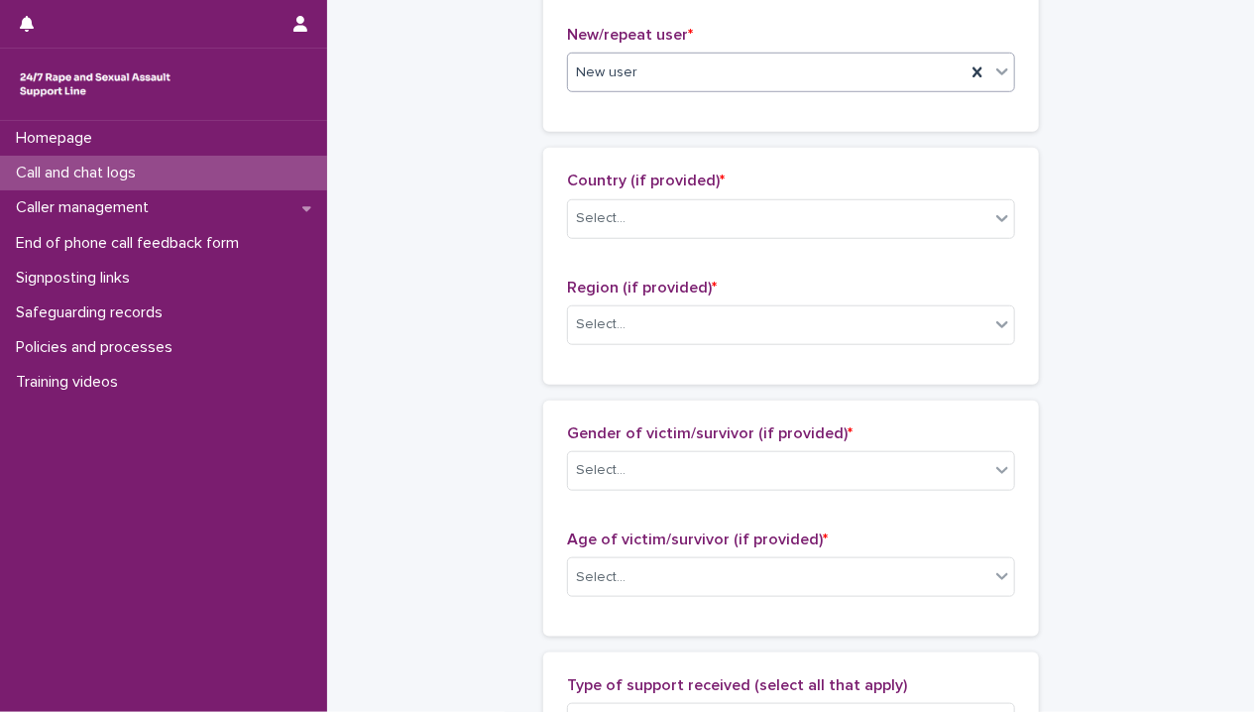
scroll to position [595, 0]
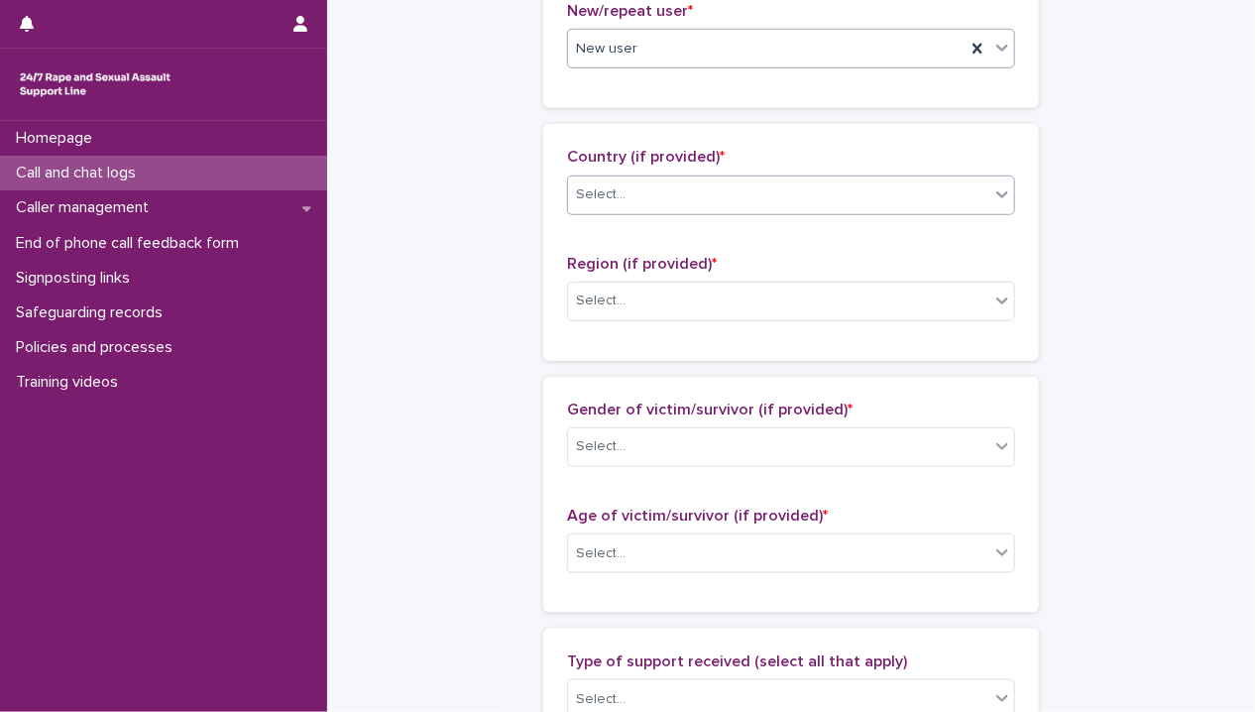
click at [636, 178] on div "Select..." at bounding box center [778, 194] width 421 height 33
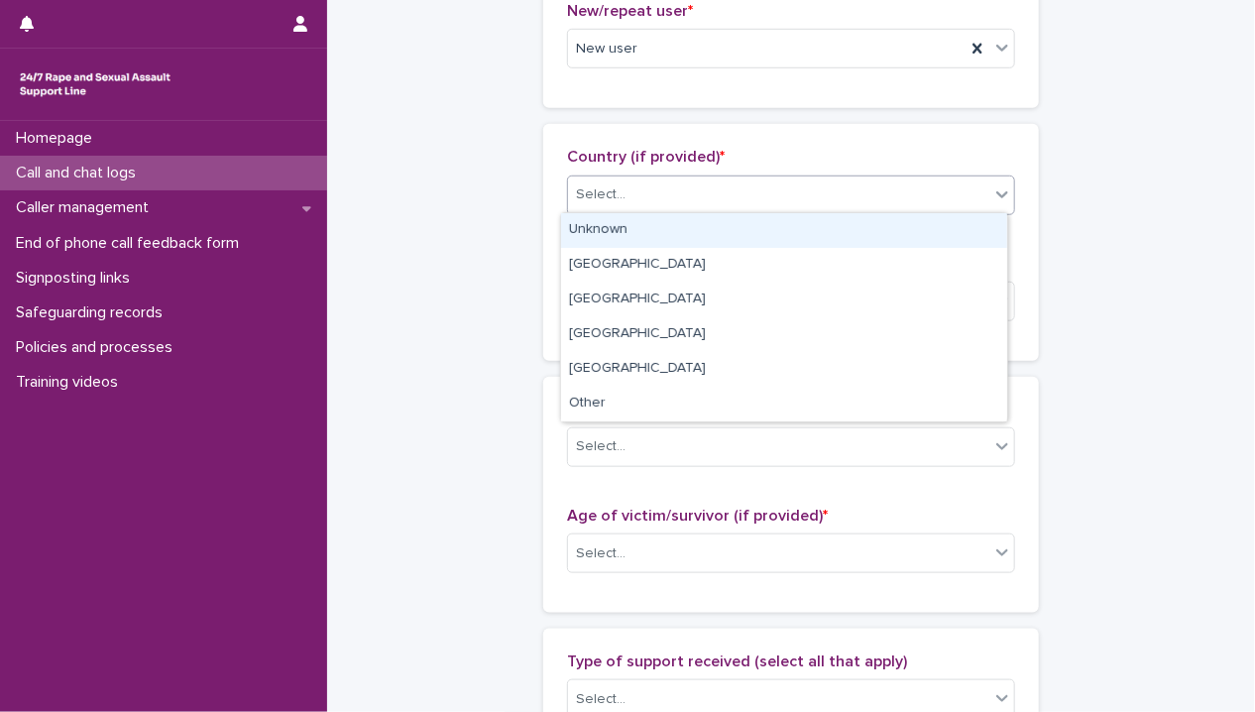
drag, startPoint x: 634, startPoint y: 228, endPoint x: 636, endPoint y: 251, distance: 22.9
click at [635, 228] on div "Unknown" at bounding box center [784, 230] width 446 height 35
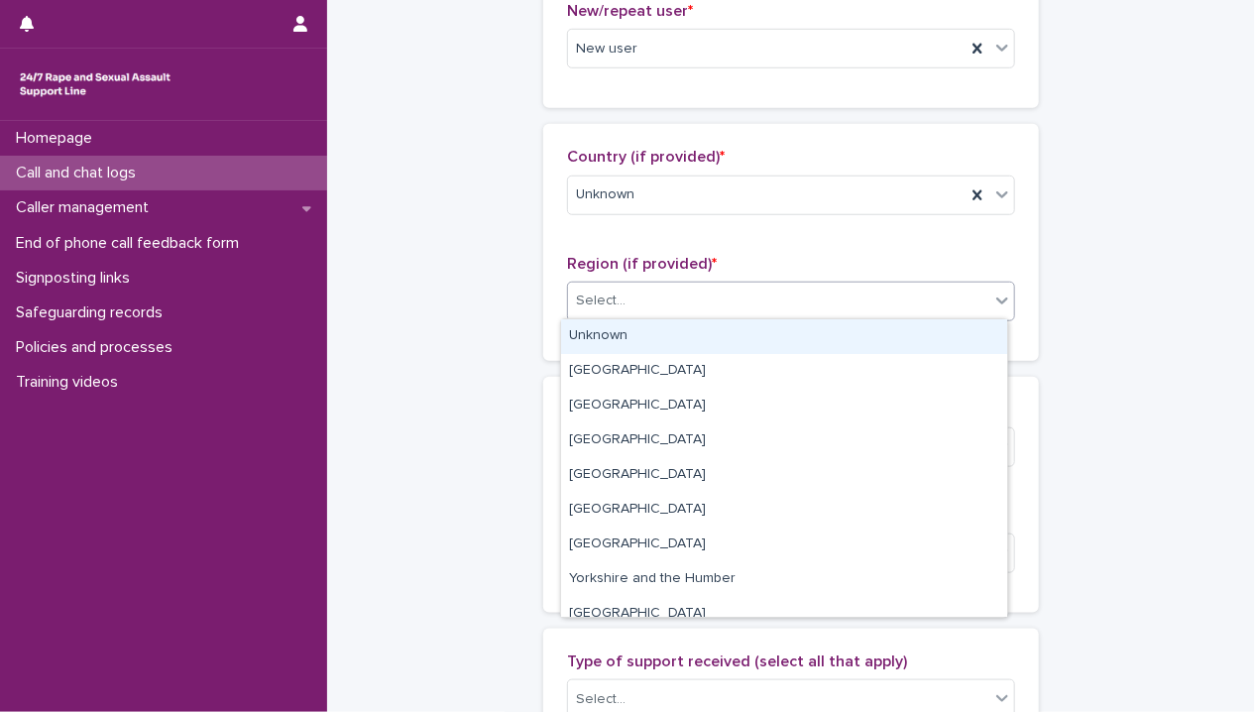
click at [638, 311] on div "Select..." at bounding box center [778, 300] width 421 height 33
click at [638, 339] on div "Unknown" at bounding box center [784, 336] width 446 height 35
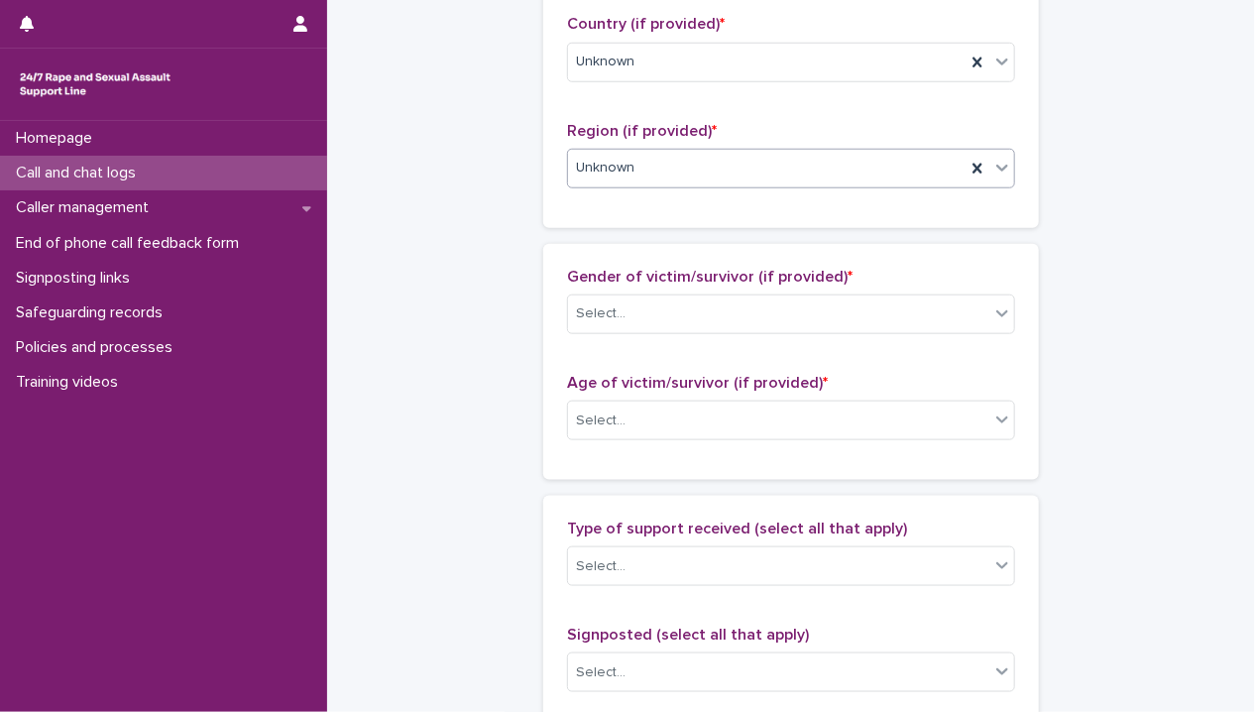
scroll to position [694, 0]
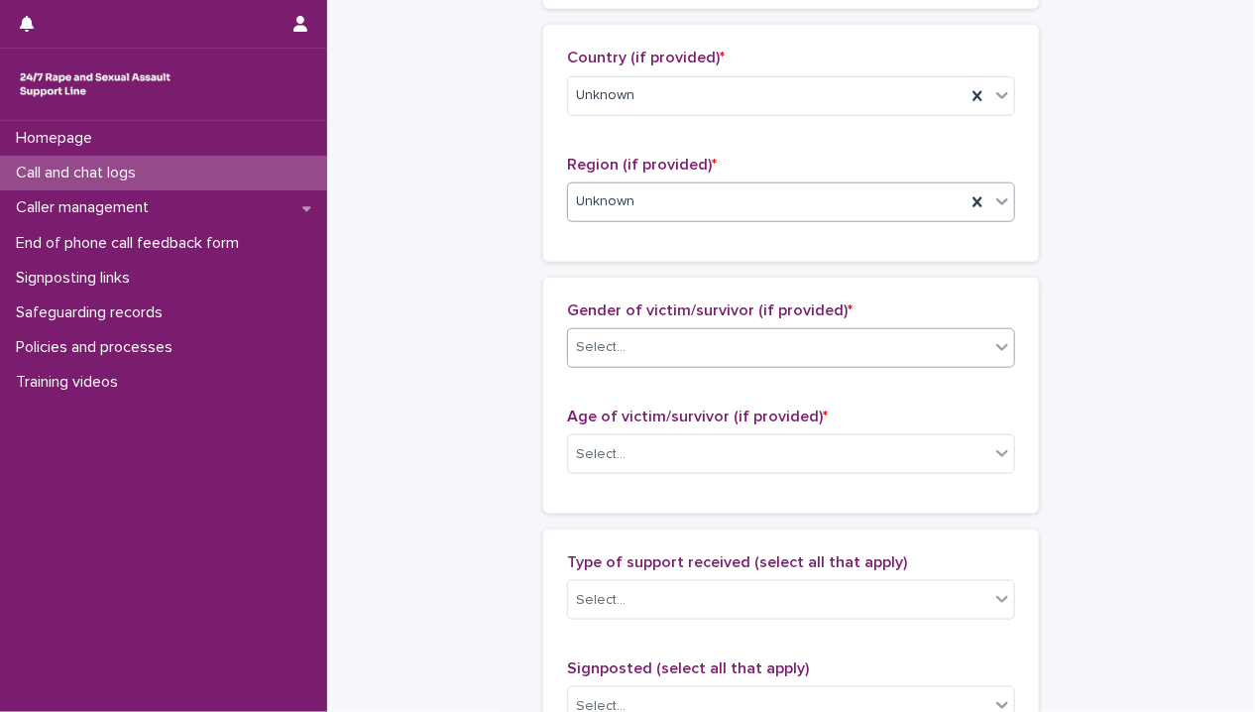
click at [665, 328] on div "Select..." at bounding box center [791, 348] width 448 height 40
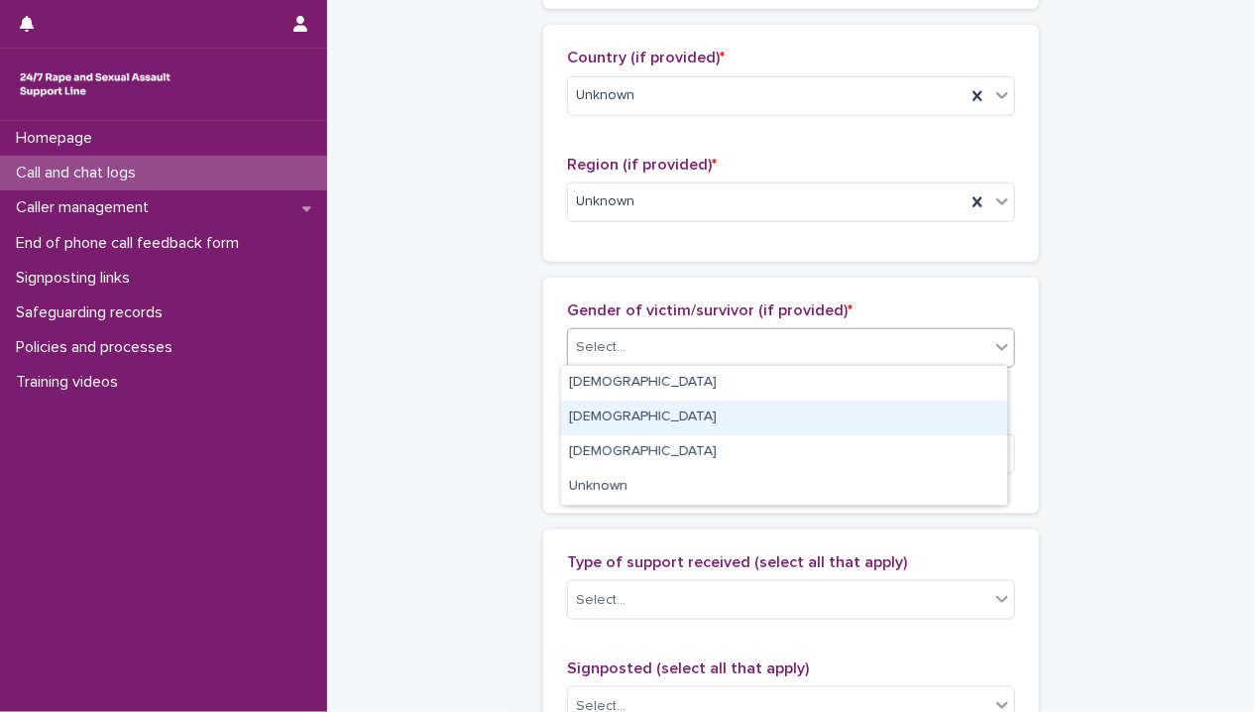
click at [647, 410] on div "[DEMOGRAPHIC_DATA]" at bounding box center [784, 417] width 446 height 35
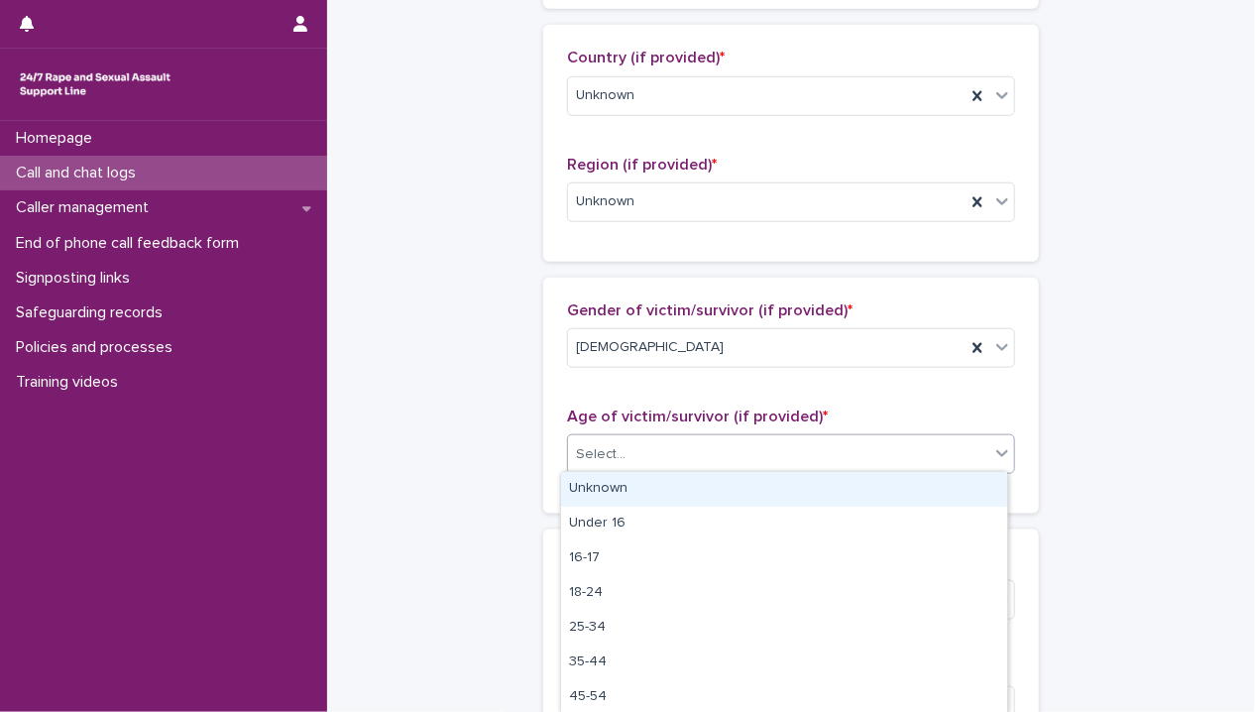
click at [635, 456] on div "Select..." at bounding box center [778, 454] width 421 height 33
click at [632, 489] on div "Unknown" at bounding box center [784, 489] width 446 height 35
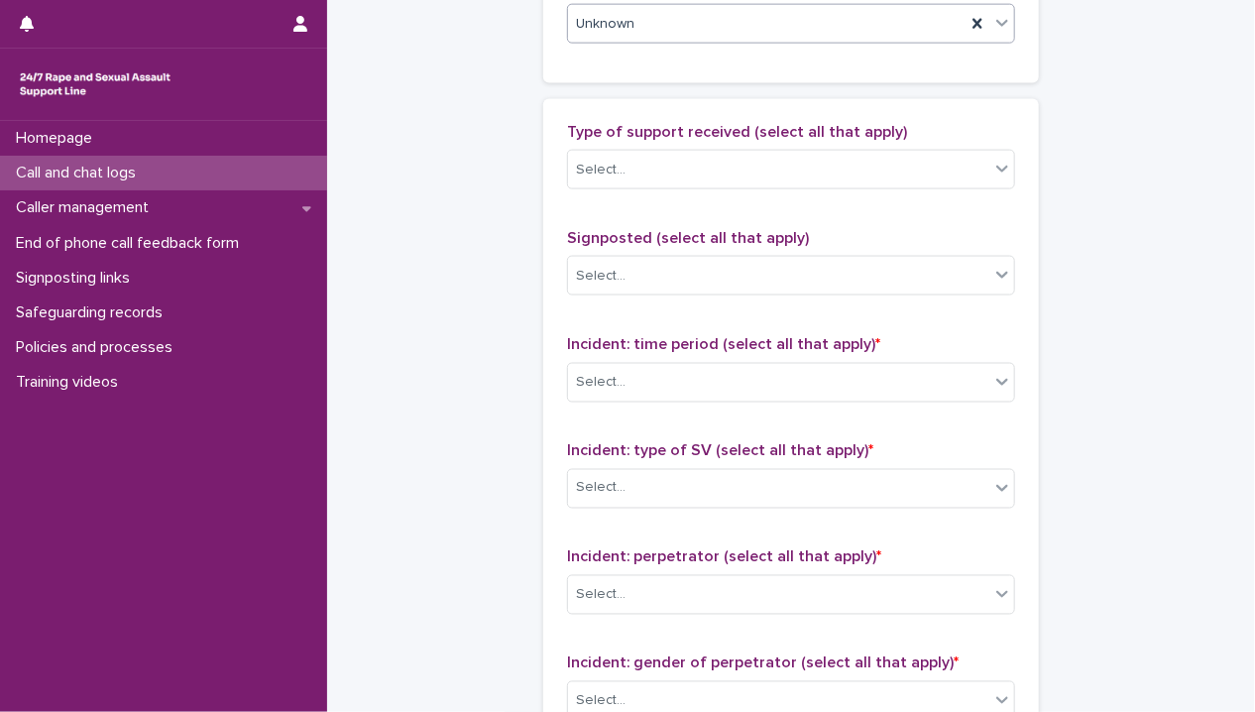
scroll to position [1288, 0]
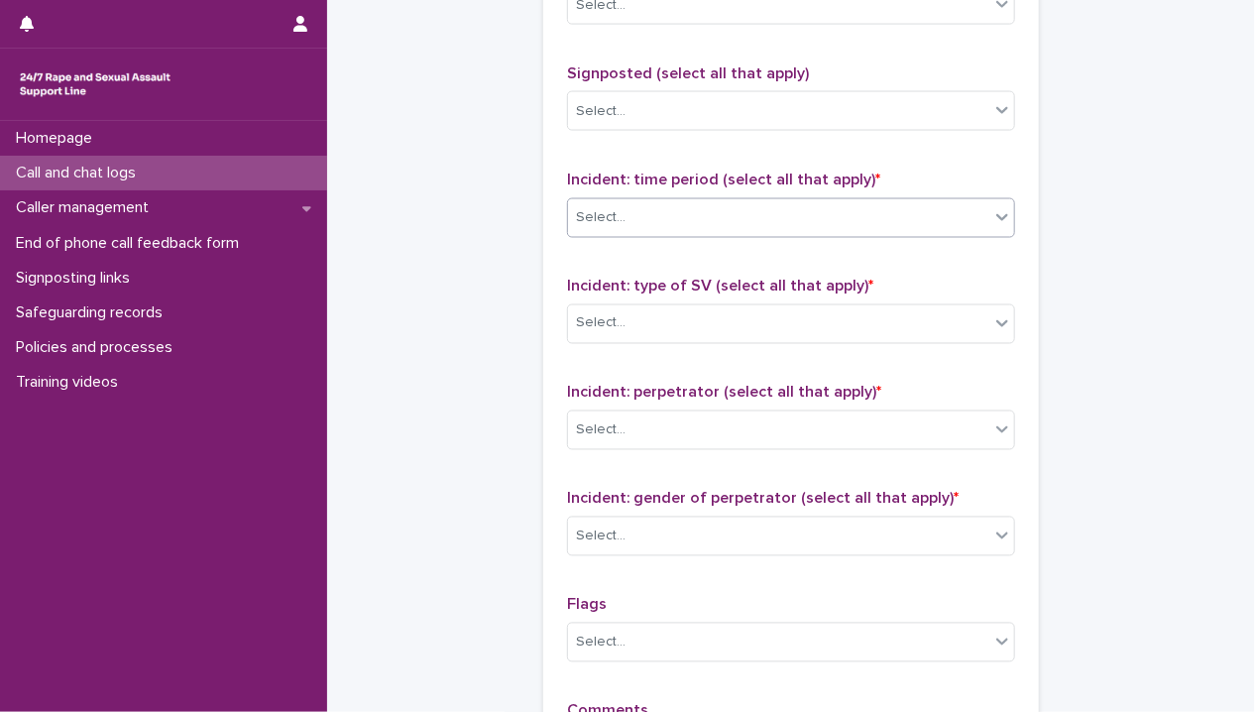
click at [674, 205] on div "Select..." at bounding box center [778, 217] width 421 height 33
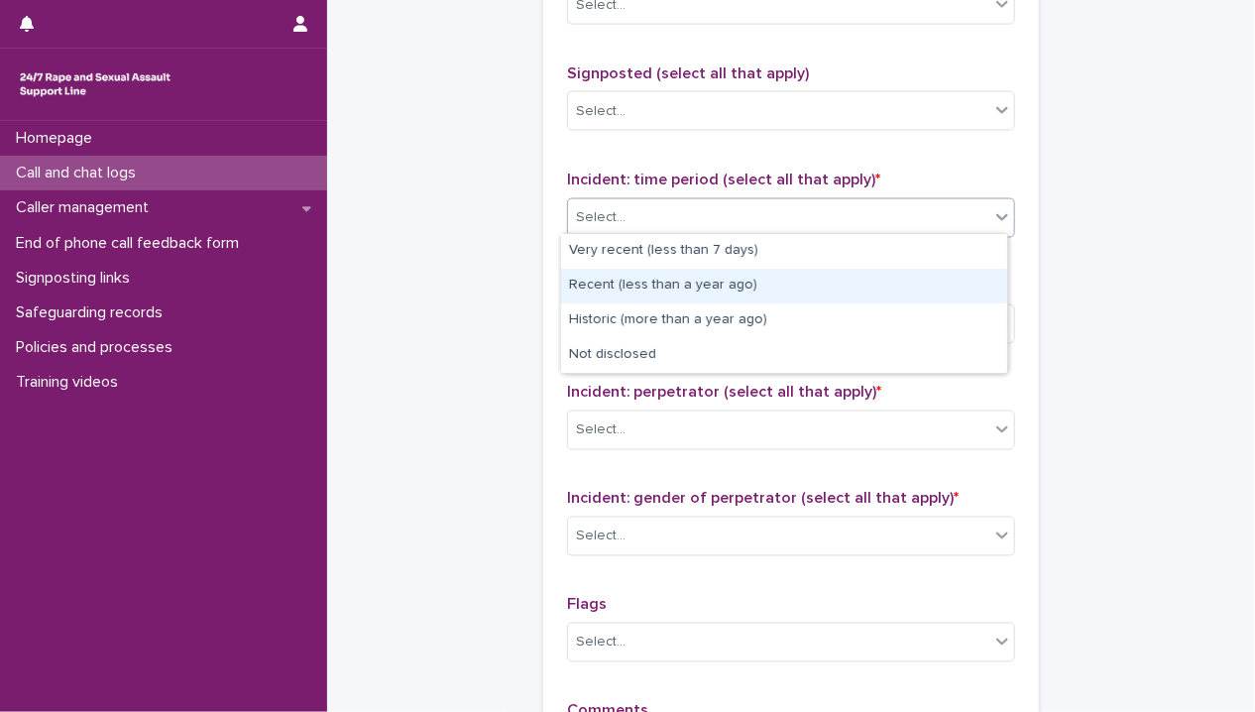
click at [663, 291] on div "Recent (less than a year ago)" at bounding box center [784, 286] width 446 height 35
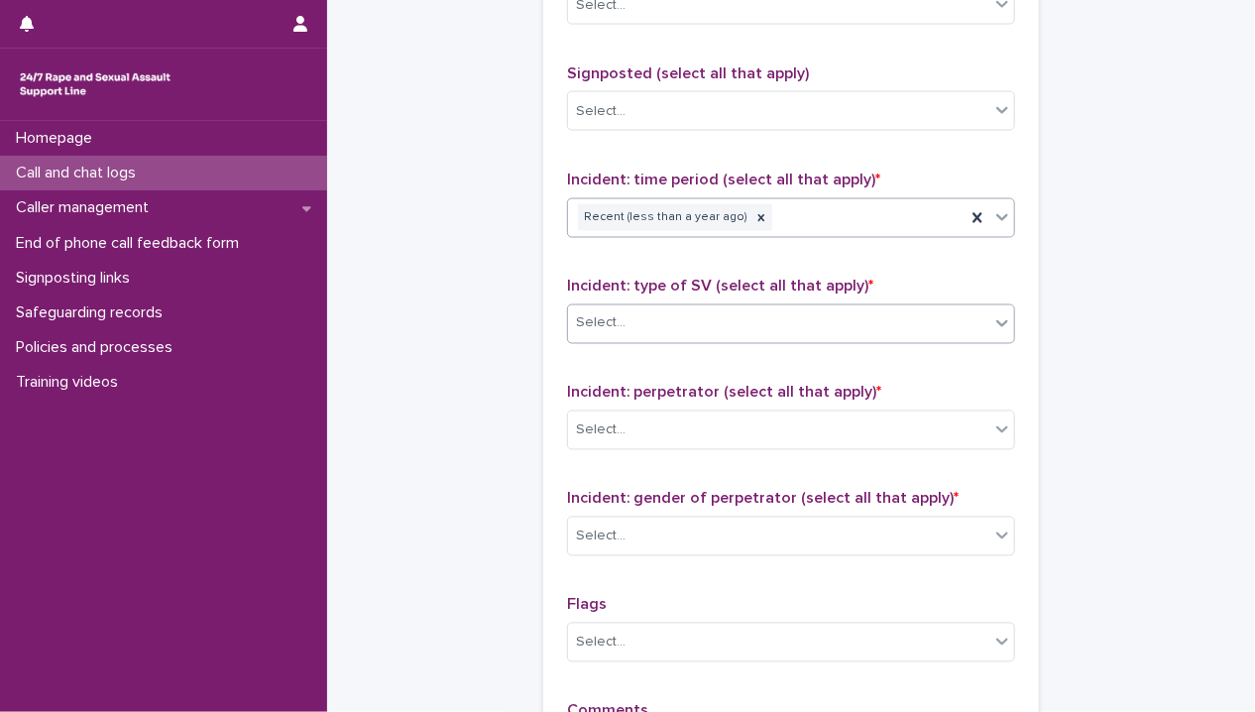
click at [656, 327] on div "Select..." at bounding box center [778, 323] width 421 height 33
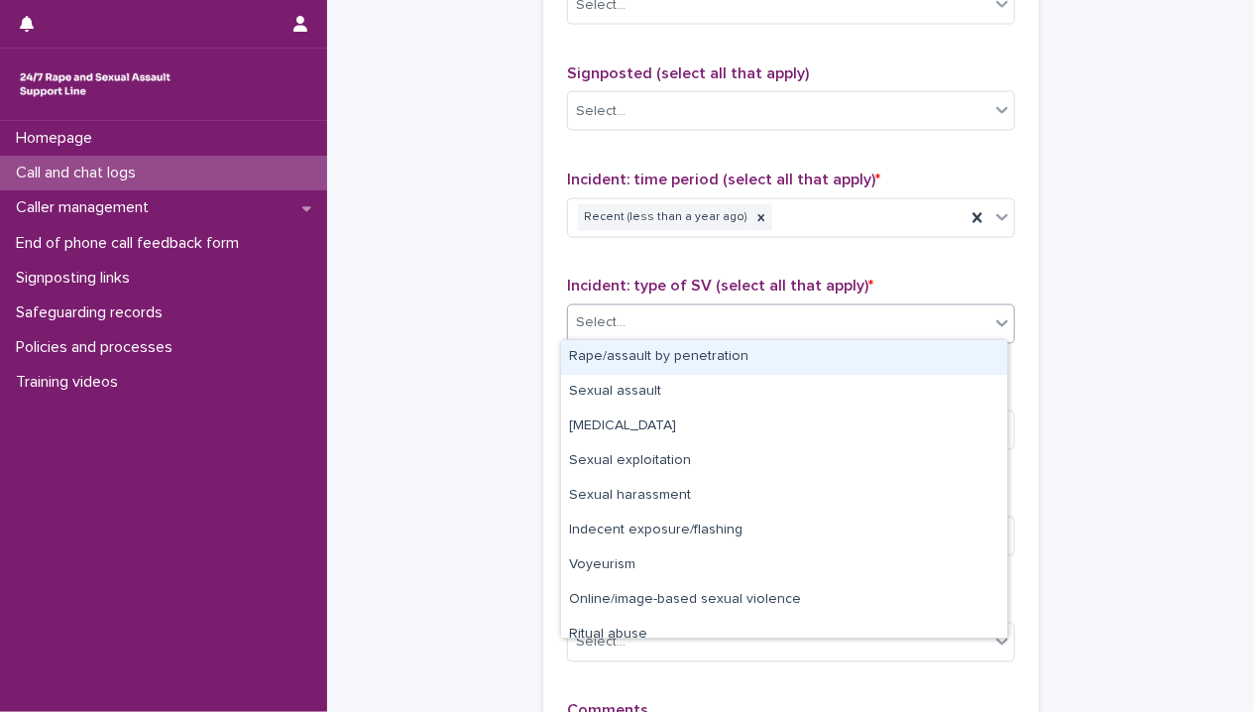
click at [661, 358] on div "Rape/assault by penetration" at bounding box center [784, 357] width 446 height 35
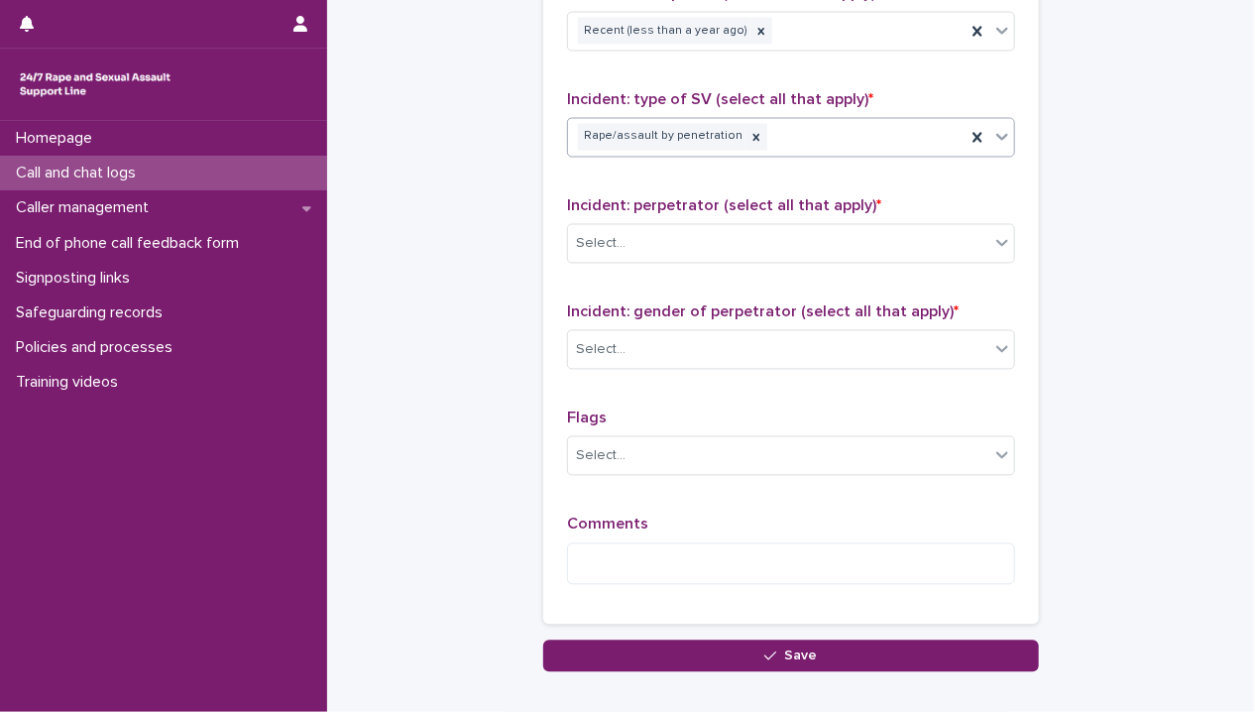
scroll to position [1487, 0]
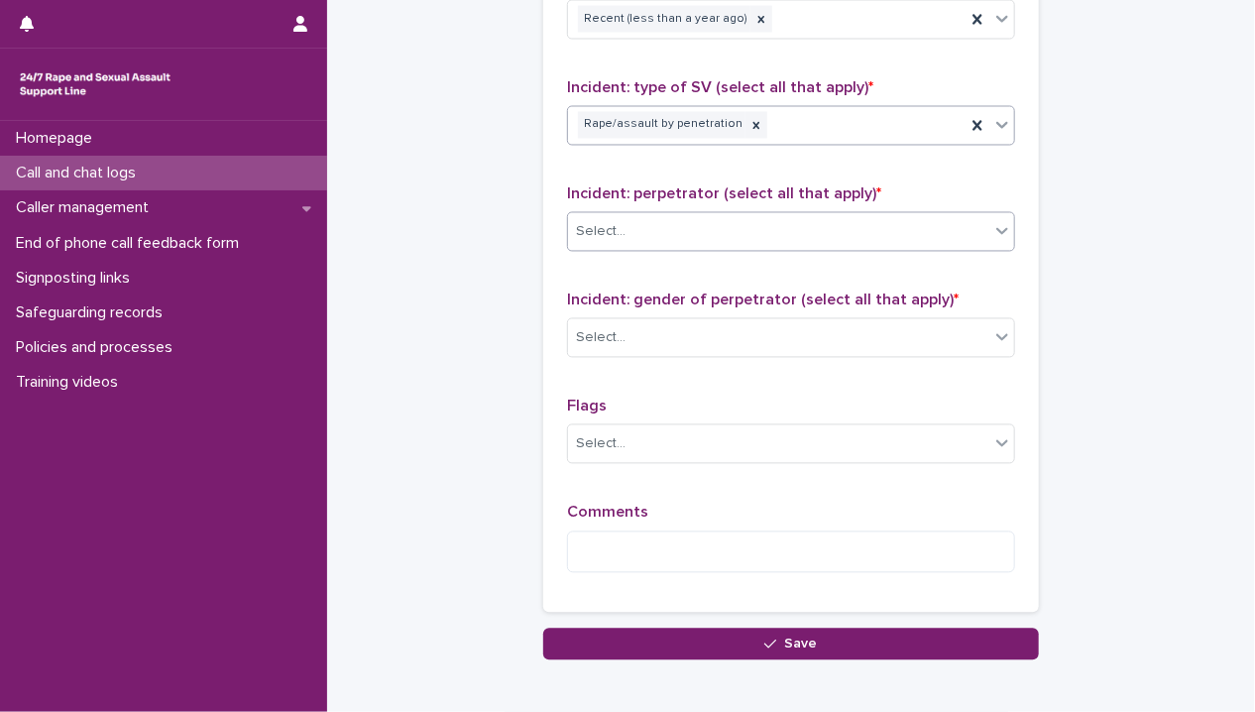
click at [653, 216] on div "Select..." at bounding box center [778, 232] width 421 height 33
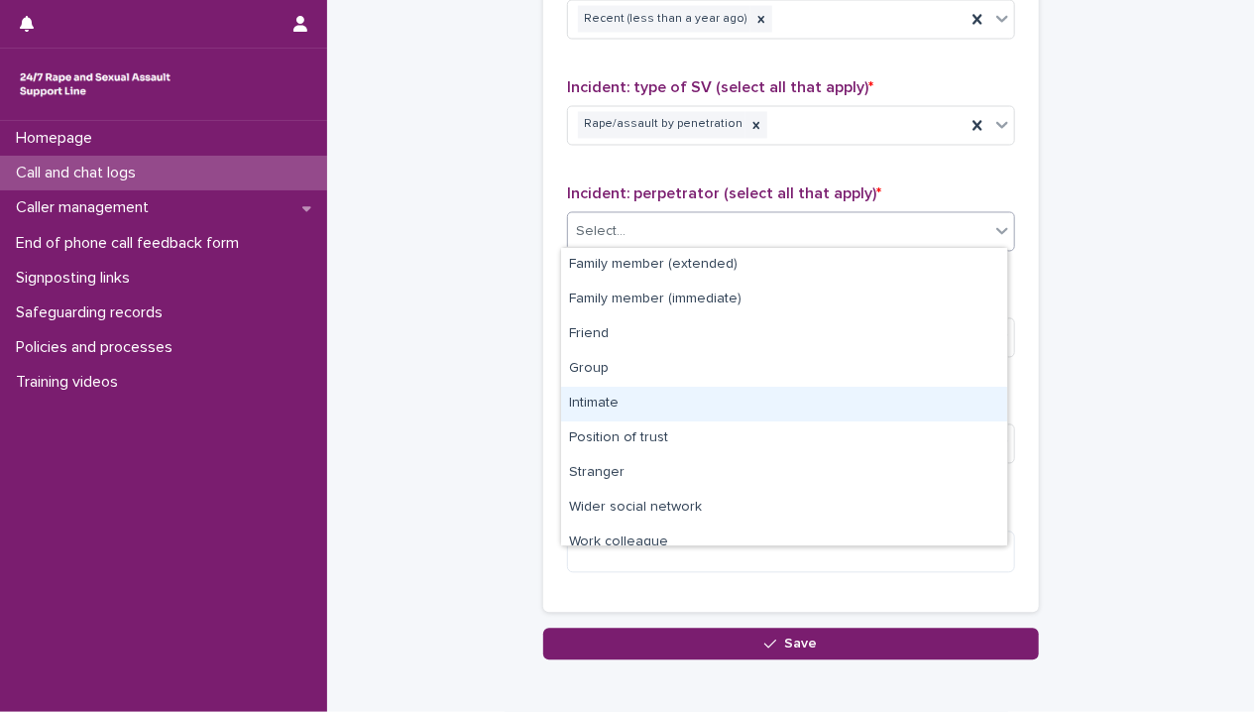
click at [646, 396] on div "Intimate" at bounding box center [784, 404] width 446 height 35
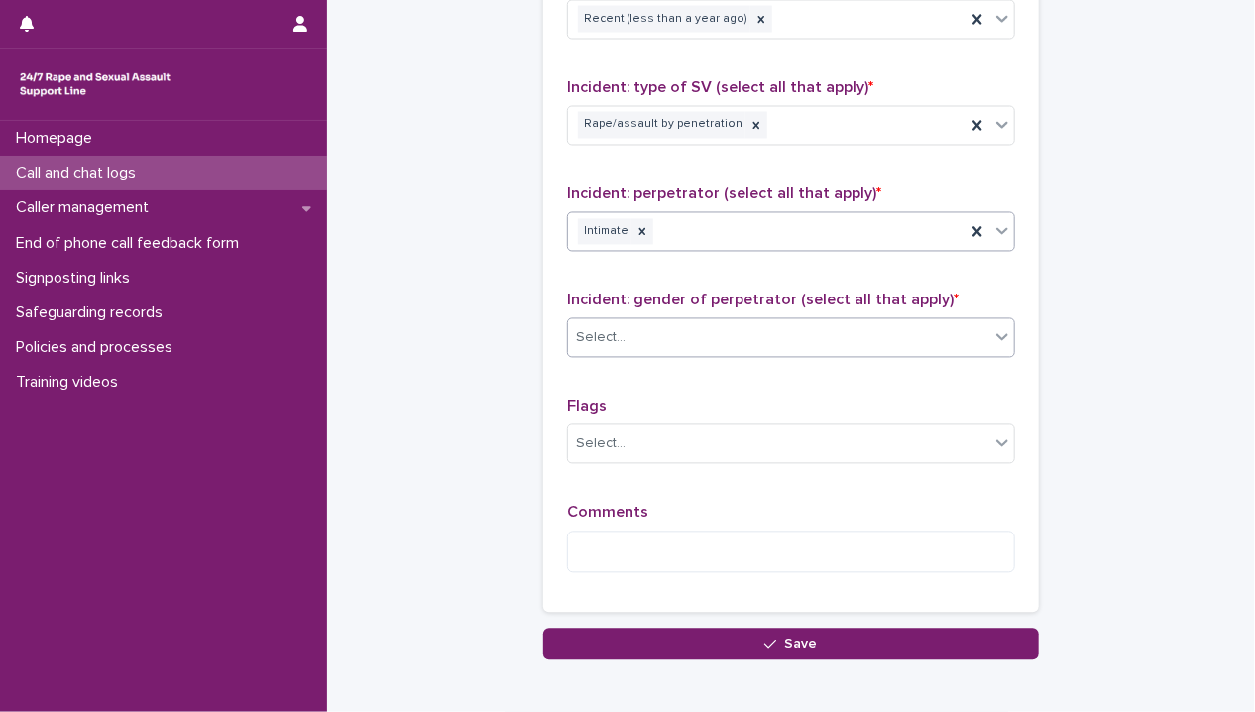
click at [649, 330] on div "Select..." at bounding box center [778, 338] width 421 height 33
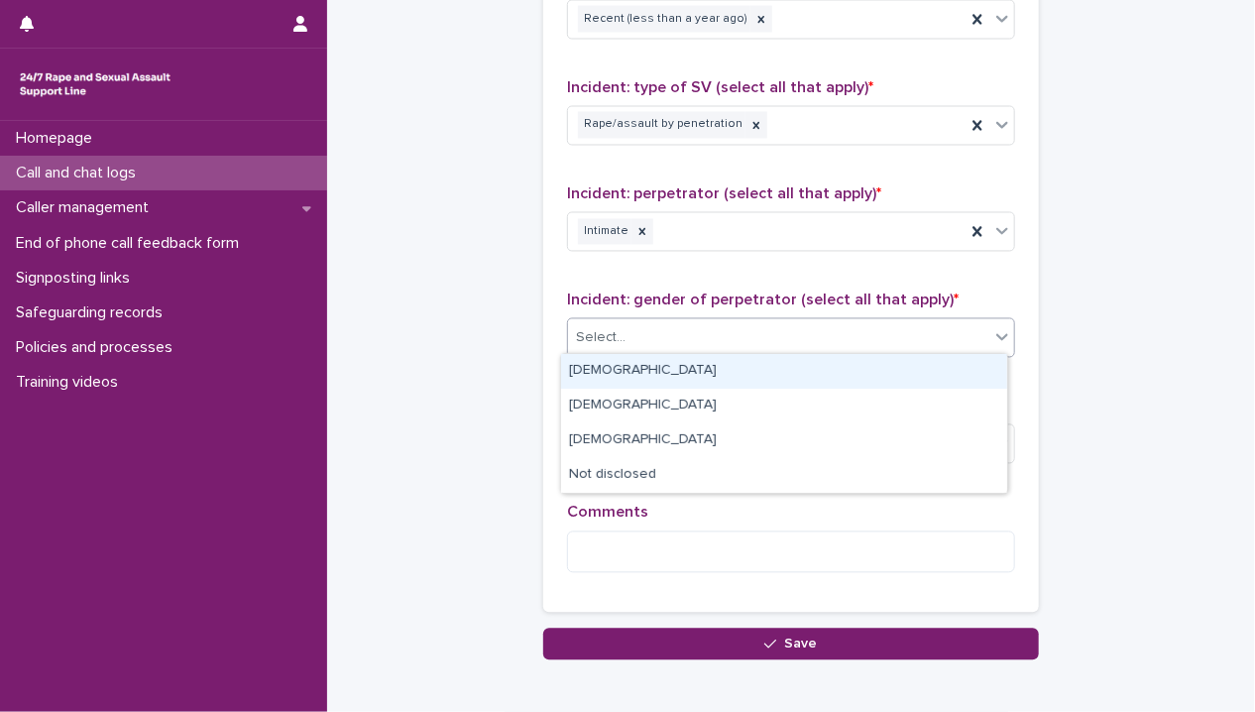
click at [643, 370] on div "[DEMOGRAPHIC_DATA]" at bounding box center [784, 371] width 446 height 35
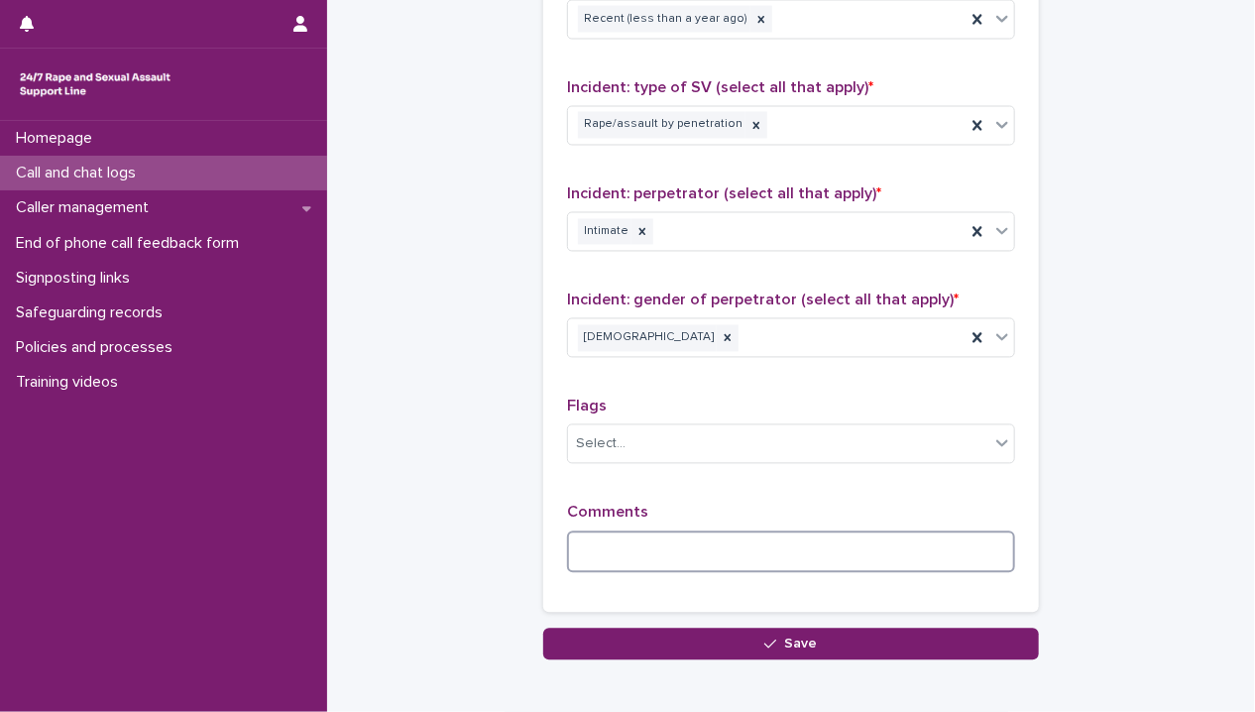
click at [643, 556] on textarea at bounding box center [791, 552] width 448 height 43
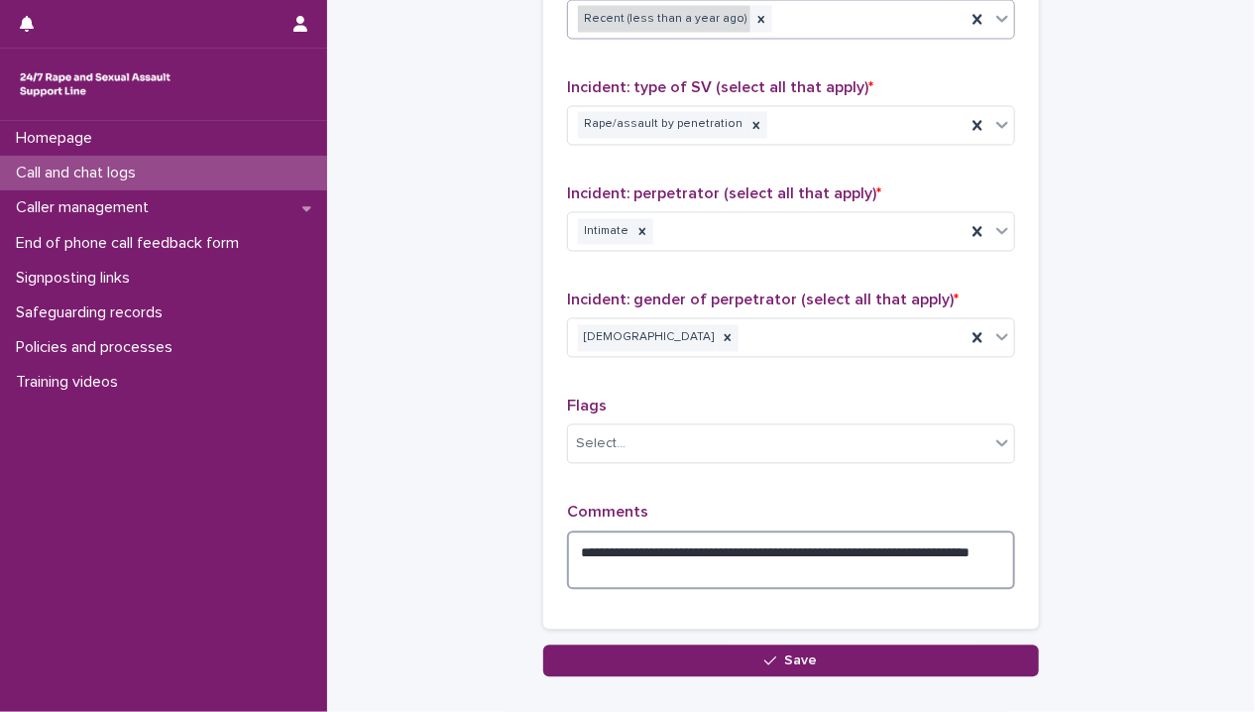
type textarea "**********"
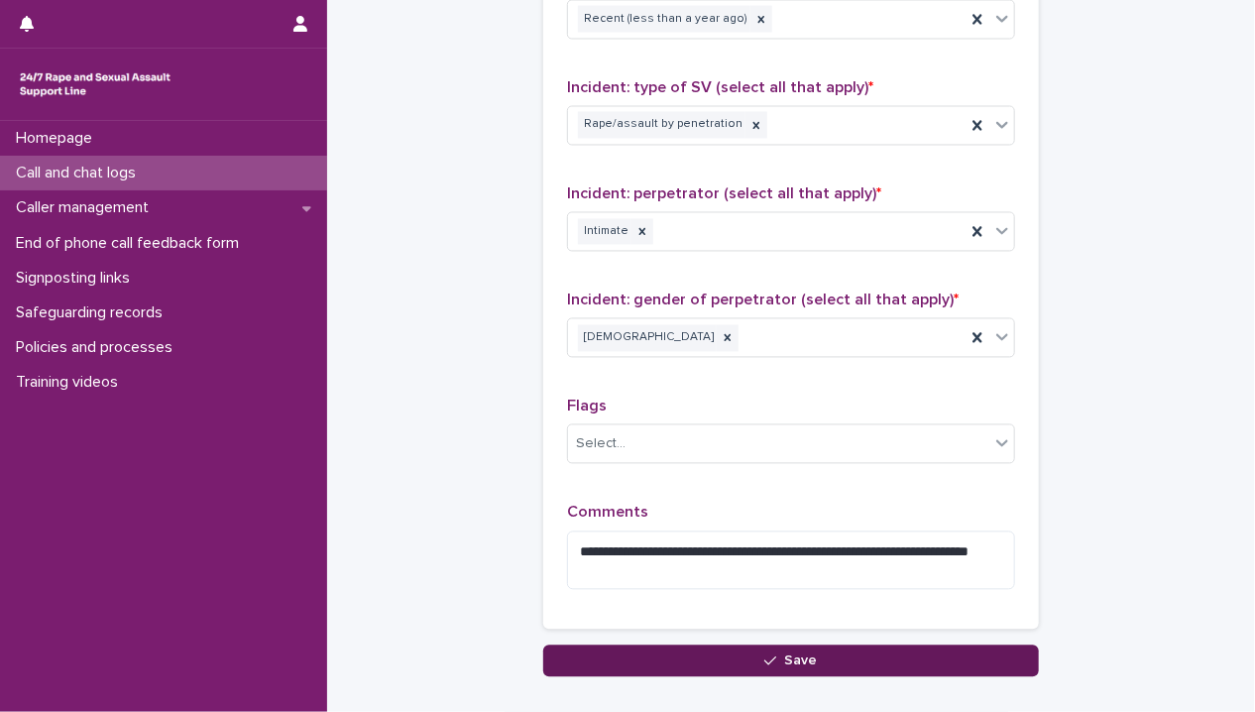
click at [790, 654] on span "Save" at bounding box center [801, 661] width 33 height 14
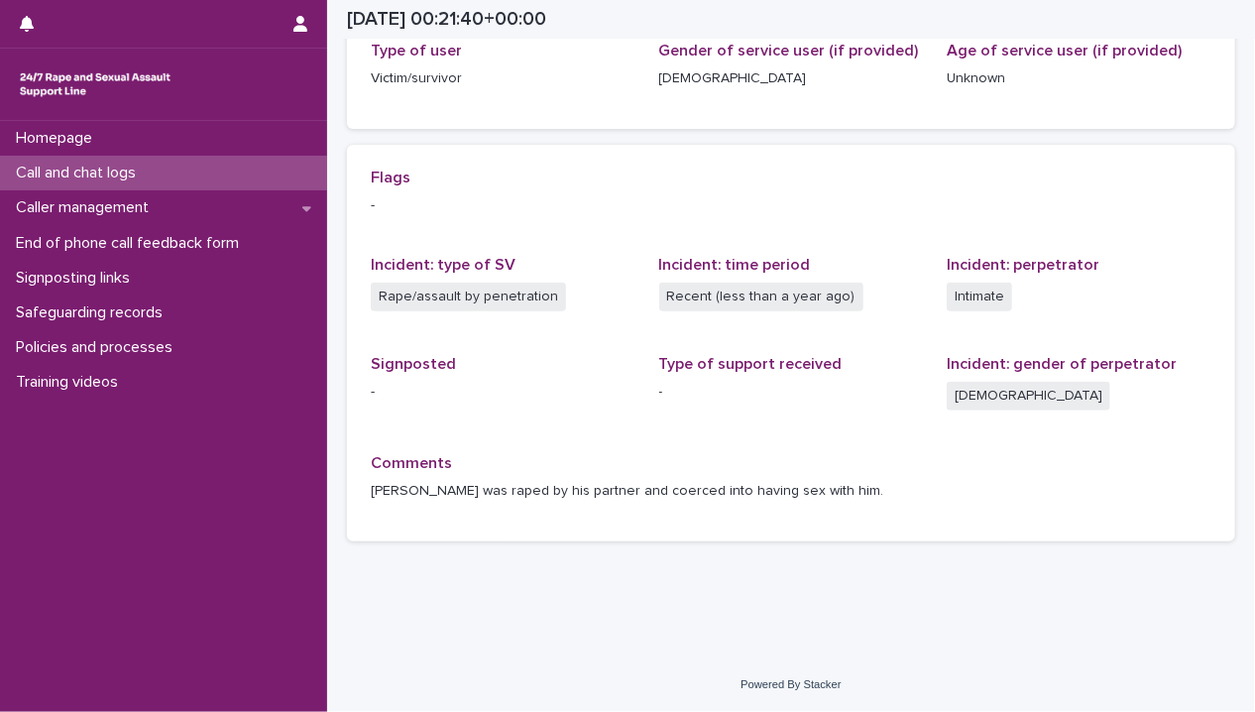
scroll to position [341, 0]
click at [95, 279] on p "Signposting links" at bounding box center [77, 278] width 138 height 19
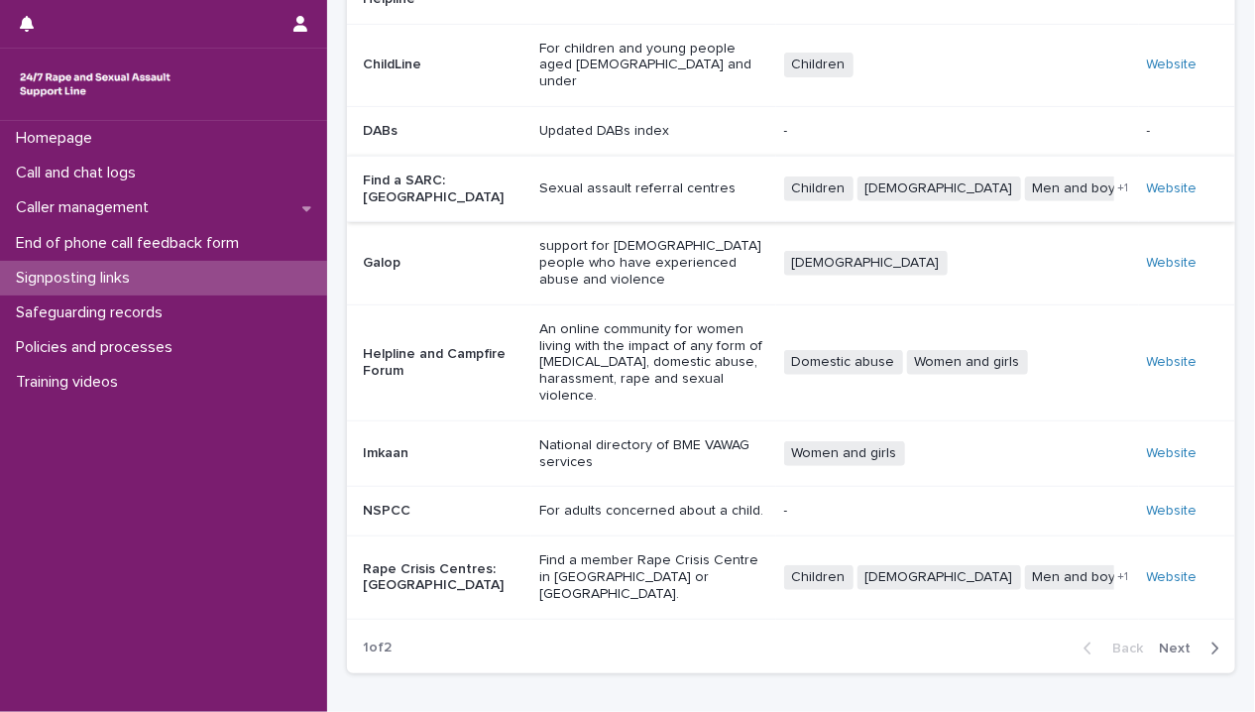
scroll to position [305, 0]
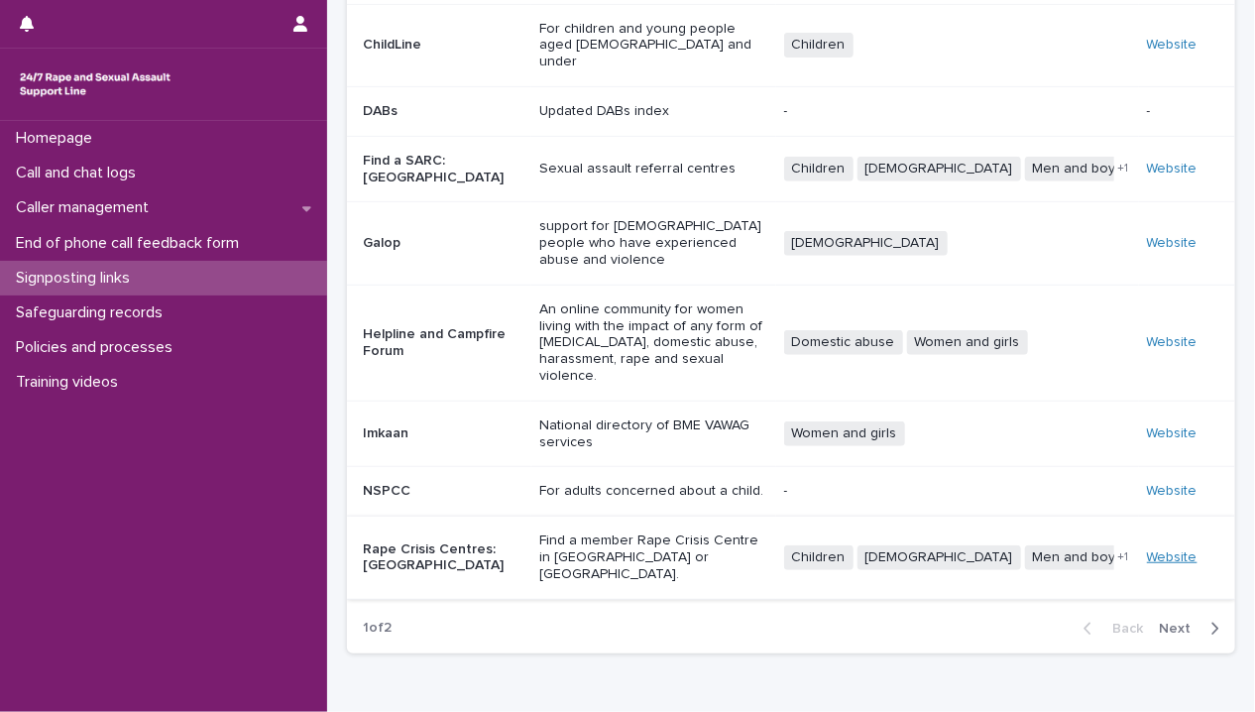
click at [1163, 550] on link "Website" at bounding box center [1172, 557] width 51 height 14
click at [123, 181] on p "Call and chat logs" at bounding box center [80, 173] width 144 height 19
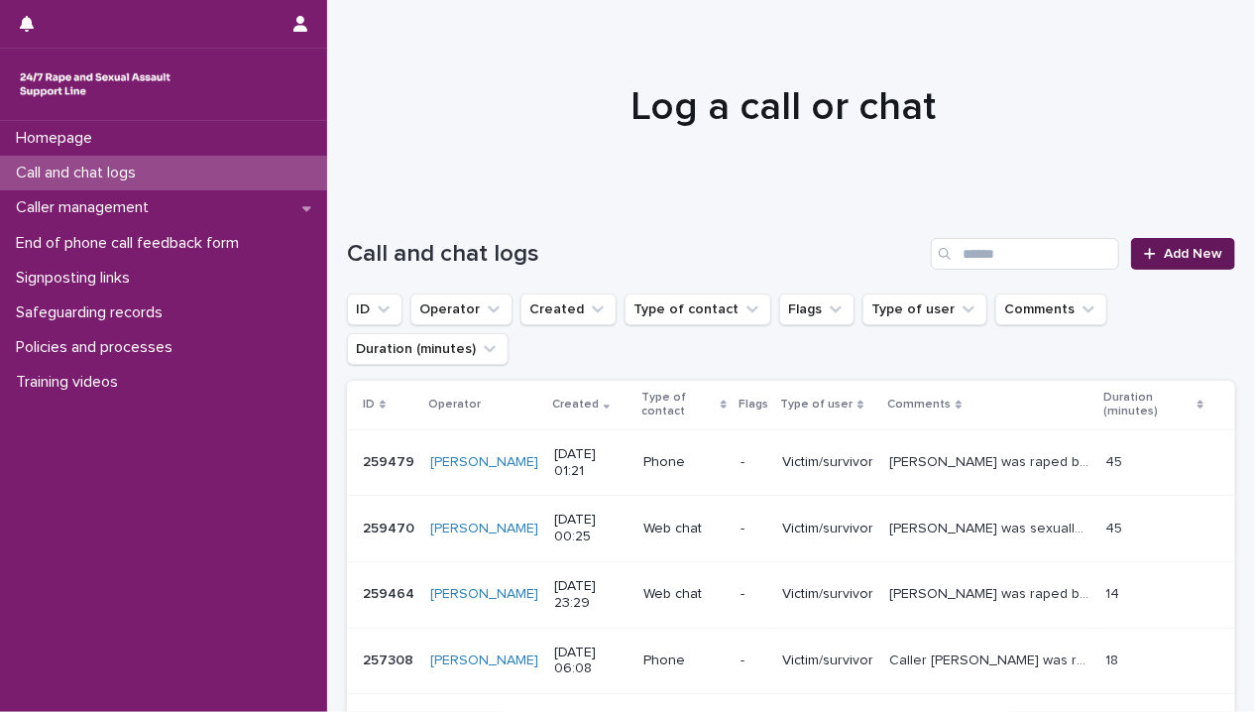
click at [1201, 252] on span "Add New" at bounding box center [1192, 254] width 58 height 14
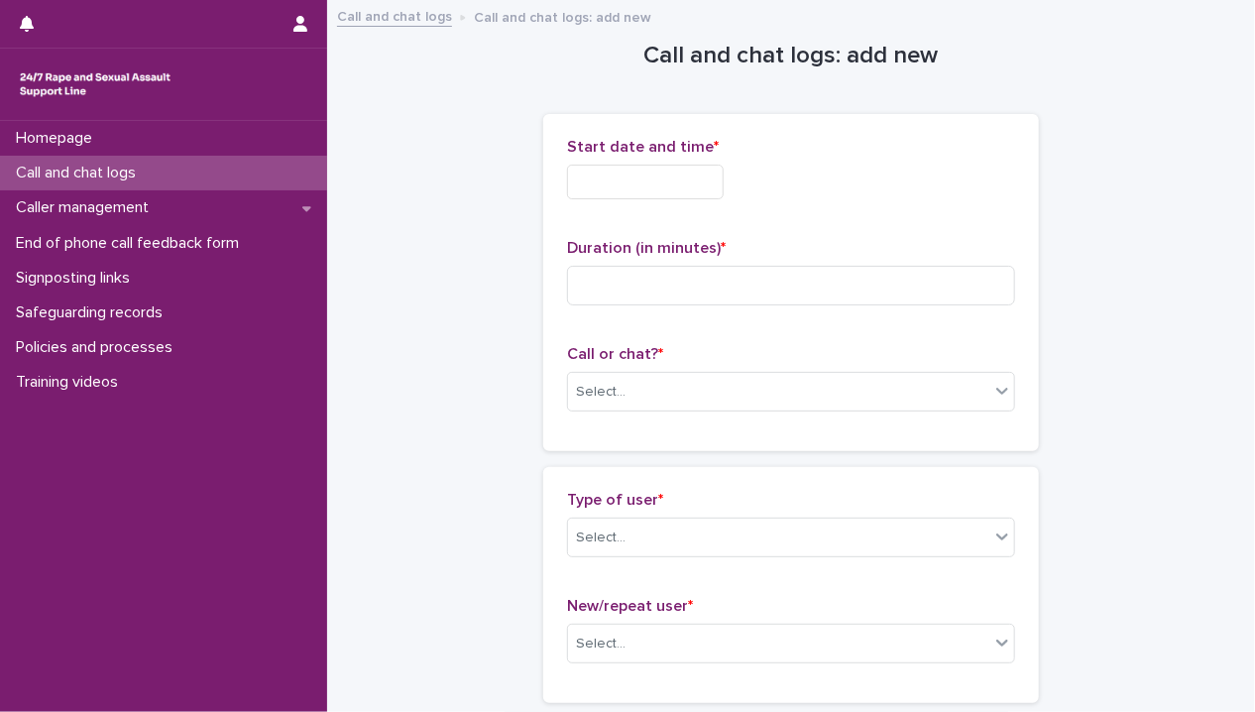
click at [607, 181] on input "text" at bounding box center [645, 182] width 157 height 35
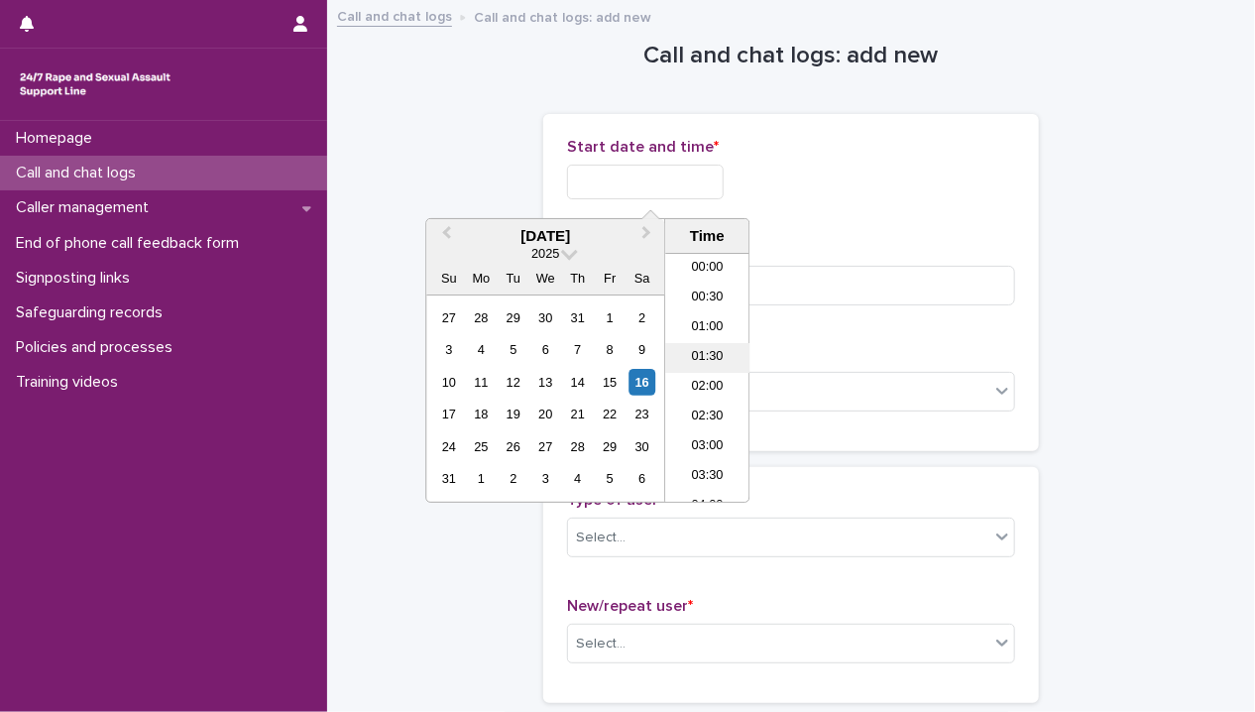
click at [709, 356] on li "01:30" at bounding box center [707, 358] width 84 height 30
click at [702, 180] on input "**********" at bounding box center [645, 182] width 157 height 35
type input "**********"
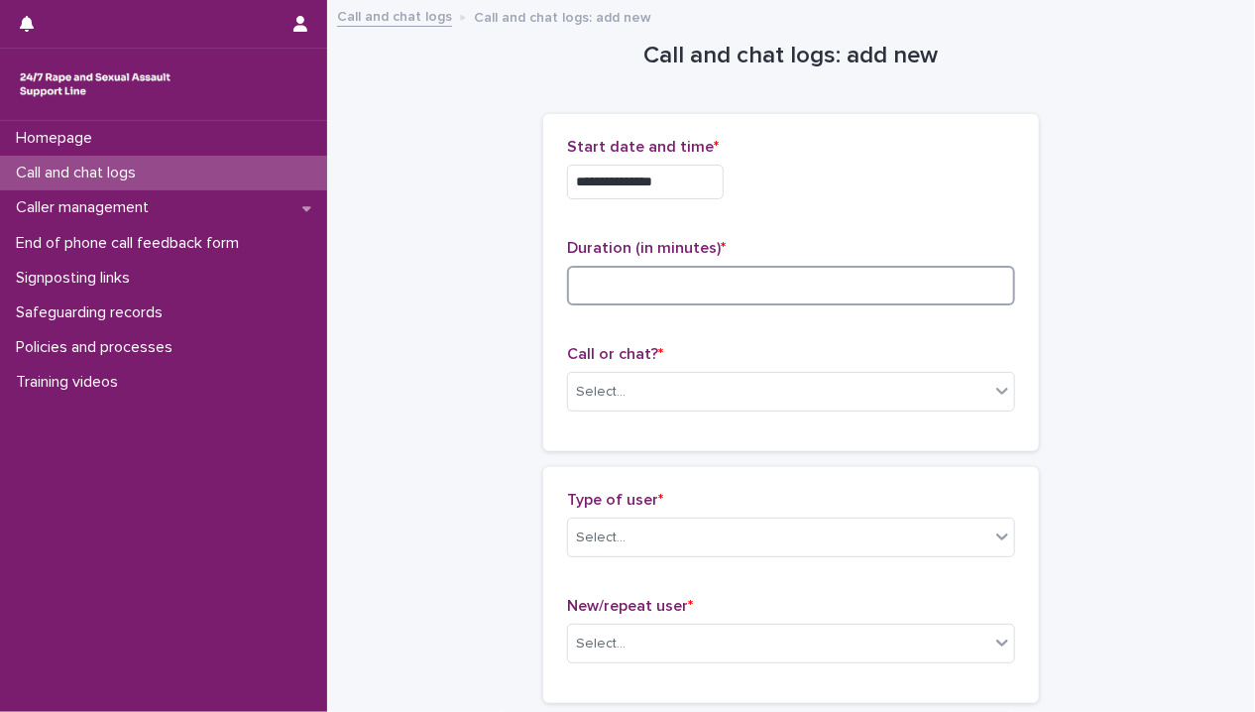
click at [836, 290] on input at bounding box center [791, 286] width 448 height 40
type input "**"
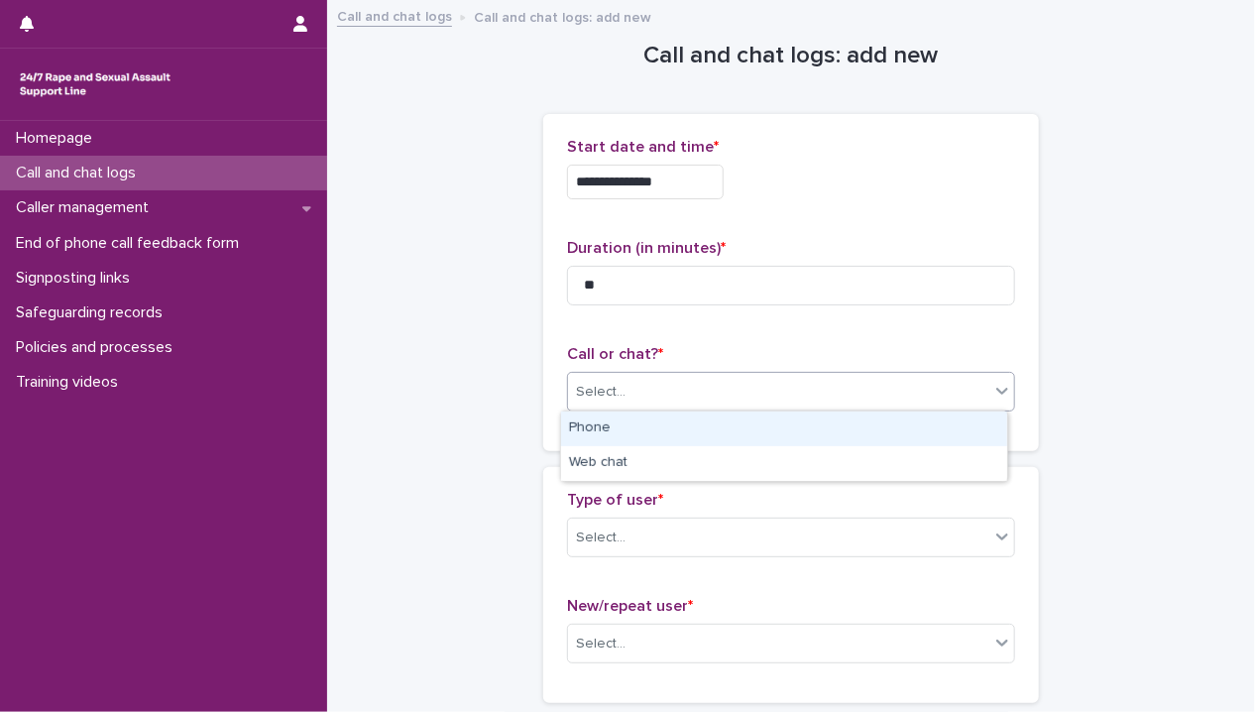
click at [607, 395] on div "Select..." at bounding box center [601, 392] width 50 height 21
click at [609, 418] on div "Phone" at bounding box center [784, 428] width 446 height 35
click at [602, 389] on span "Phone" at bounding box center [597, 392] width 42 height 21
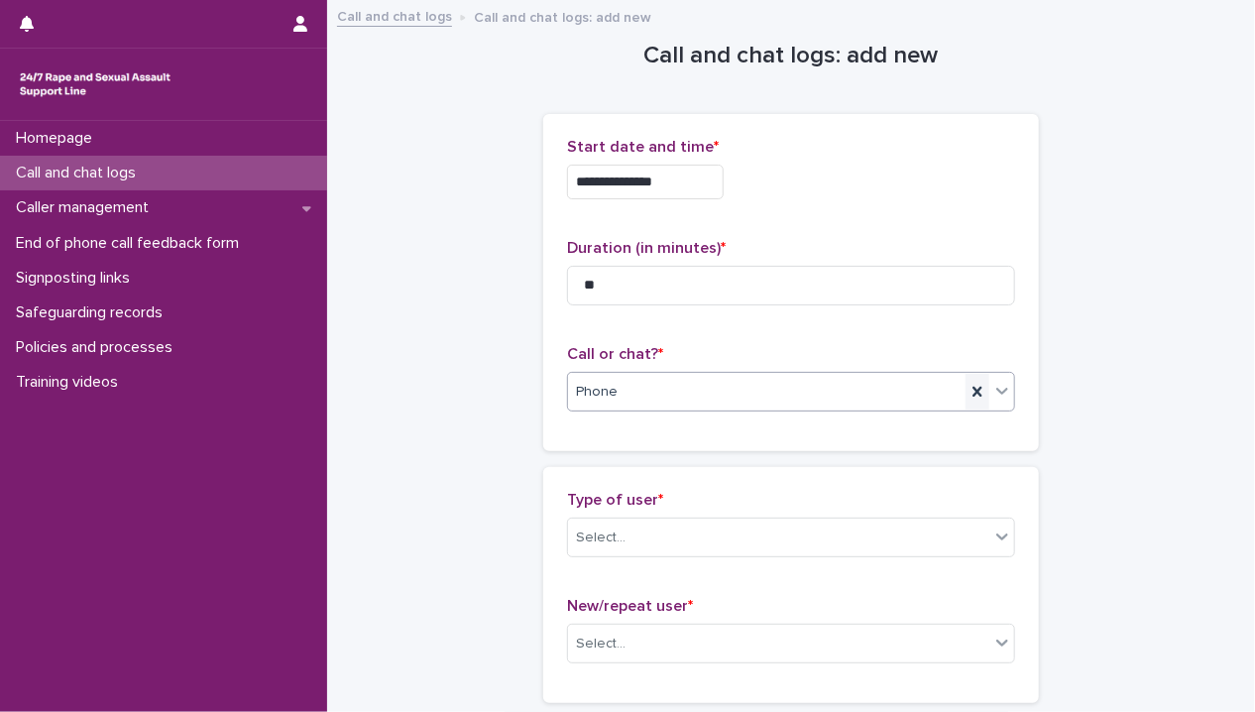
click at [972, 389] on icon at bounding box center [976, 392] width 9 height 10
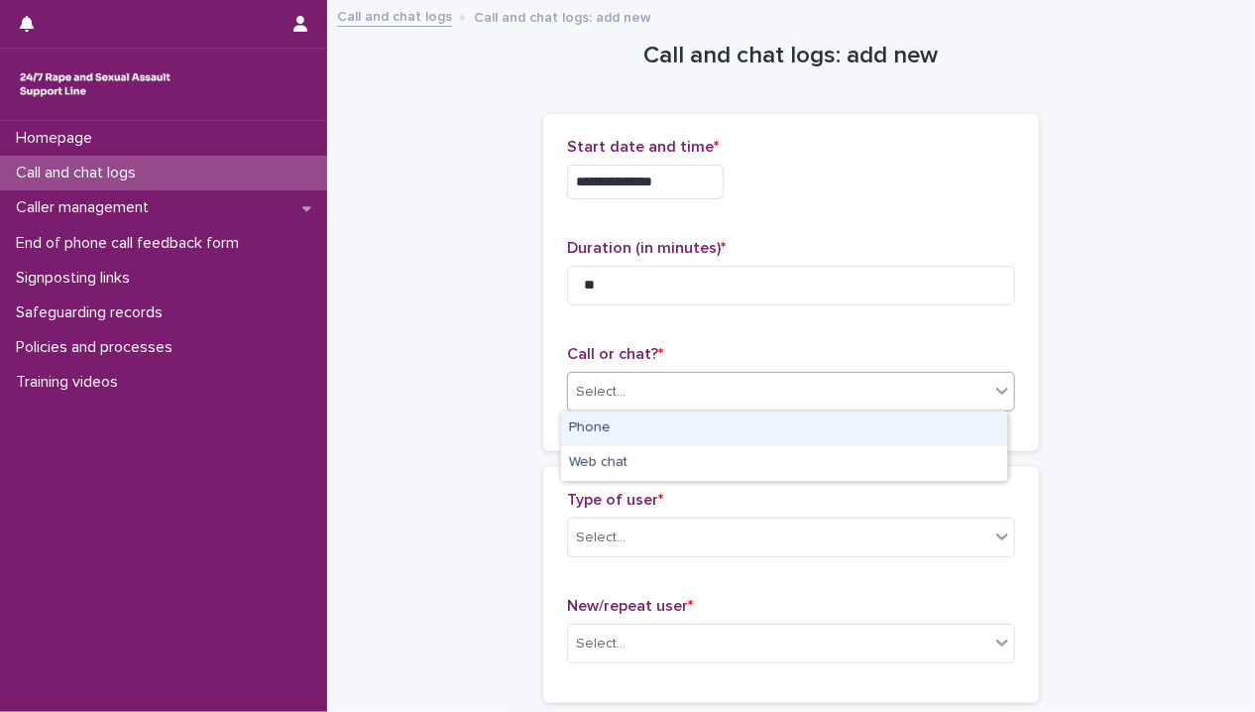
click at [706, 395] on div "Select..." at bounding box center [778, 392] width 421 height 33
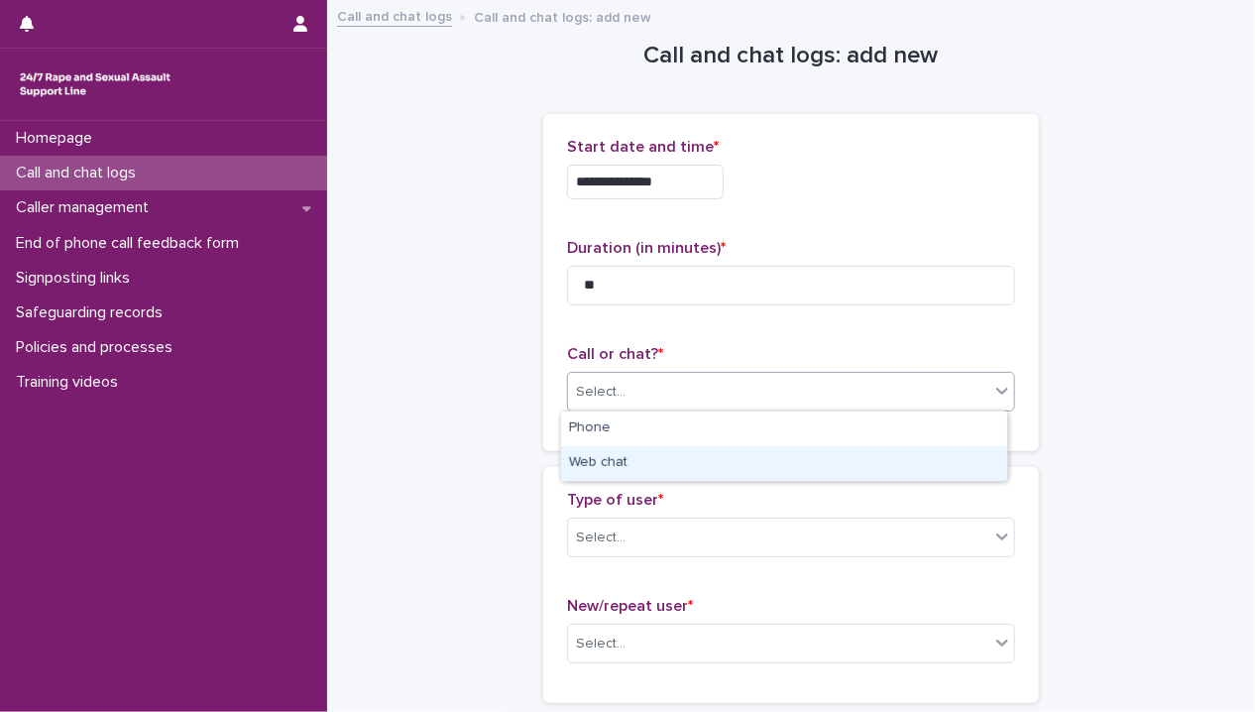
click at [678, 468] on div "Web chat" at bounding box center [784, 463] width 446 height 35
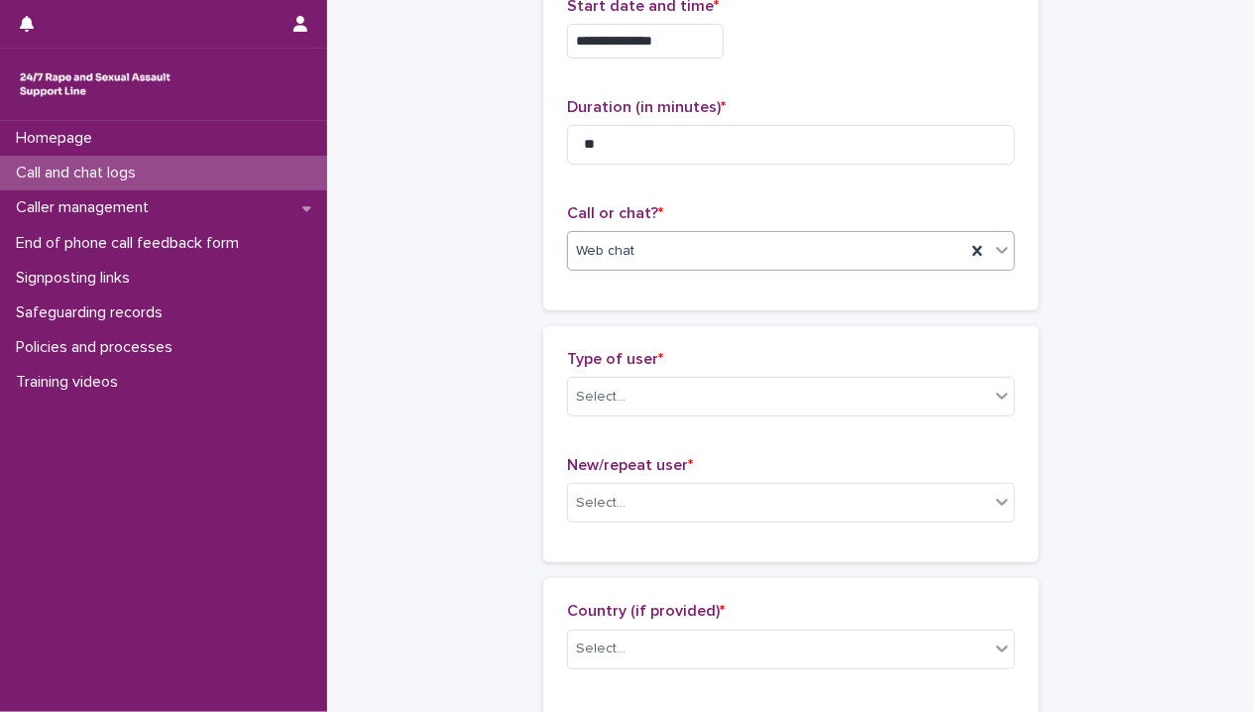
scroll to position [396, 0]
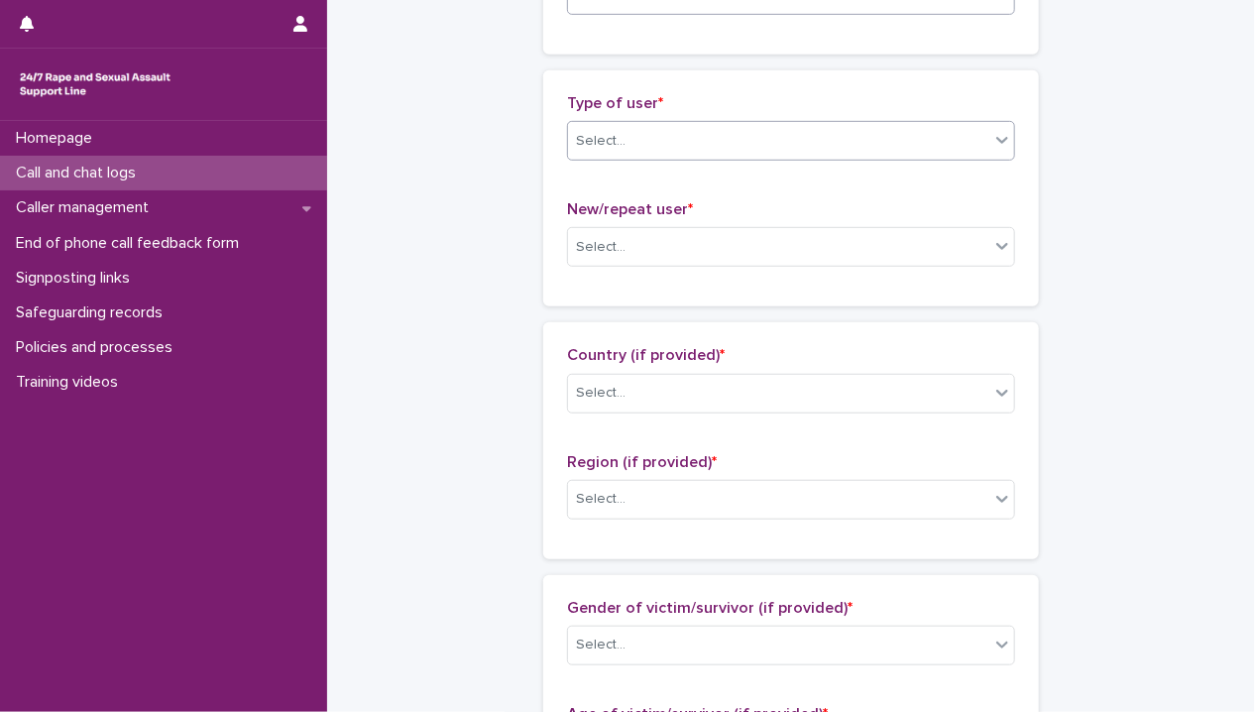
click at [665, 154] on div "Select..." at bounding box center [778, 141] width 421 height 33
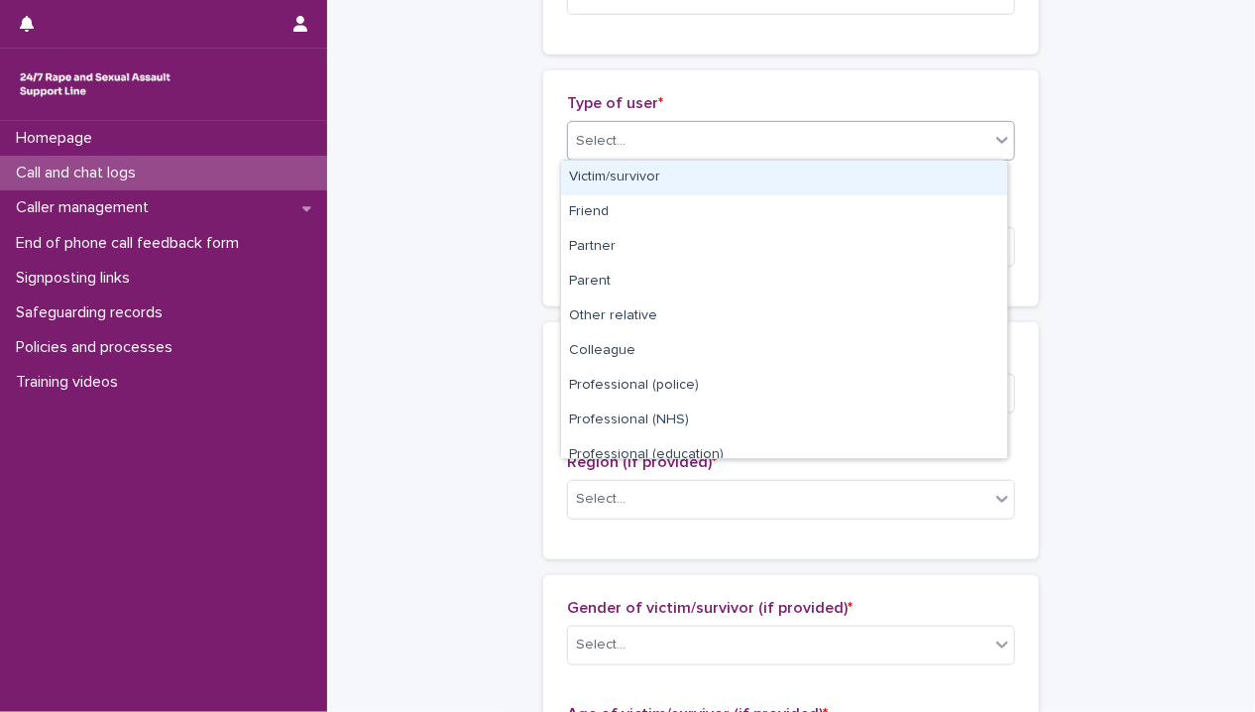
click at [632, 179] on div "Victim/survivor" at bounding box center [784, 178] width 446 height 35
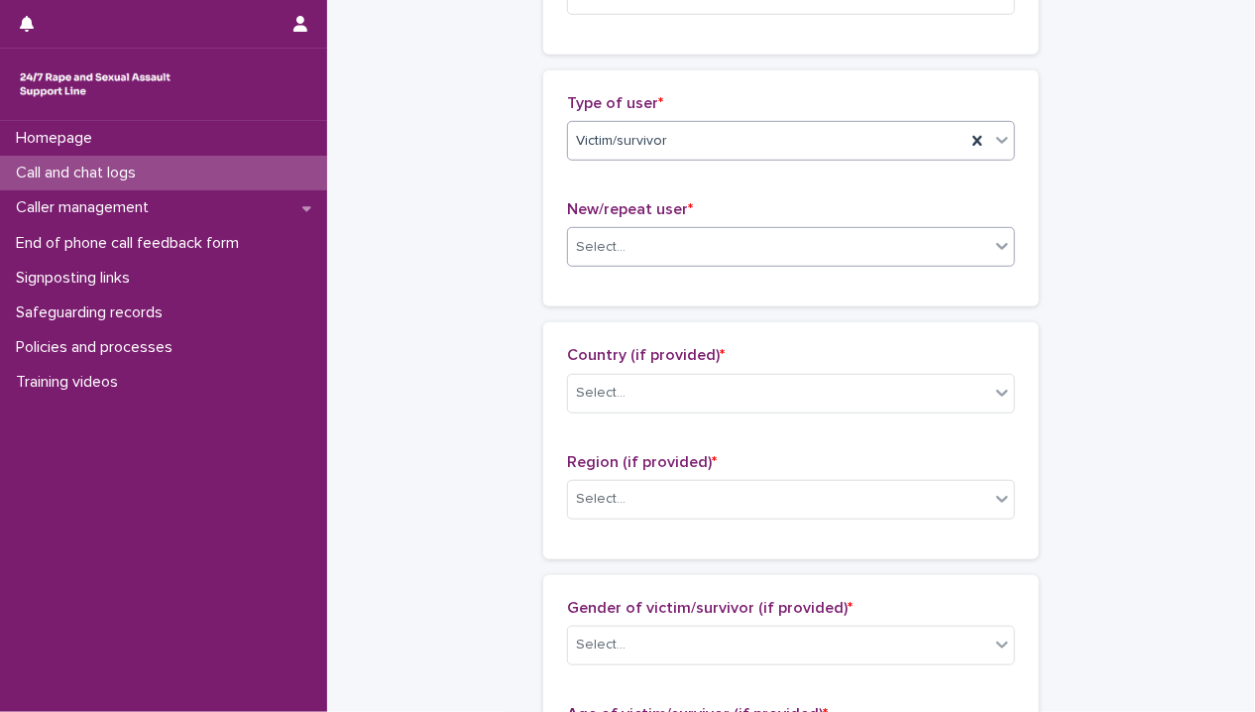
click at [643, 251] on div "Select..." at bounding box center [778, 247] width 421 height 33
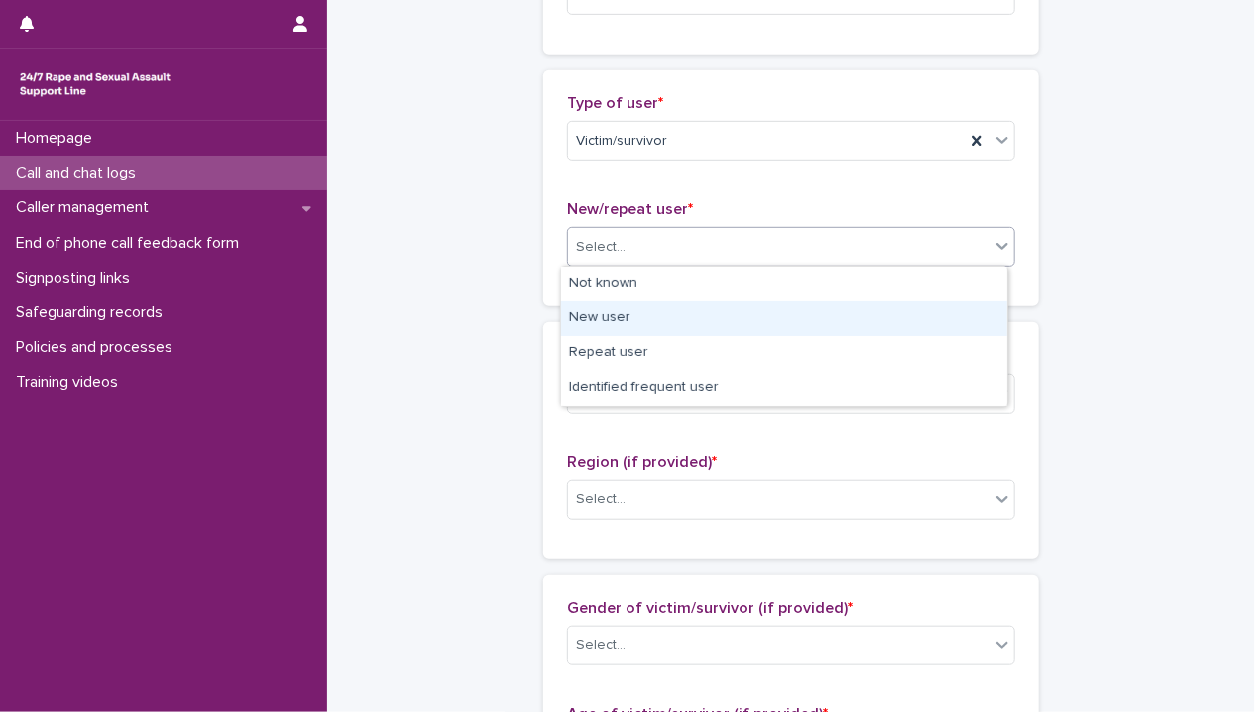
click at [653, 314] on div "New user" at bounding box center [784, 318] width 446 height 35
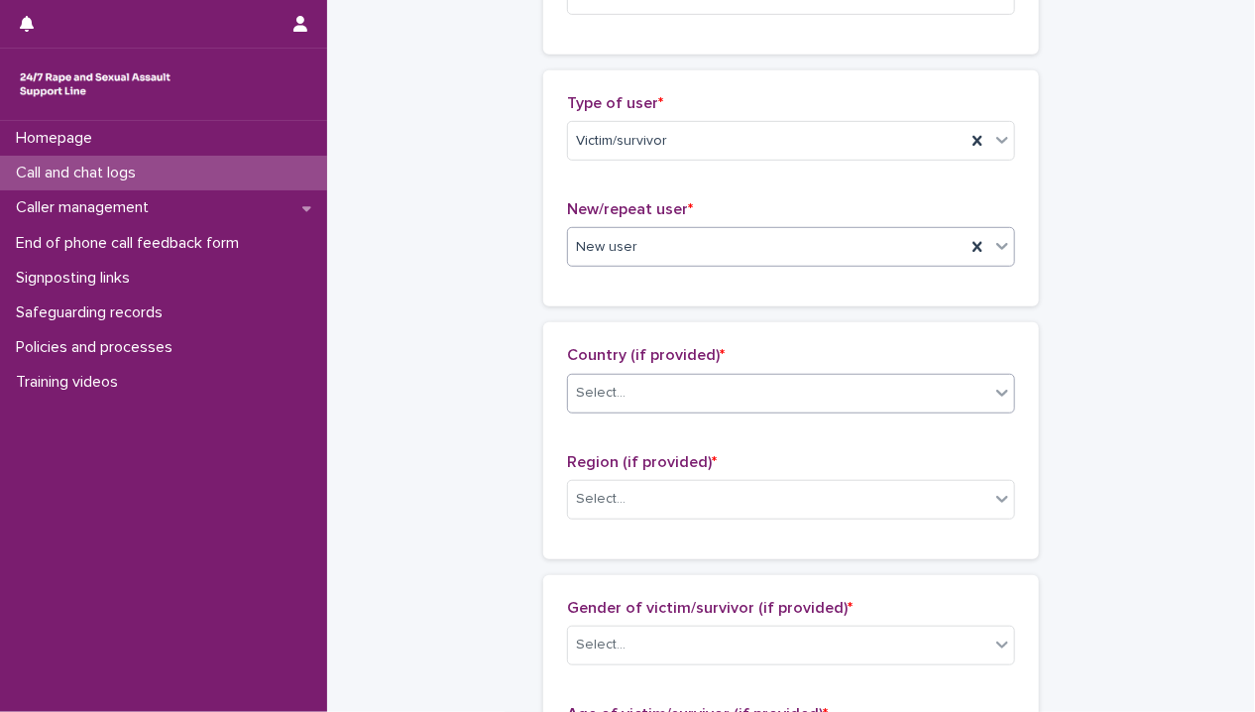
click at [636, 383] on div "Select..." at bounding box center [778, 393] width 421 height 33
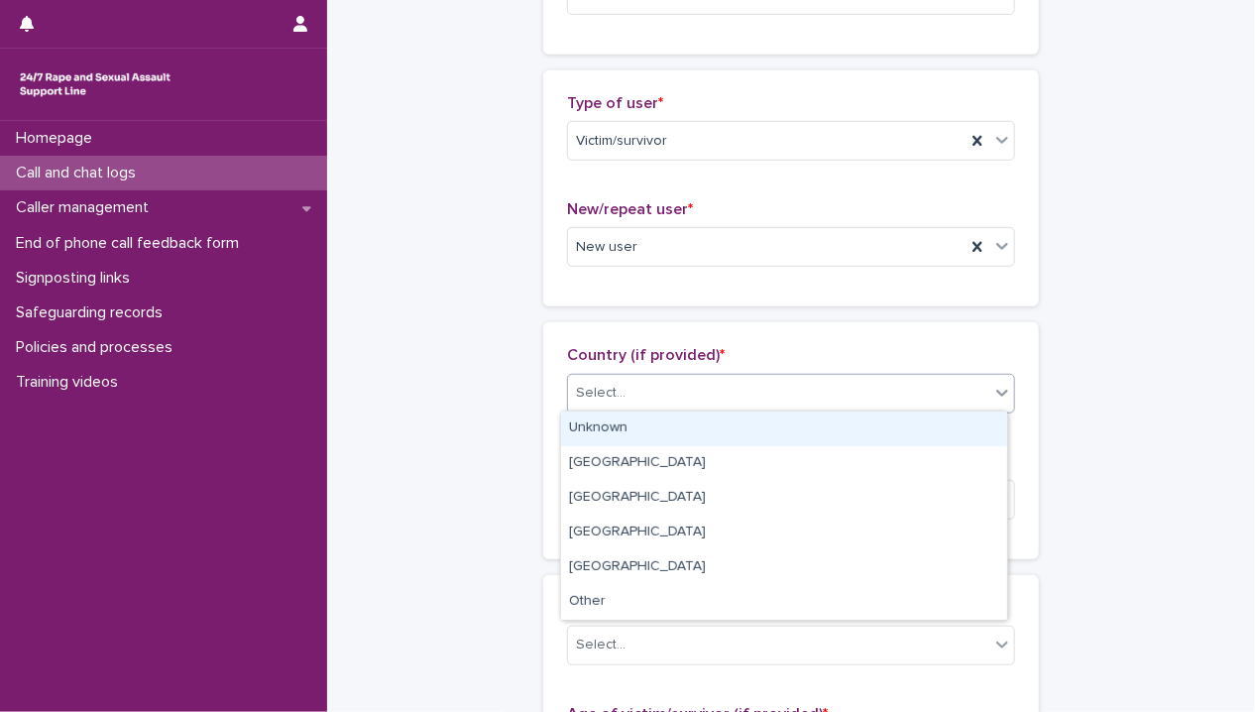
click at [634, 423] on div "Unknown" at bounding box center [784, 428] width 446 height 35
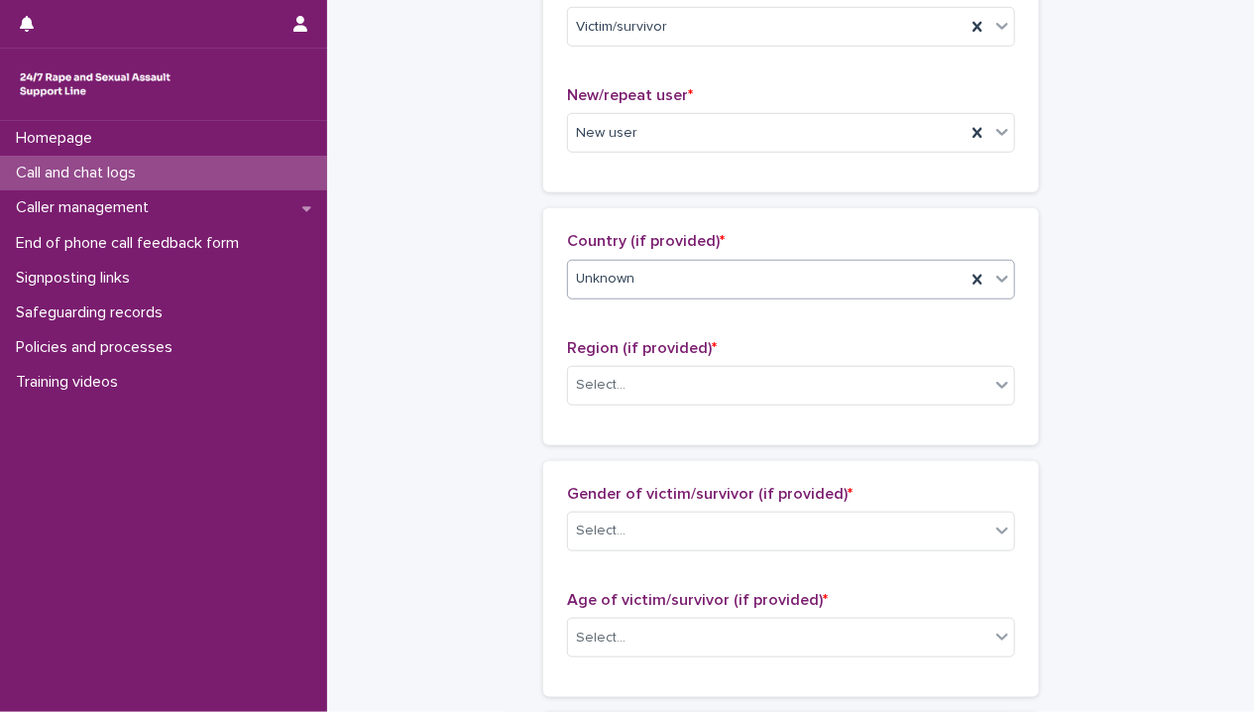
scroll to position [595, 0]
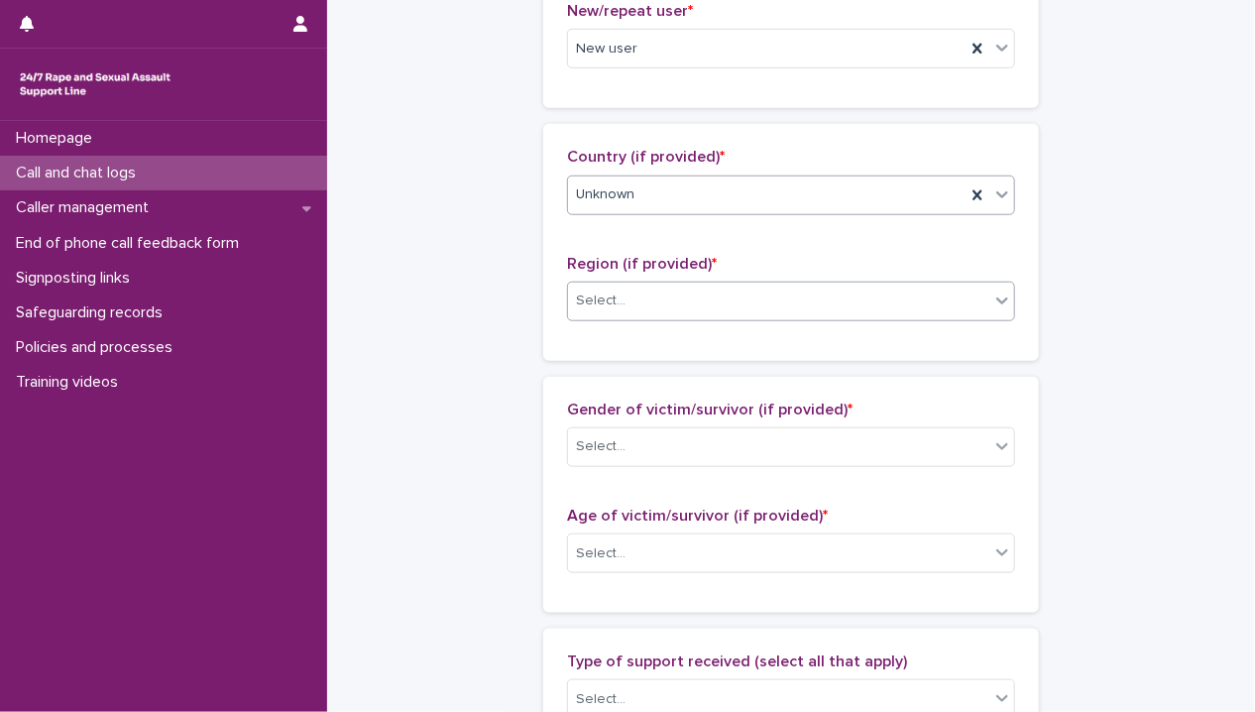
click at [678, 281] on div "Select..." at bounding box center [791, 301] width 448 height 40
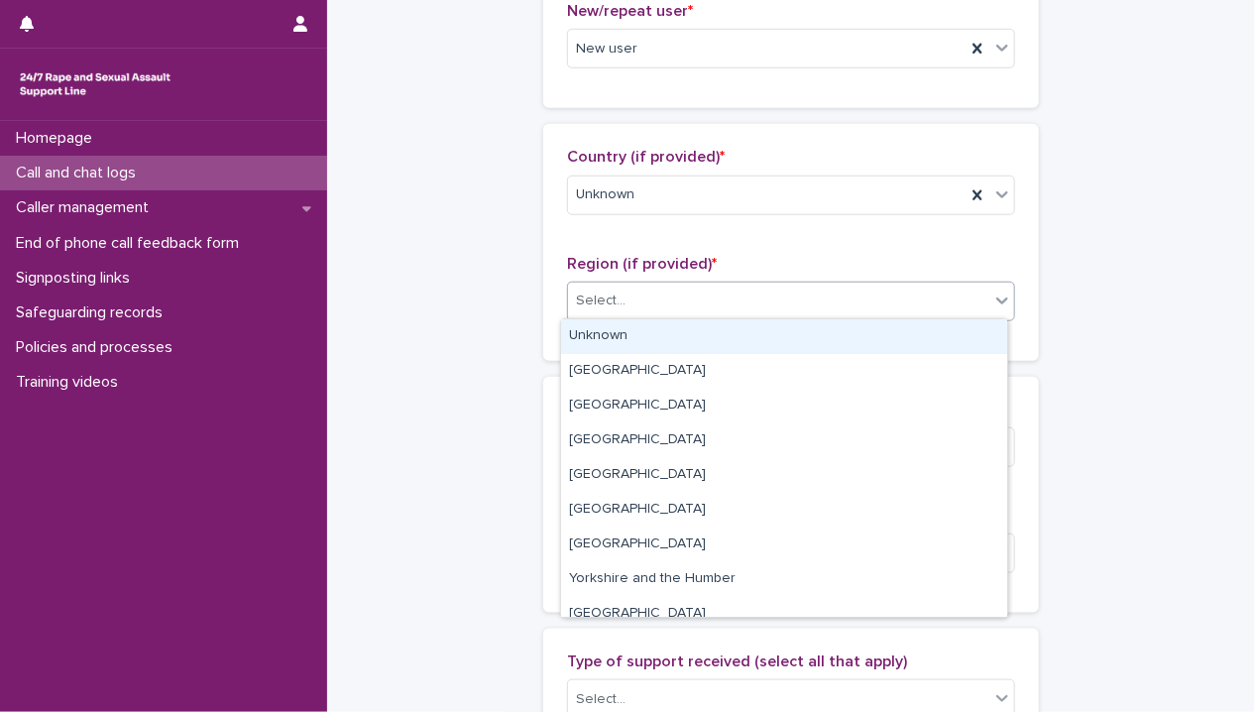
click at [670, 320] on div "Unknown" at bounding box center [784, 336] width 446 height 35
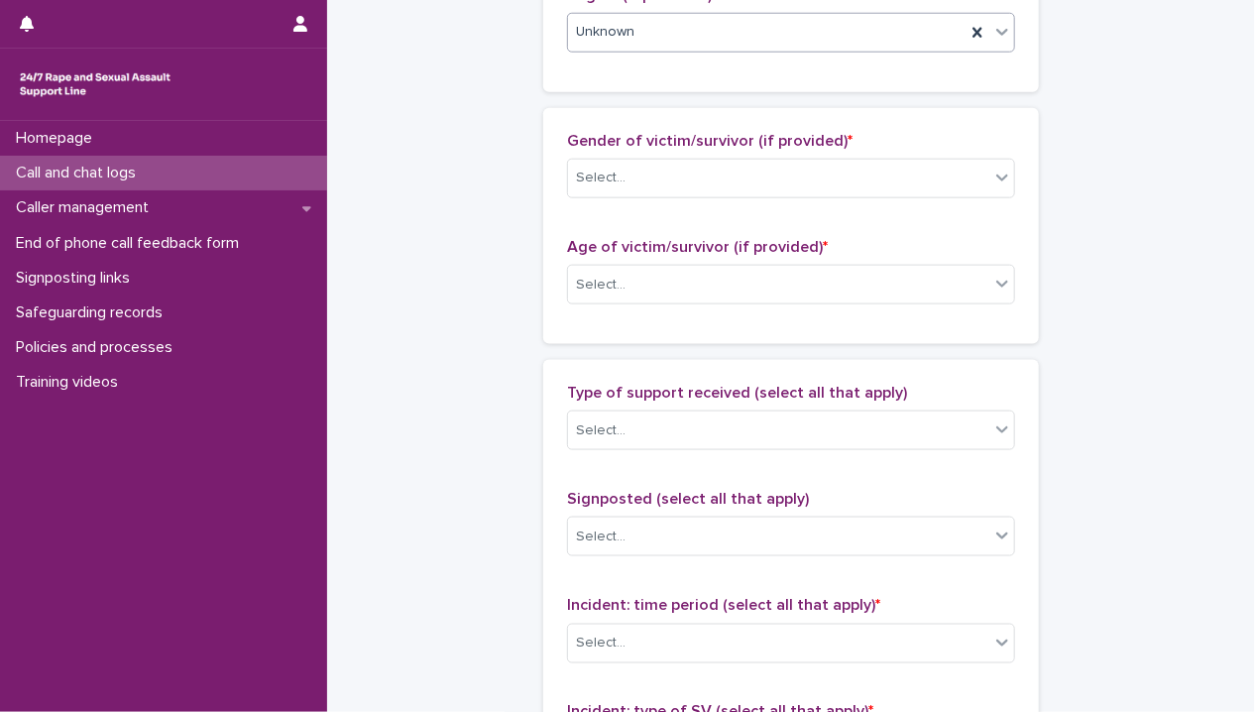
scroll to position [892, 0]
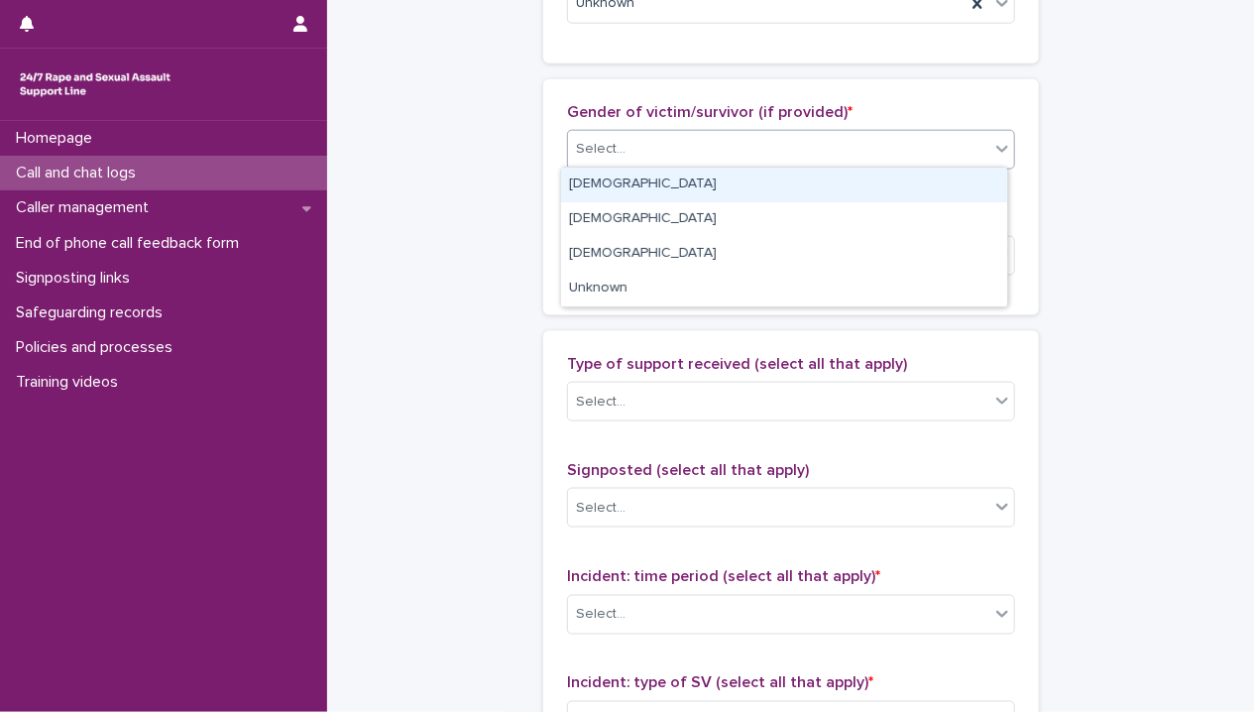
click at [683, 152] on div "Select..." at bounding box center [778, 149] width 421 height 33
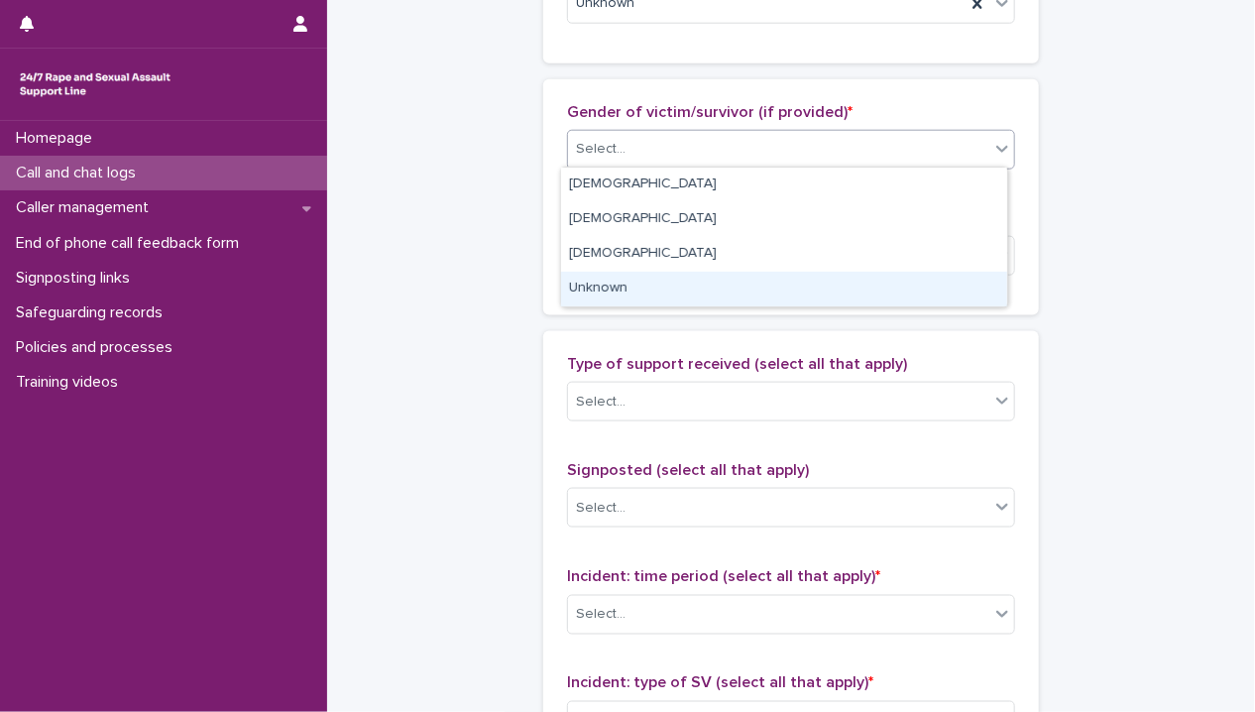
click at [650, 283] on div "Unknown" at bounding box center [784, 289] width 446 height 35
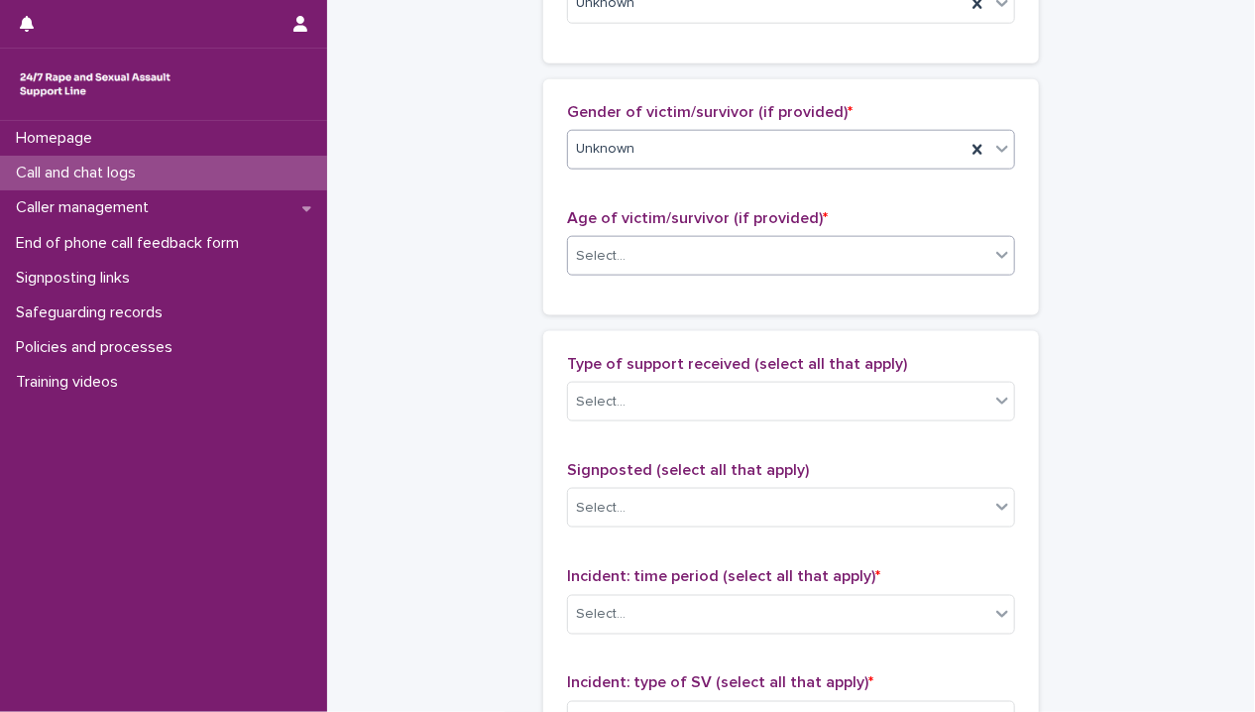
click at [663, 249] on div "Select..." at bounding box center [778, 256] width 421 height 33
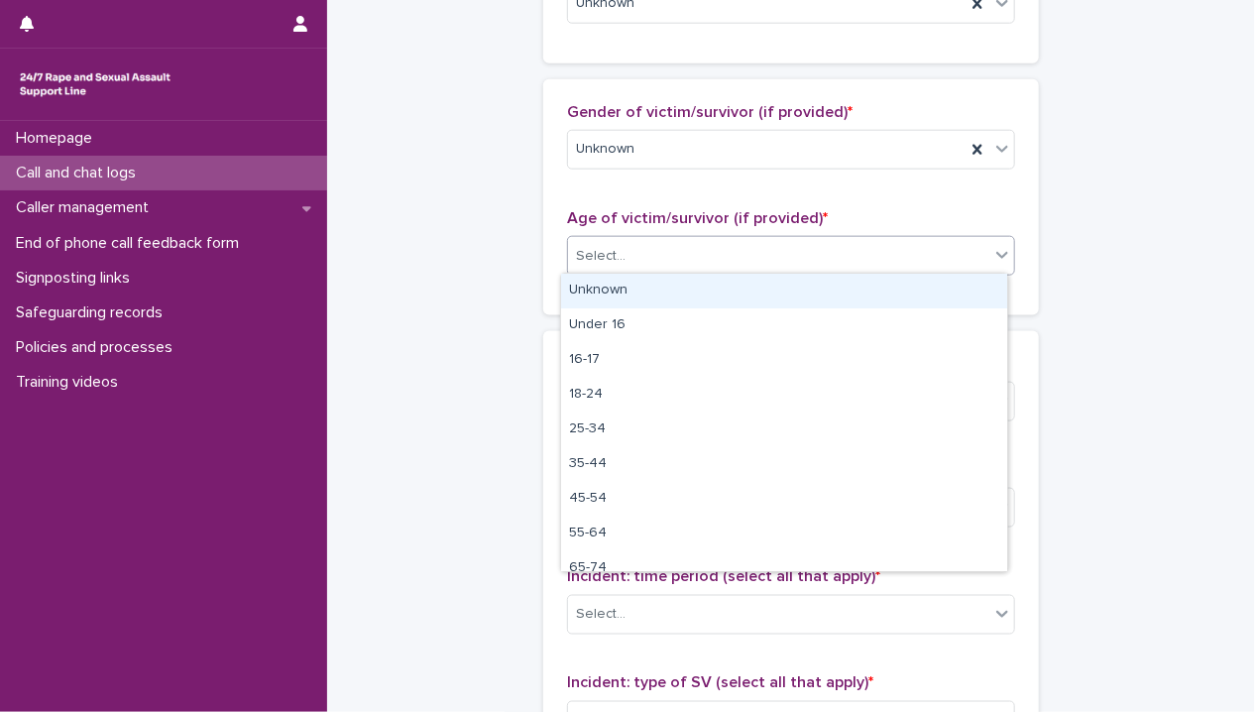
drag, startPoint x: 656, startPoint y: 286, endPoint x: 677, endPoint y: 309, distance: 30.9
click at [655, 286] on div "Unknown" at bounding box center [784, 291] width 446 height 35
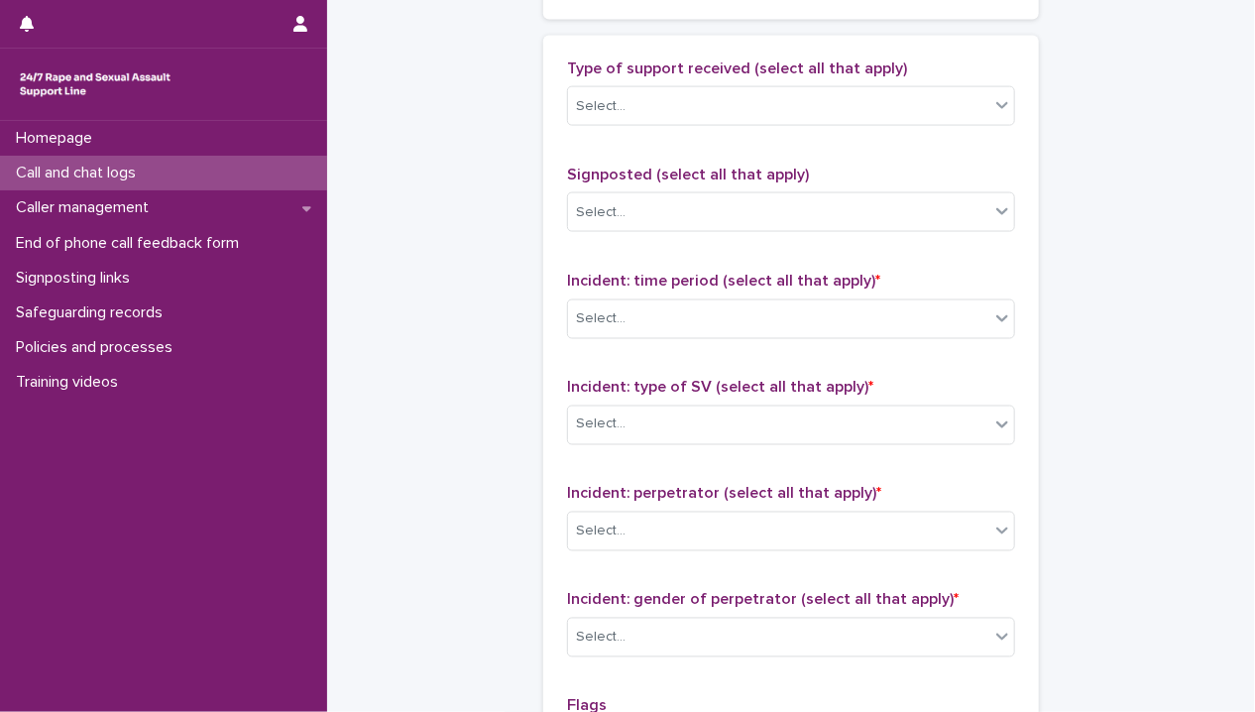
scroll to position [1189, 0]
click at [668, 304] on div "Select..." at bounding box center [778, 316] width 421 height 33
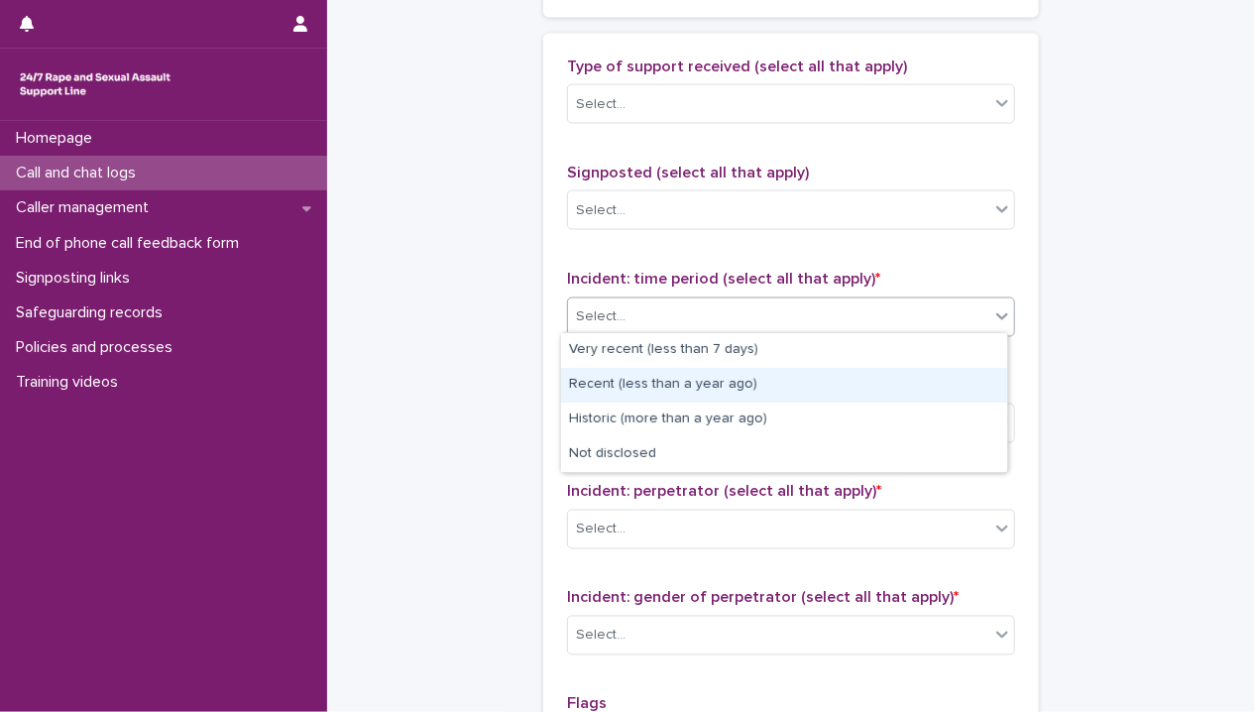
click at [753, 389] on div "Recent (less than a year ago)" at bounding box center [784, 385] width 446 height 35
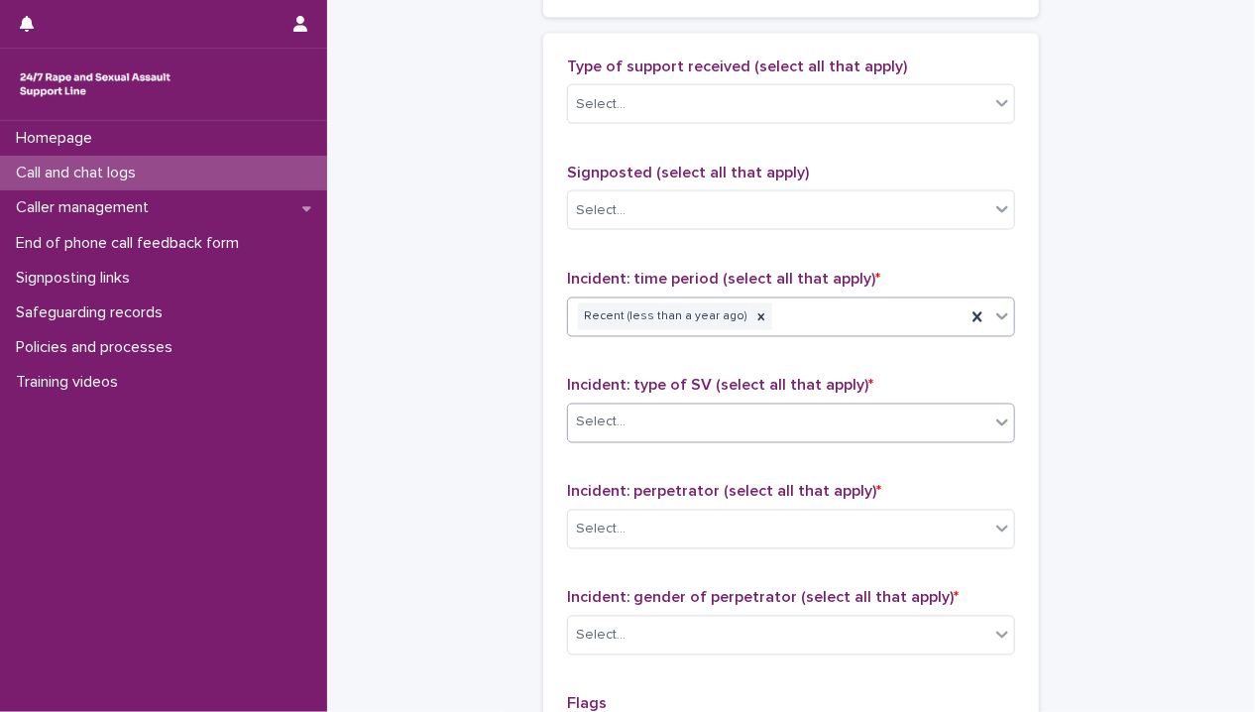
click at [700, 417] on div "Select..." at bounding box center [778, 422] width 421 height 33
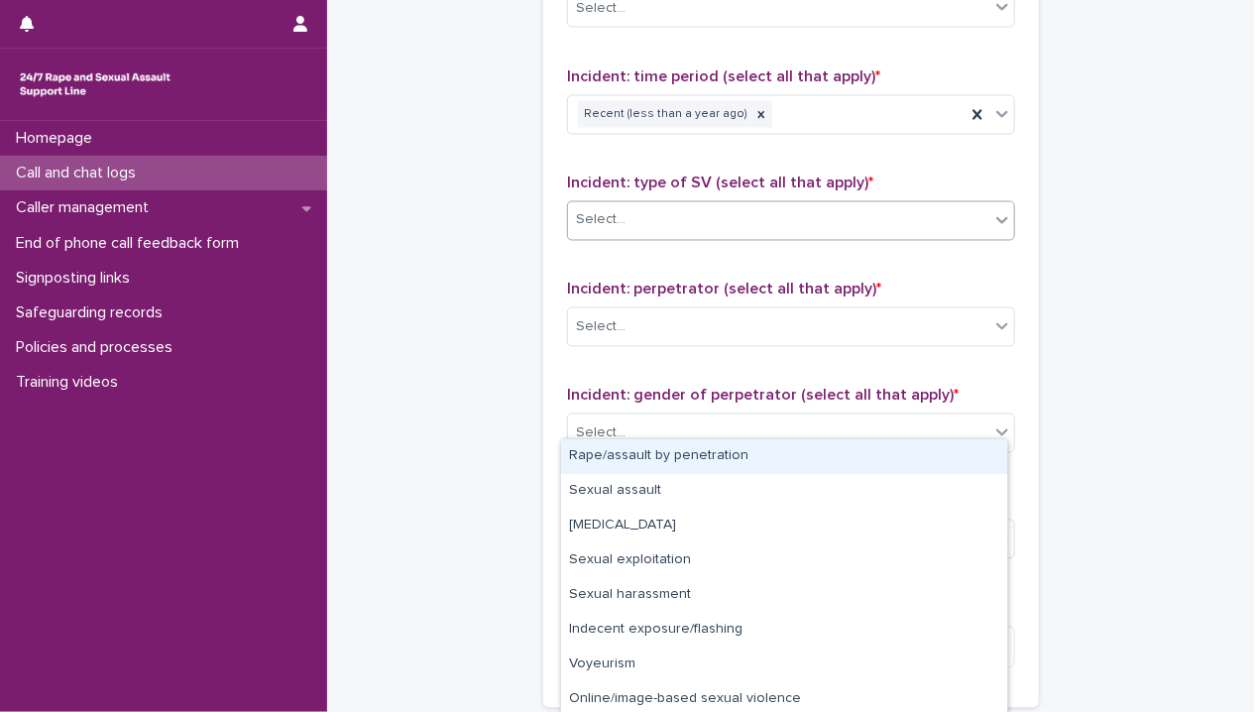
scroll to position [1487, 0]
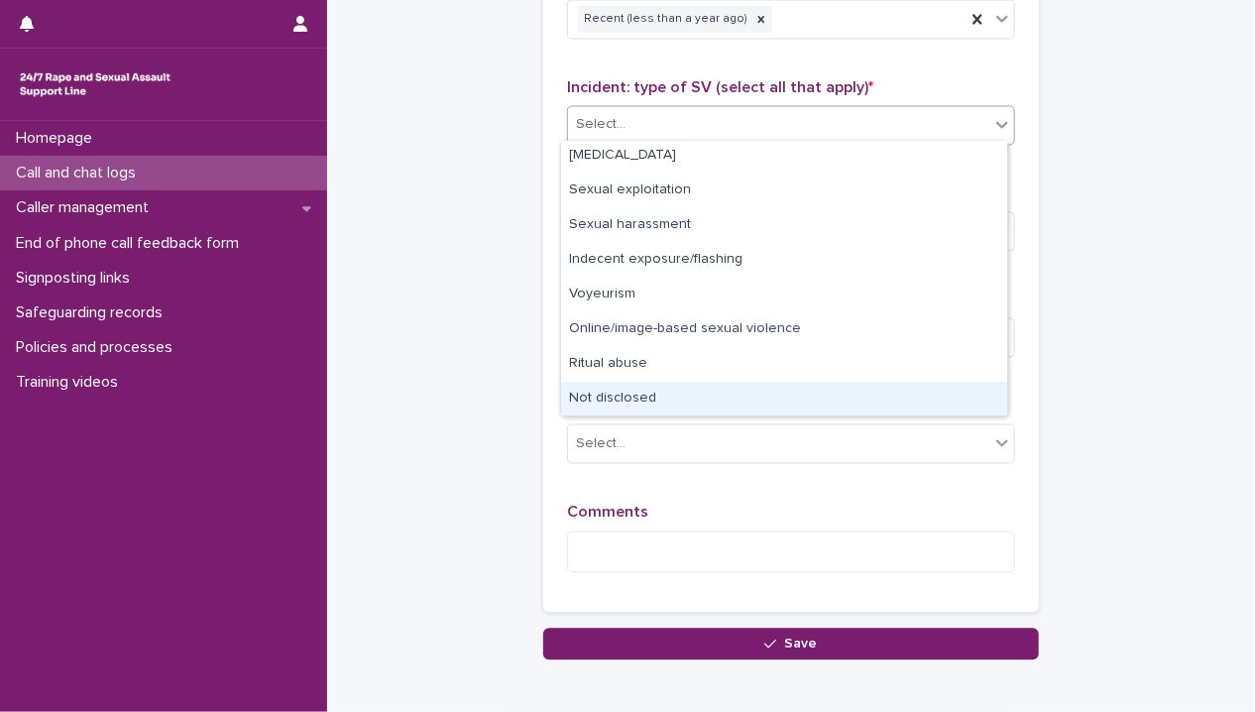
click at [655, 389] on div "Not disclosed" at bounding box center [784, 399] width 446 height 35
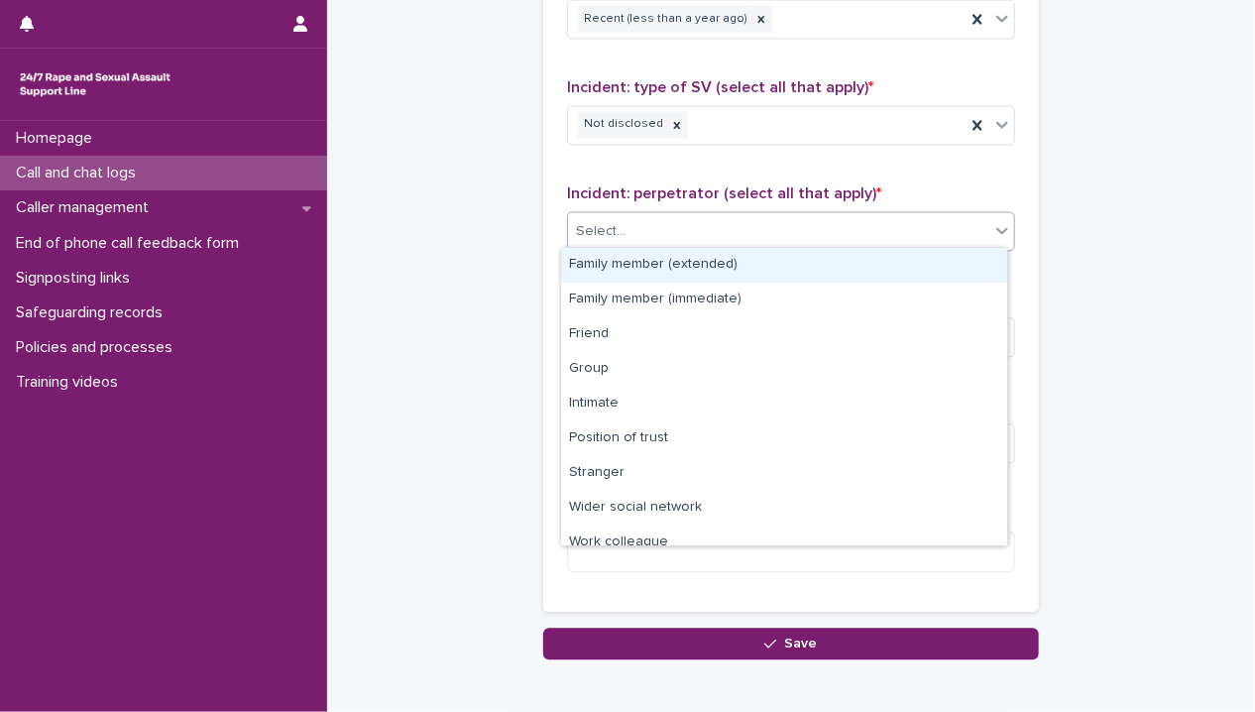
drag, startPoint x: 662, startPoint y: 228, endPoint x: 666, endPoint y: 243, distance: 15.4
click at [662, 229] on div "Select..." at bounding box center [778, 232] width 421 height 33
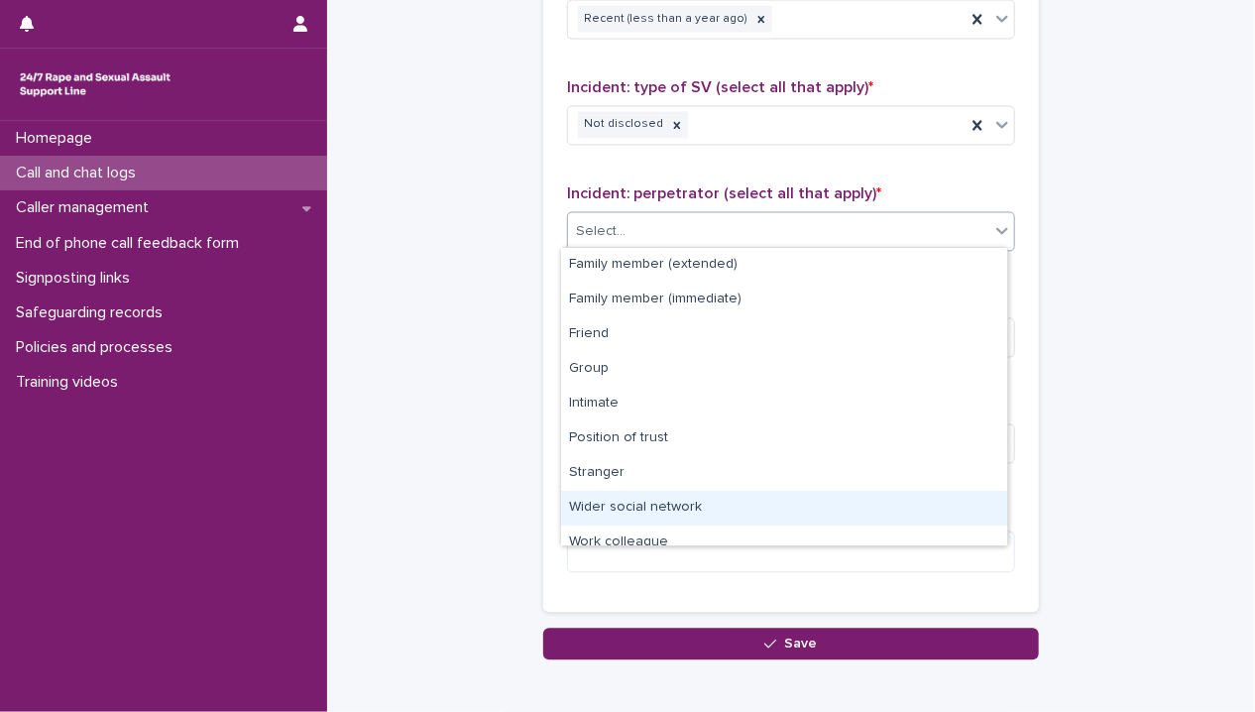
scroll to position [83, 0]
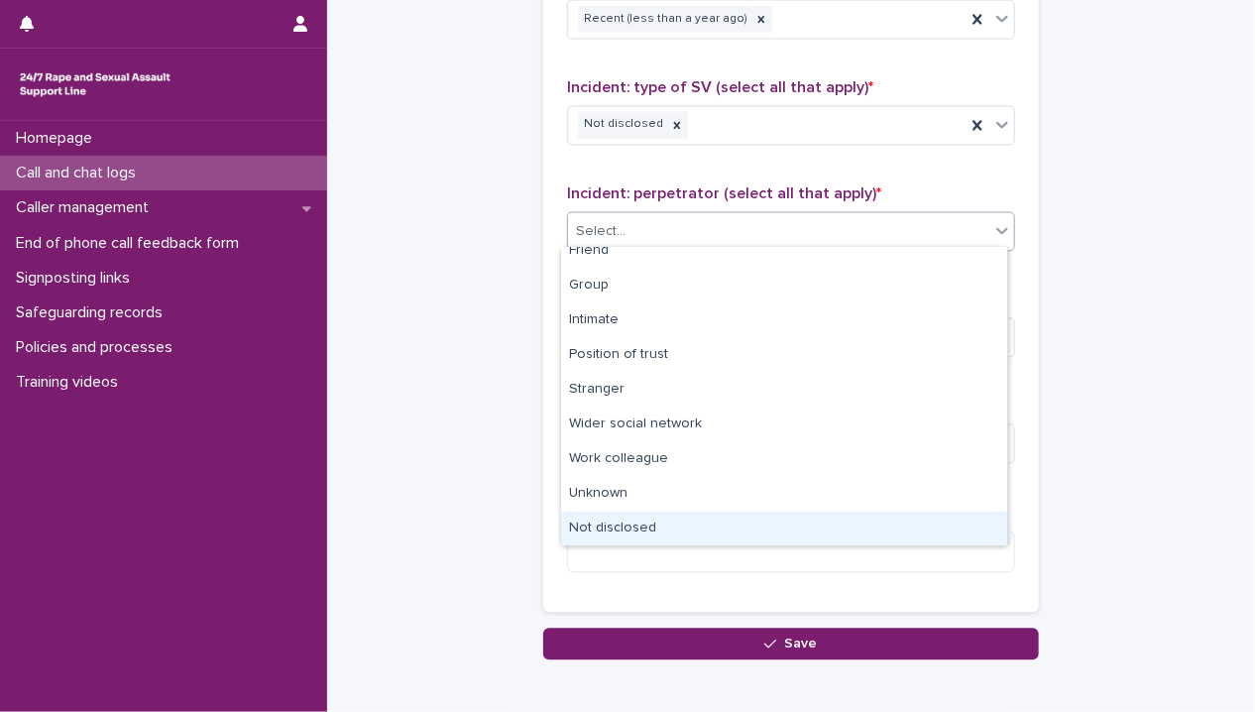
click at [650, 518] on div "Not disclosed" at bounding box center [784, 528] width 446 height 35
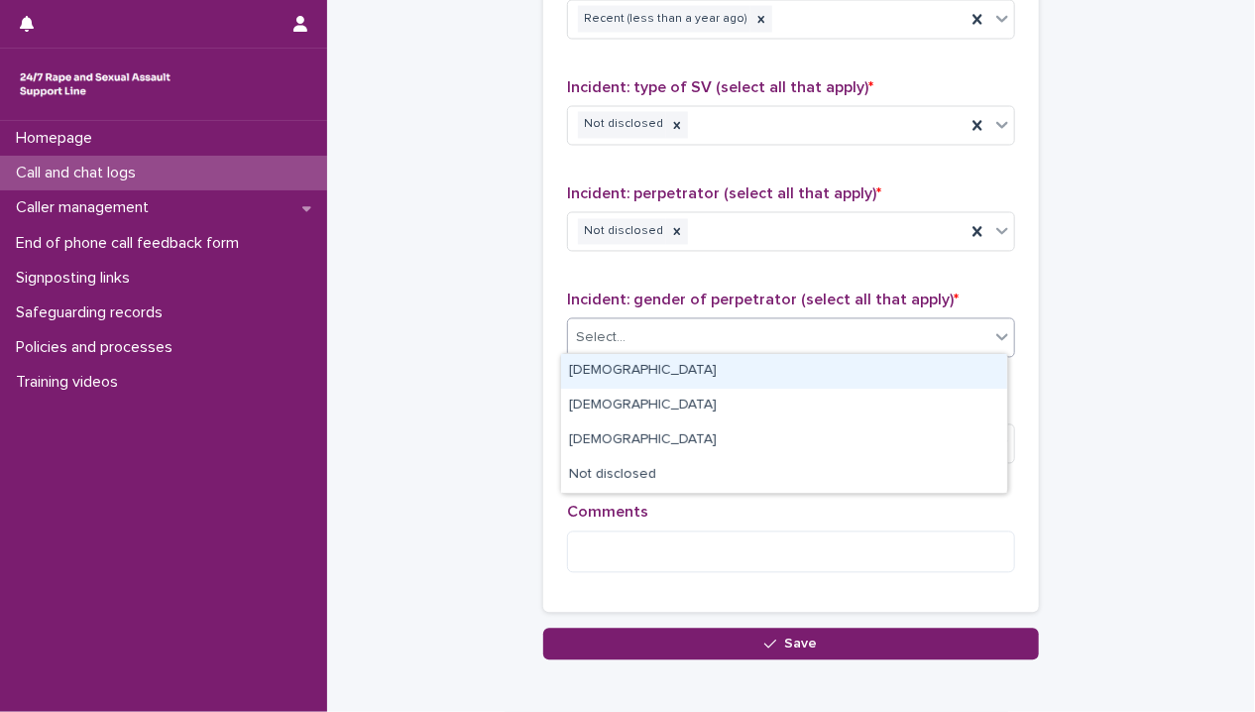
click at [654, 330] on div "Select..." at bounding box center [778, 338] width 421 height 33
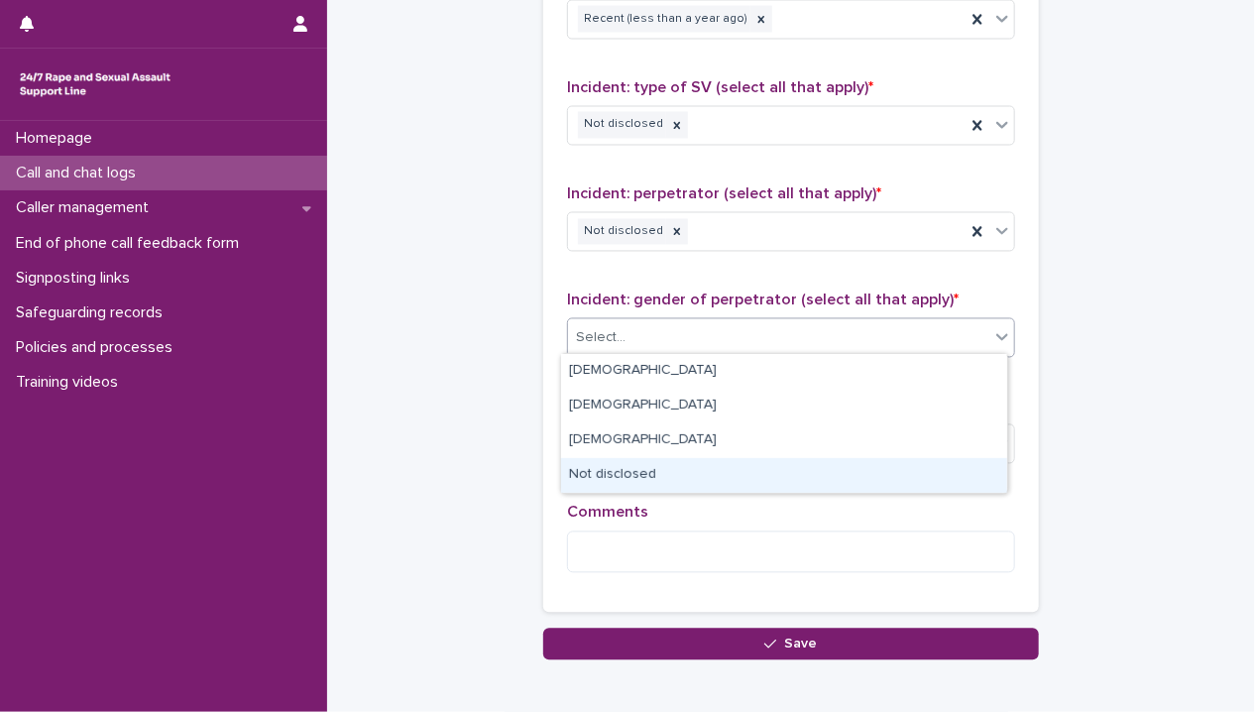
click at [656, 485] on div "Not disclosed" at bounding box center [784, 475] width 446 height 35
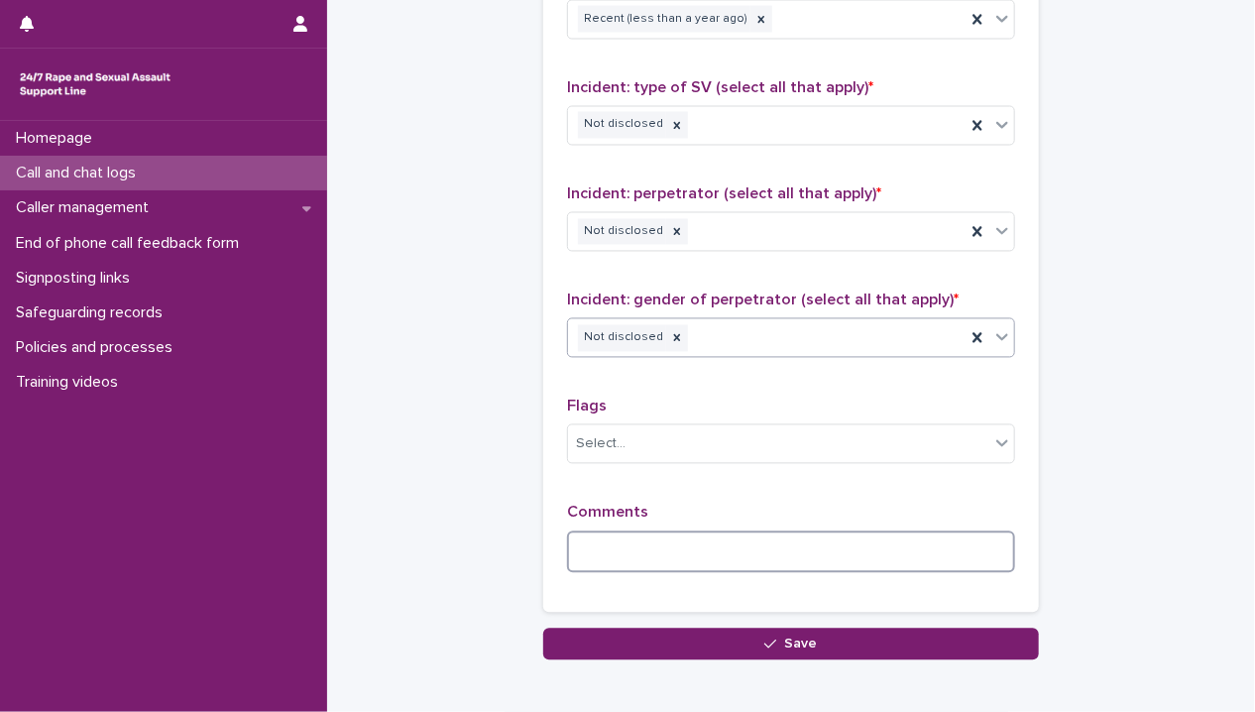
click at [643, 545] on textarea at bounding box center [791, 552] width 448 height 43
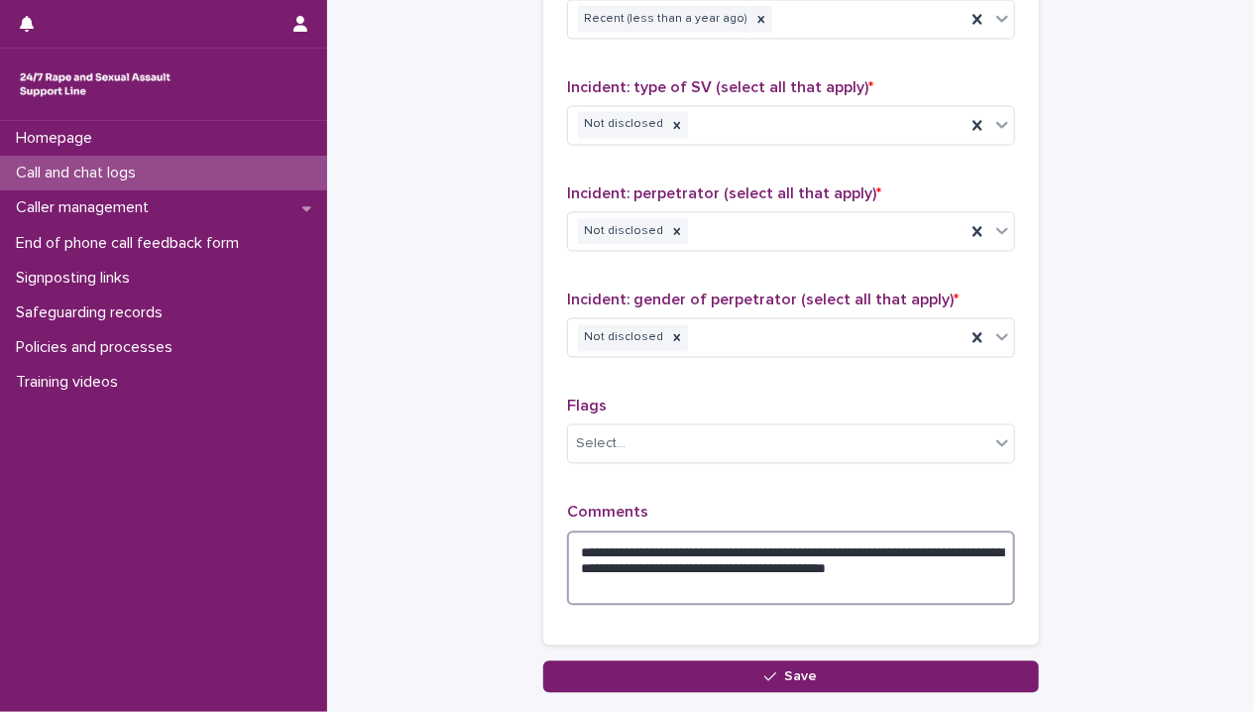
click at [804, 562] on textarea "**********" at bounding box center [791, 568] width 448 height 75
drag, startPoint x: 834, startPoint y: 564, endPoint x: 856, endPoint y: 564, distance: 21.8
click at [856, 564] on textarea "**********" at bounding box center [791, 568] width 448 height 75
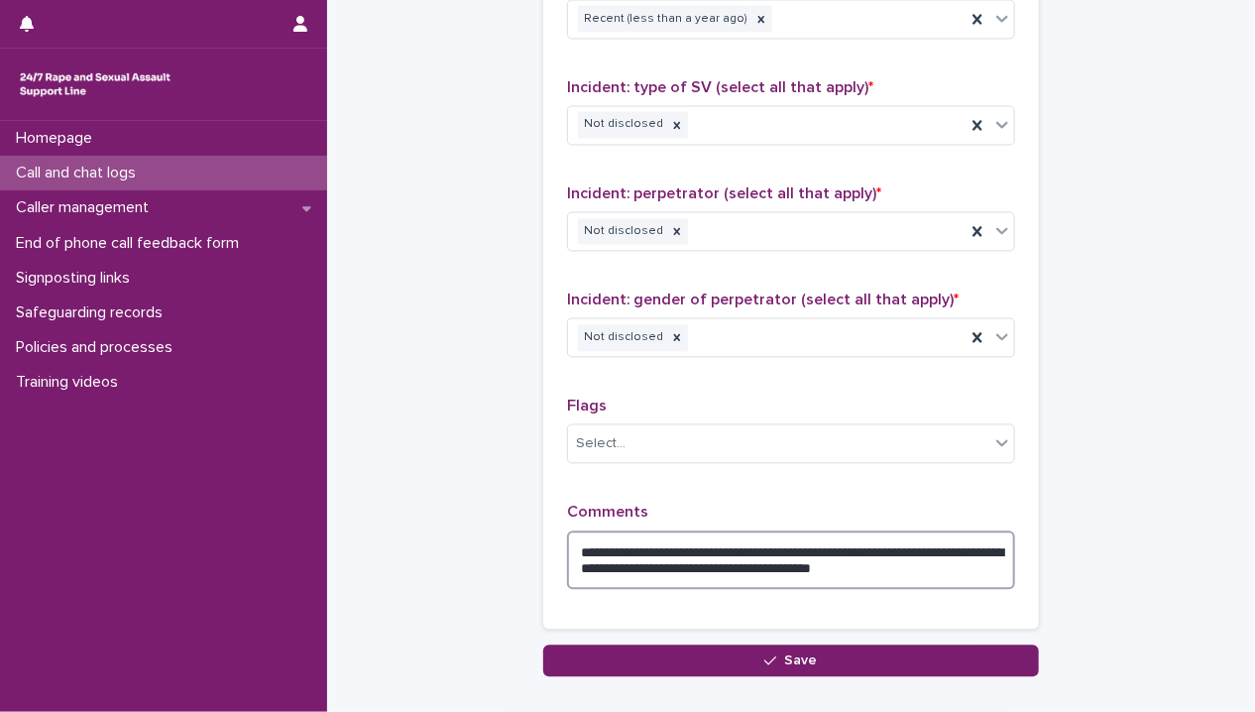
click at [776, 560] on textarea "**********" at bounding box center [791, 560] width 448 height 59
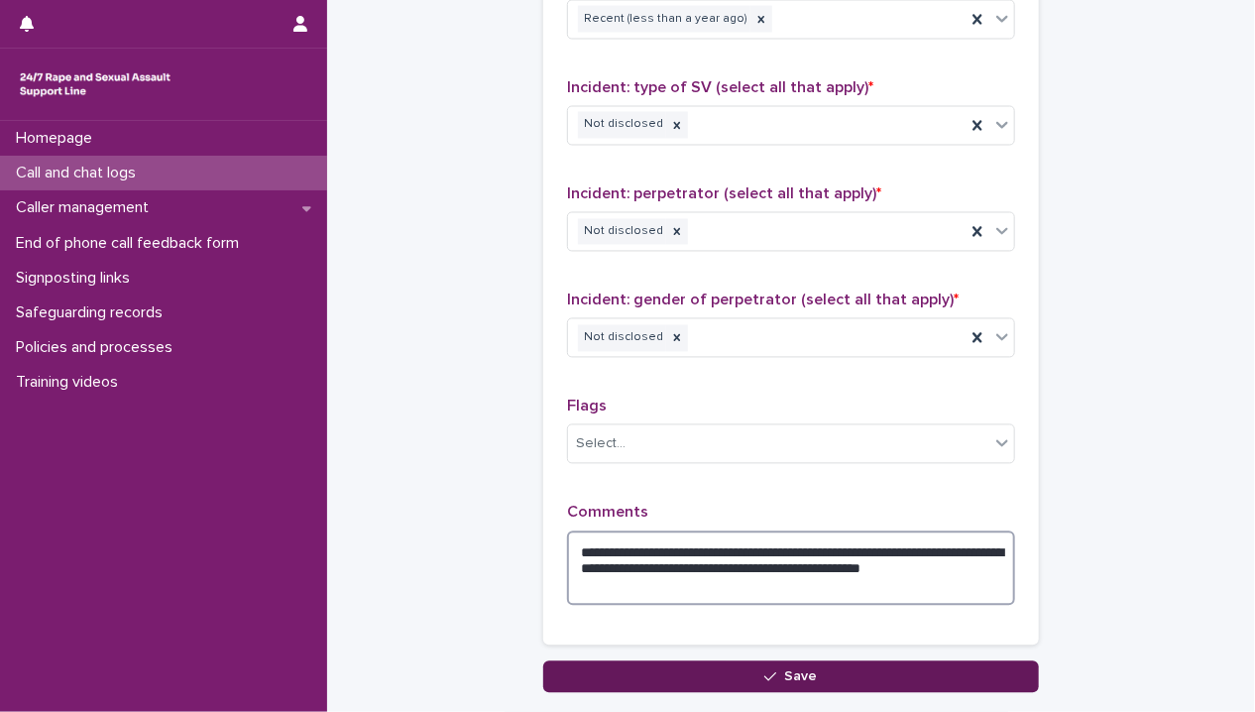
type textarea "**********"
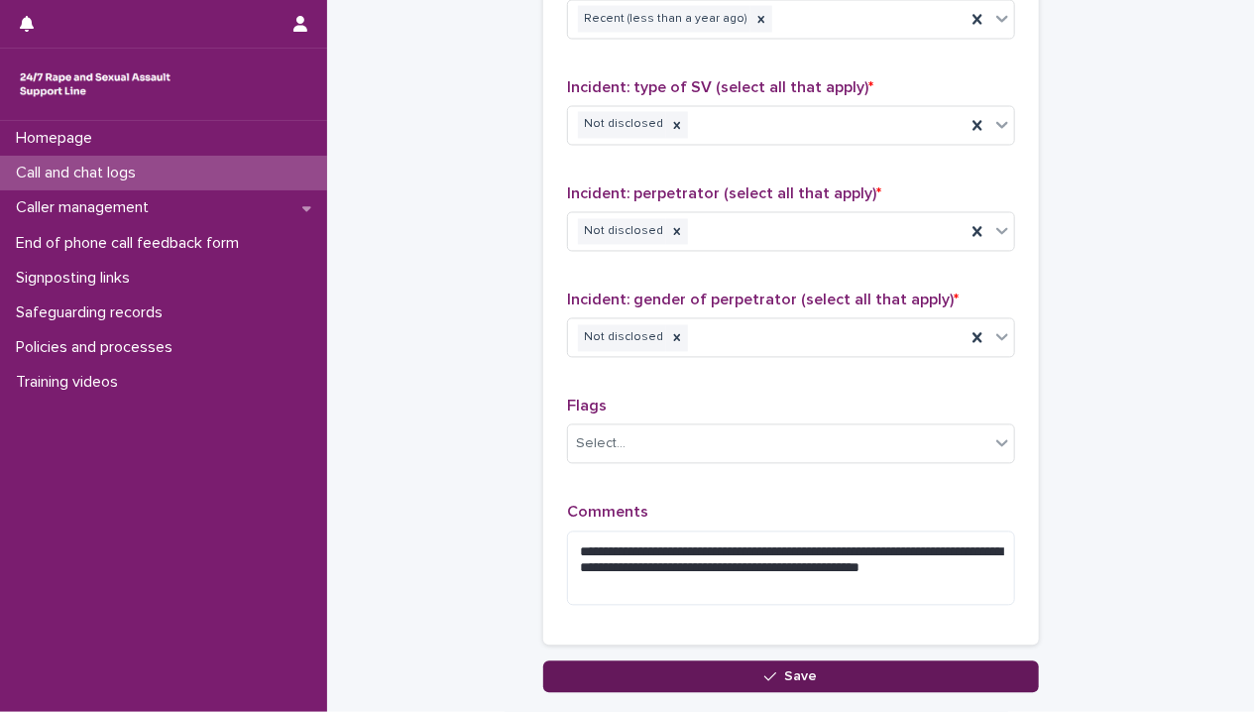
click at [923, 671] on button "Save" at bounding box center [791, 677] width 496 height 32
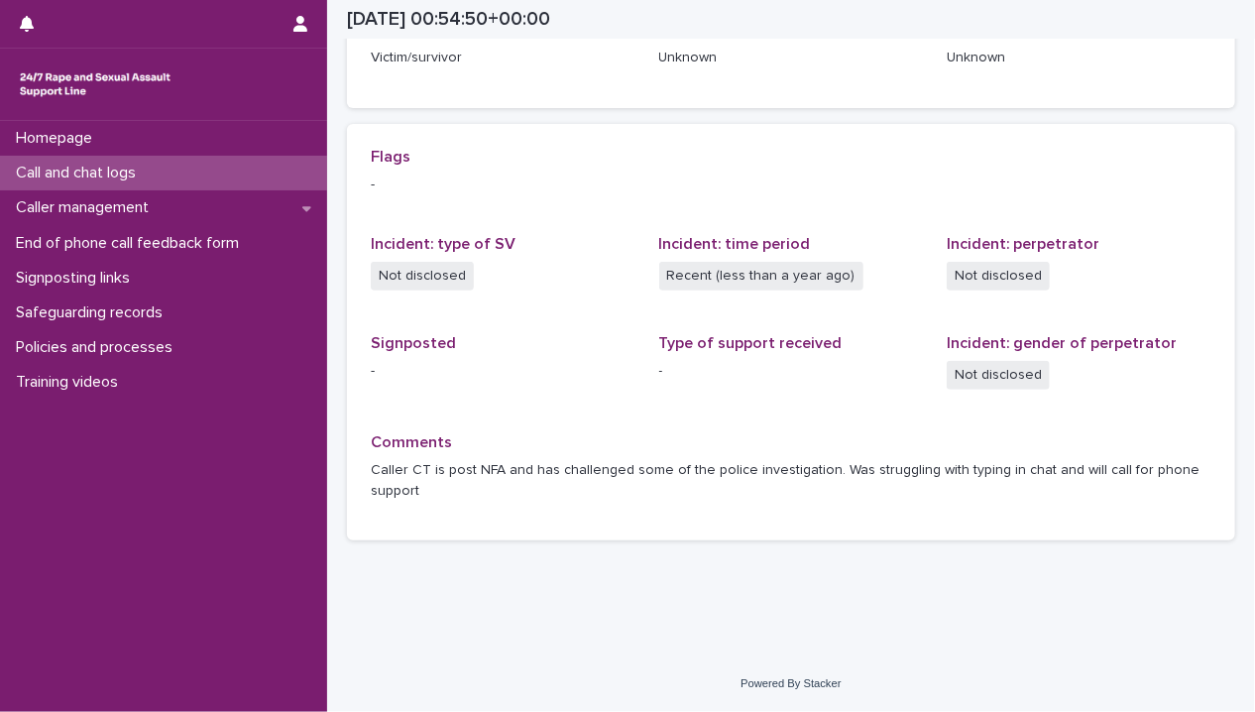
scroll to position [361, 0]
